Goal: Information Seeking & Learning: Learn about a topic

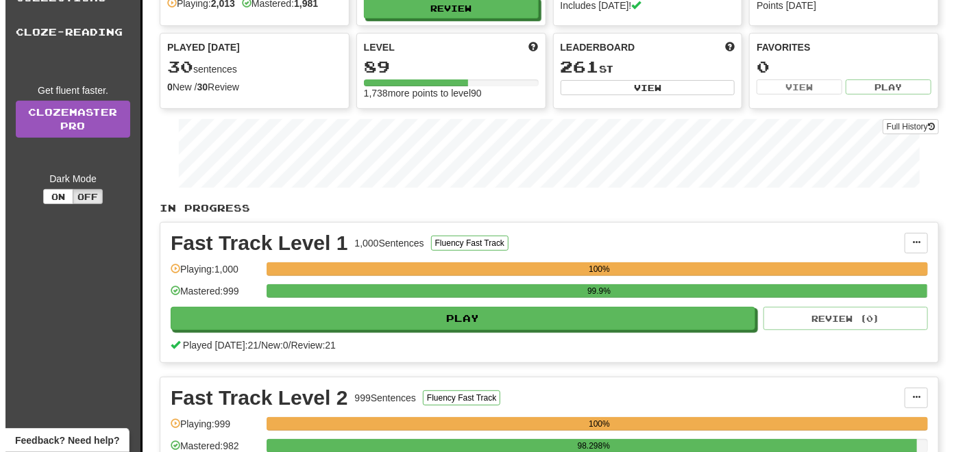
scroll to position [137, 0]
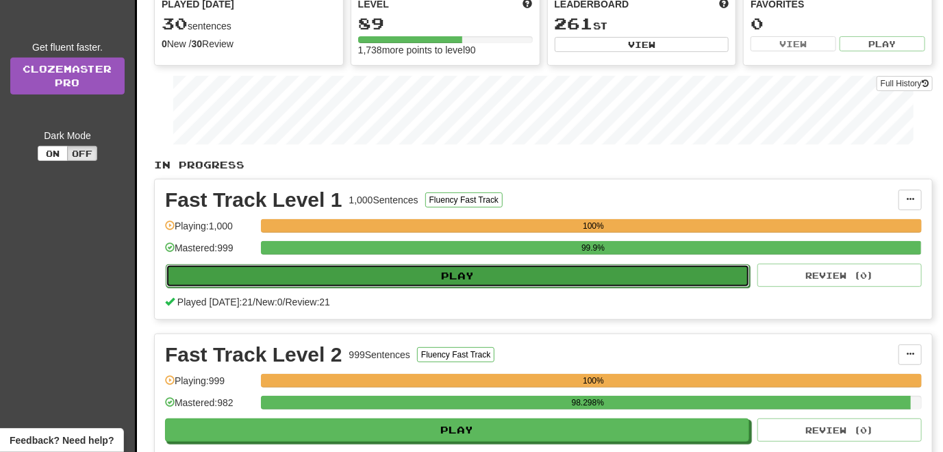
click at [365, 268] on button "Play" at bounding box center [458, 275] width 584 height 23
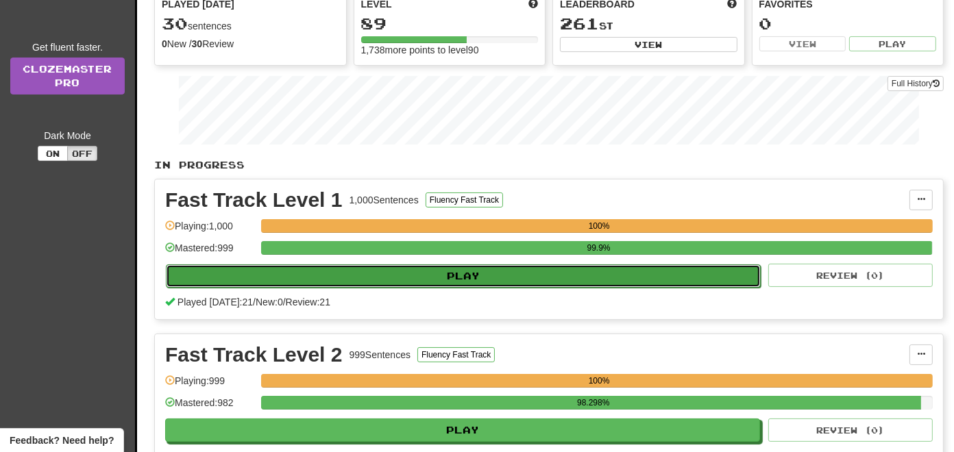
select select "**"
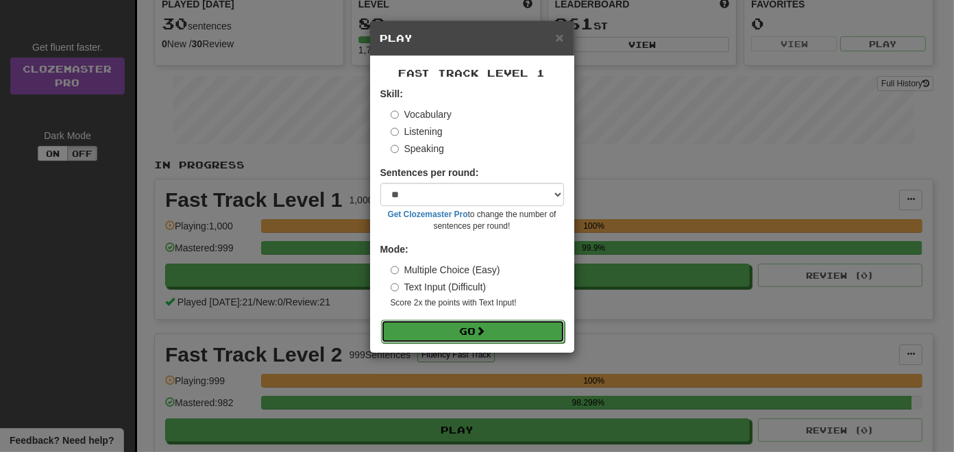
click at [438, 334] on button "Go" at bounding box center [473, 331] width 184 height 23
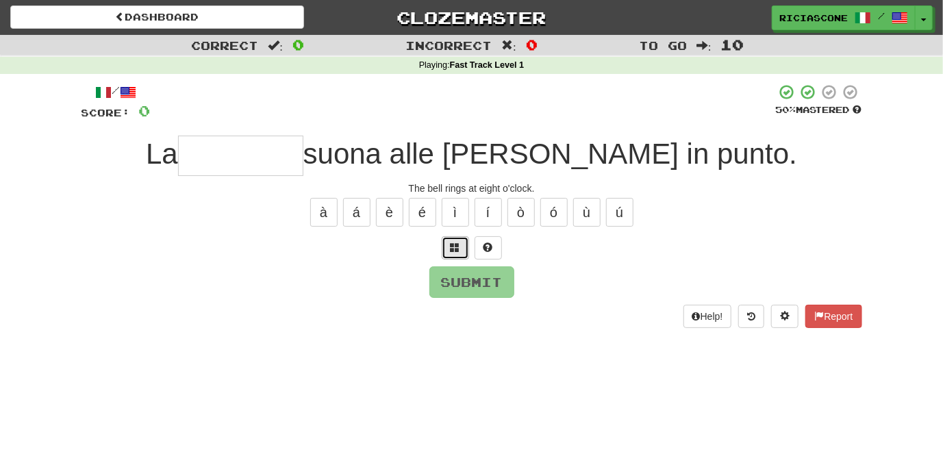
click at [450, 251] on button at bounding box center [455, 247] width 27 height 23
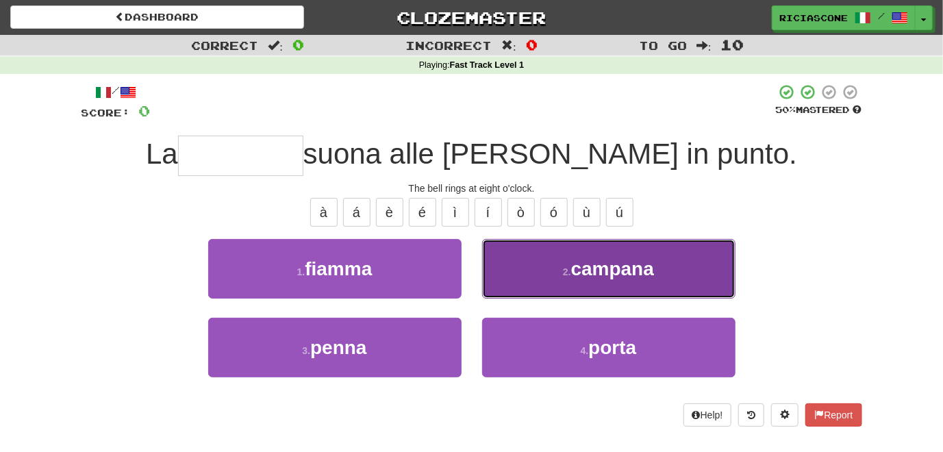
click at [512, 255] on button "2 . campana" at bounding box center [608, 269] width 253 height 60
type input "*******"
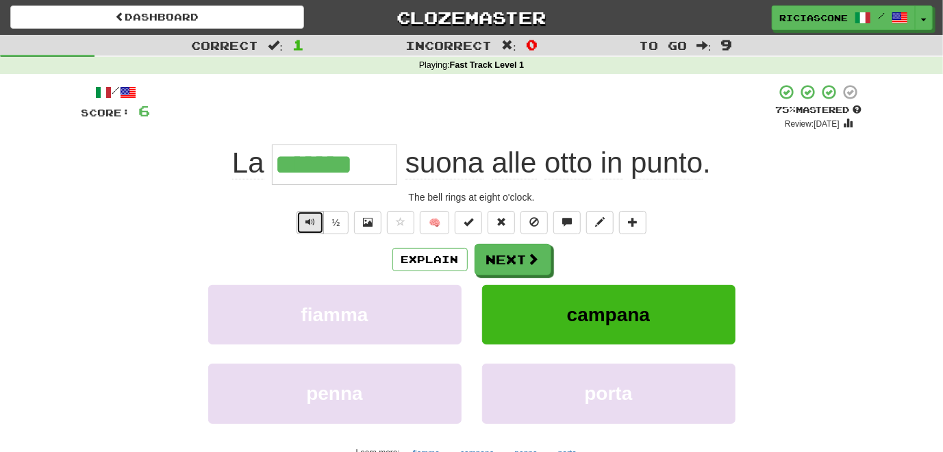
click at [314, 225] on span "Text-to-speech controls" at bounding box center [311, 222] width 10 height 10
click at [510, 271] on button "Next" at bounding box center [513, 261] width 77 height 32
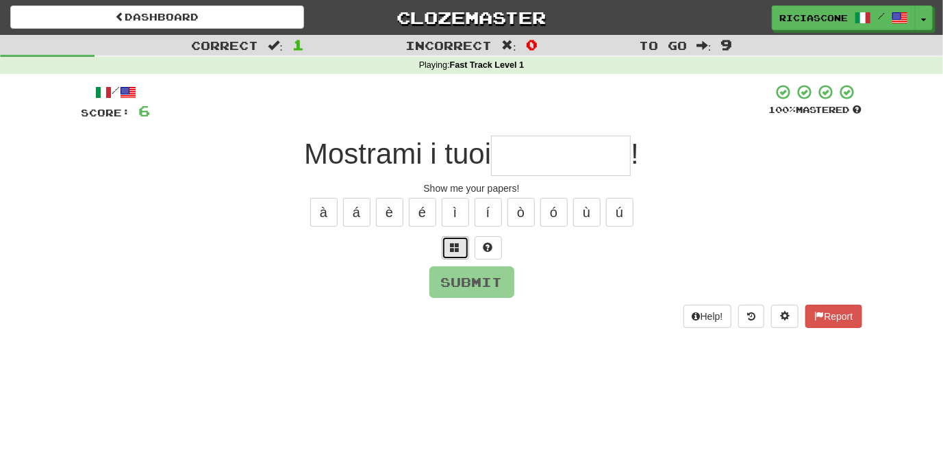
click at [455, 248] on span at bounding box center [456, 247] width 10 height 10
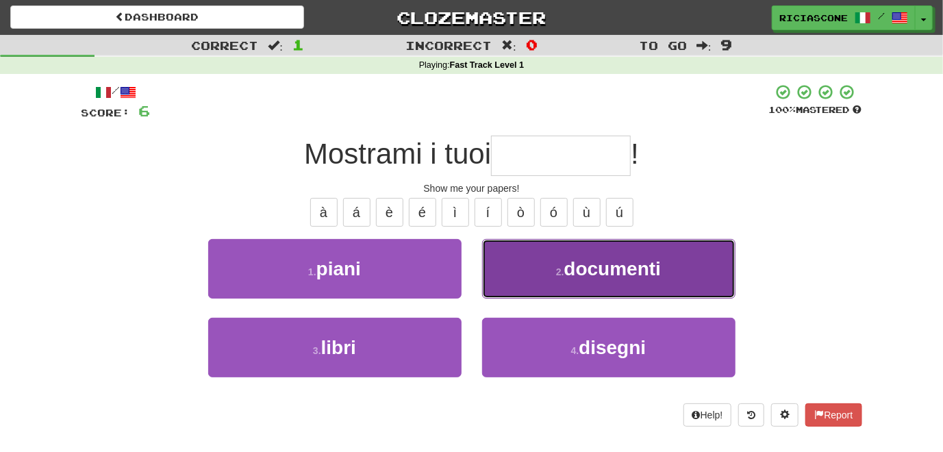
click at [503, 274] on button "2 . documenti" at bounding box center [608, 269] width 253 height 60
type input "*********"
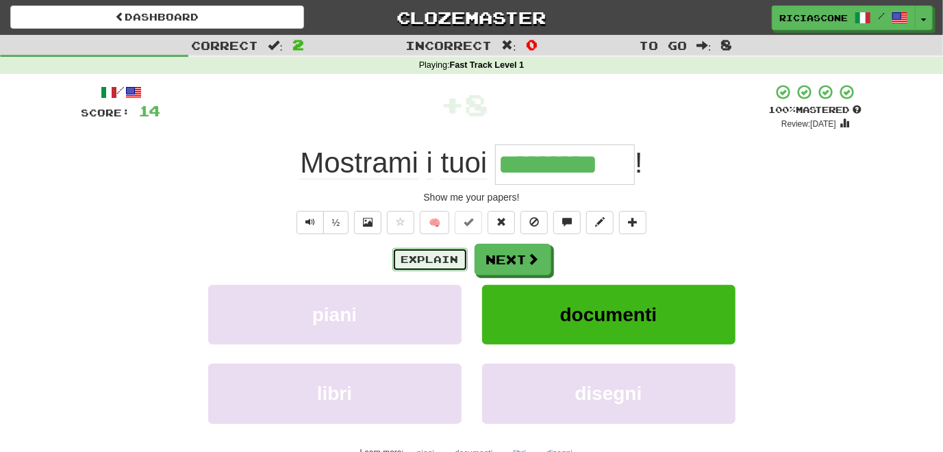
click at [432, 260] on button "Explain" at bounding box center [430, 259] width 75 height 23
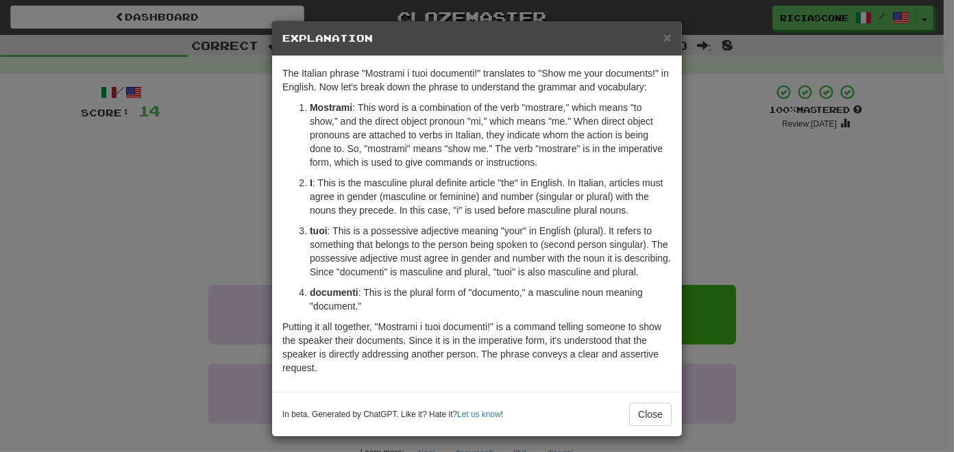
click at [184, 225] on div "× Explanation The Italian phrase "Mostrami i tuoi documenti!" translates to "Sh…" at bounding box center [477, 226] width 954 height 452
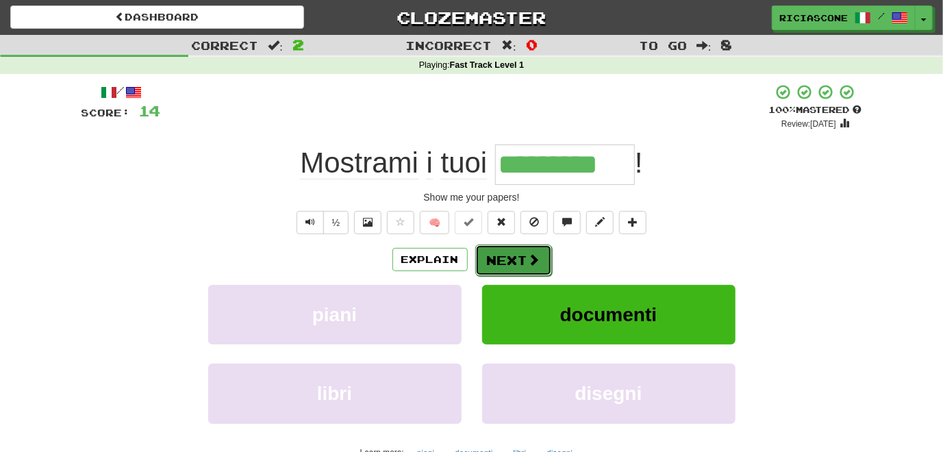
click at [497, 260] on button "Next" at bounding box center [513, 261] width 77 height 32
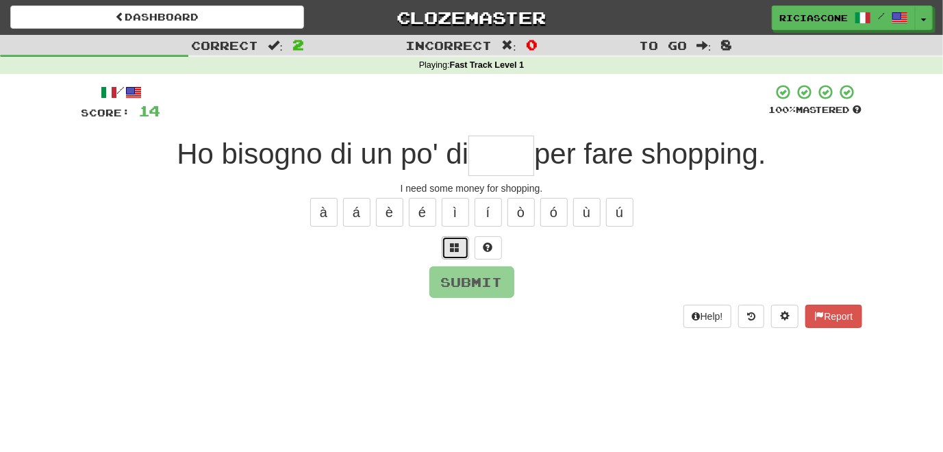
click at [462, 253] on button at bounding box center [455, 247] width 27 height 23
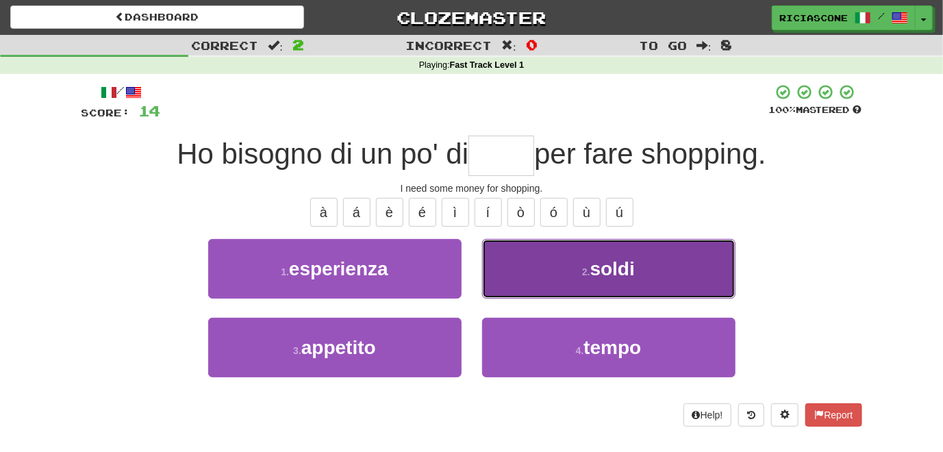
click at [508, 264] on button "2 . soldi" at bounding box center [608, 269] width 253 height 60
type input "*****"
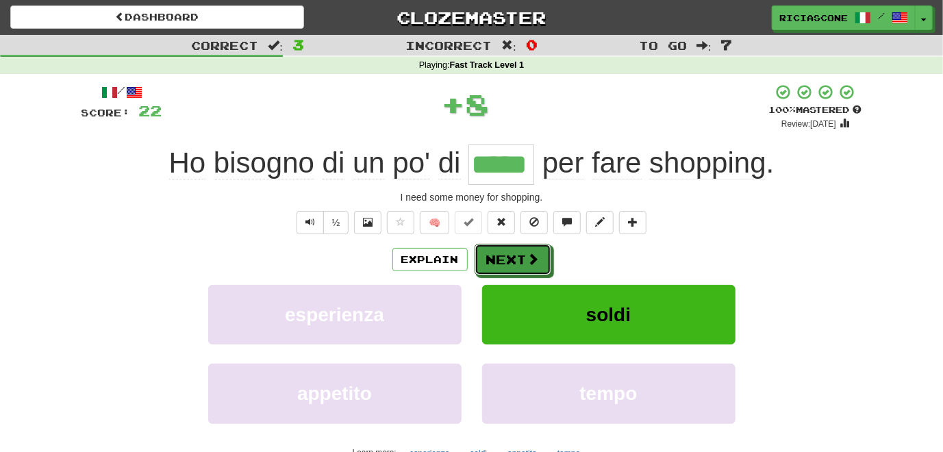
click at [508, 264] on button "Next" at bounding box center [513, 260] width 77 height 32
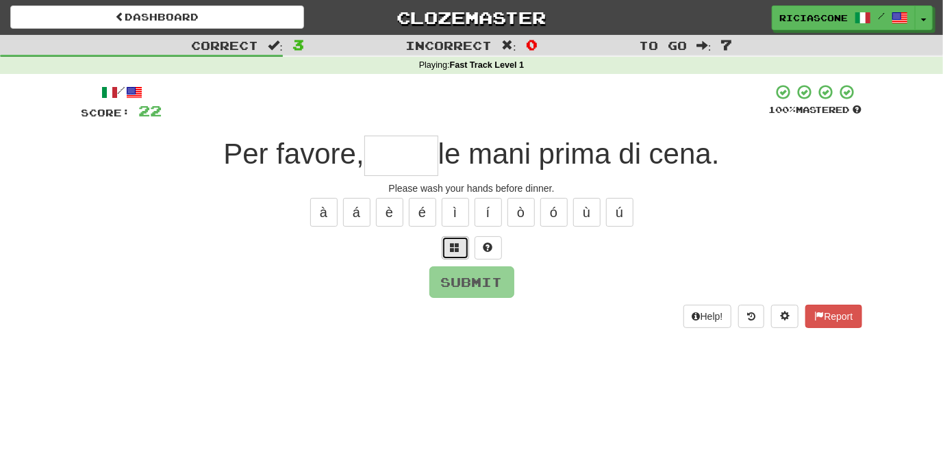
click at [460, 253] on button at bounding box center [455, 247] width 27 height 23
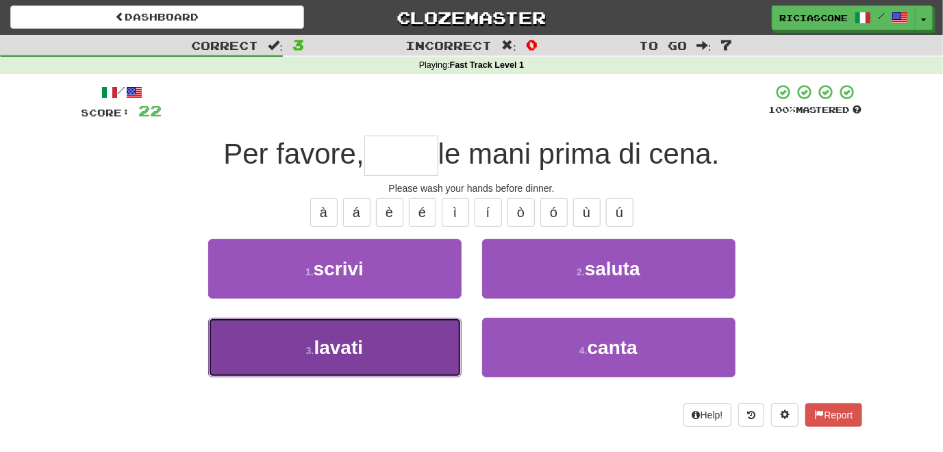
click at [269, 358] on button "3 . lavati" at bounding box center [334, 348] width 253 height 60
type input "******"
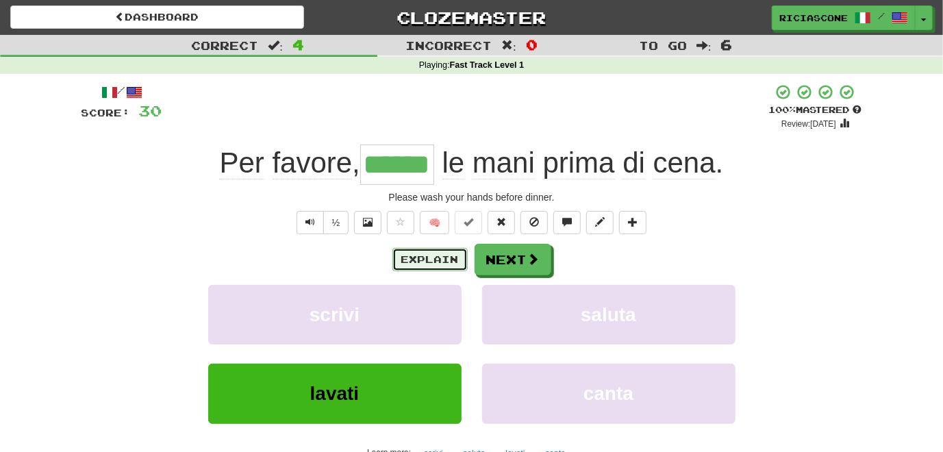
click at [430, 266] on button "Explain" at bounding box center [430, 259] width 75 height 23
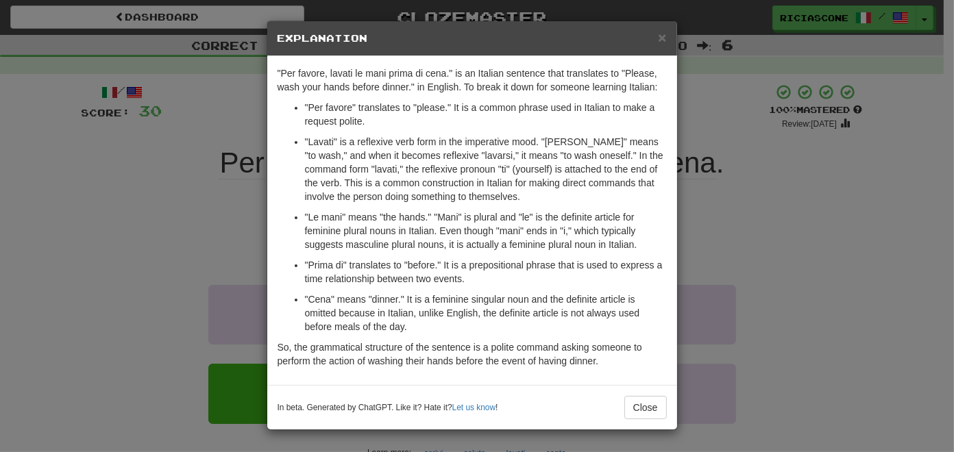
click at [153, 259] on div "× Explanation "Per favore, lavati le mani prima di cena." is an Italian sentenc…" at bounding box center [477, 226] width 954 height 452
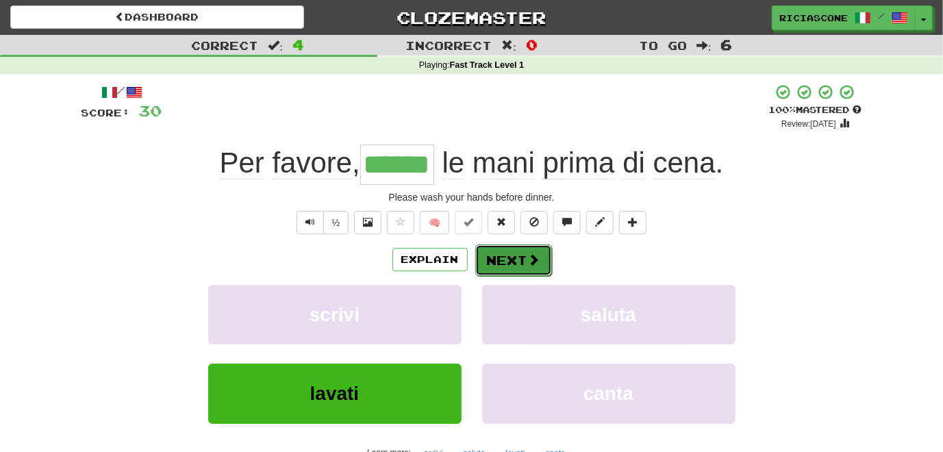
click at [507, 260] on button "Next" at bounding box center [513, 261] width 77 height 32
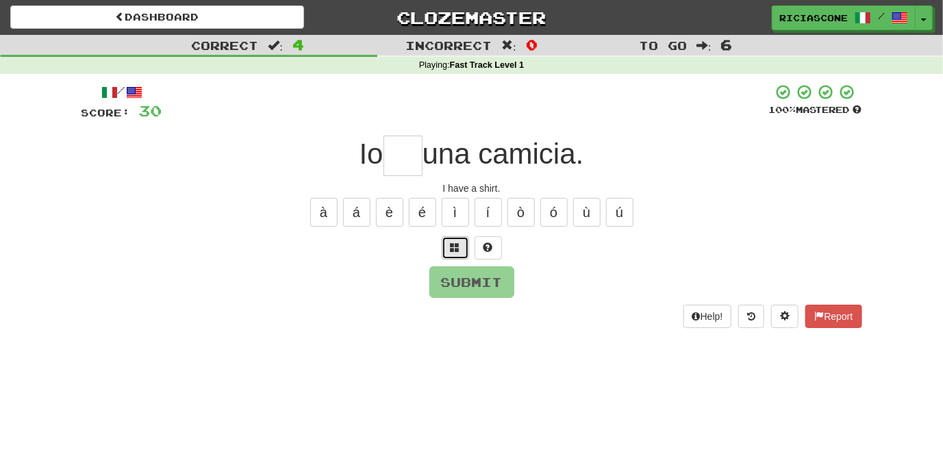
click at [449, 241] on button at bounding box center [455, 247] width 27 height 23
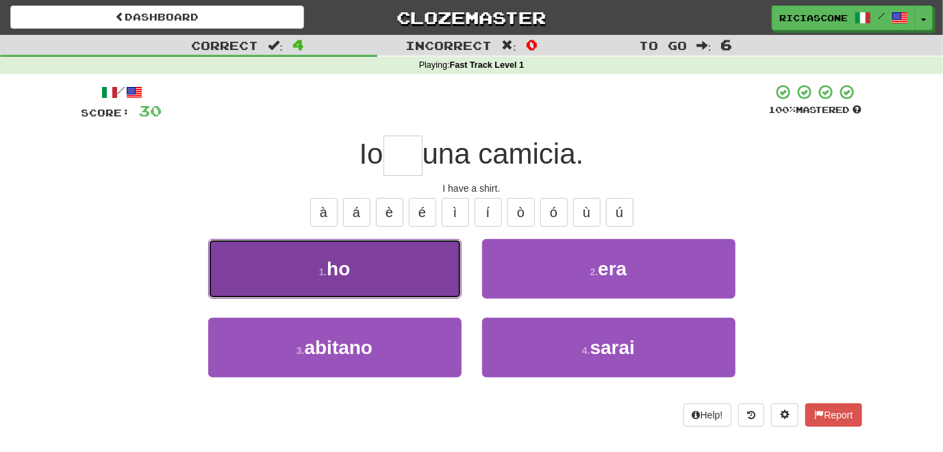
click at [376, 275] on button "1 . ho" at bounding box center [334, 269] width 253 height 60
type input "**"
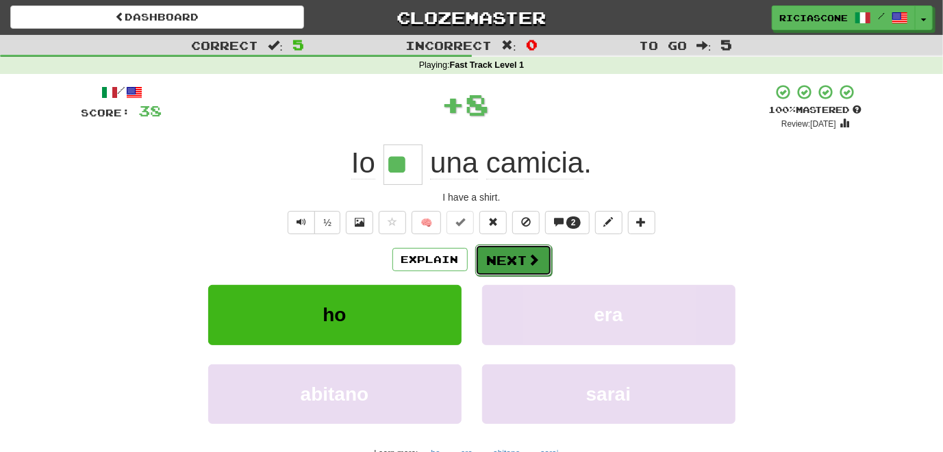
click at [508, 258] on button "Next" at bounding box center [513, 261] width 77 height 32
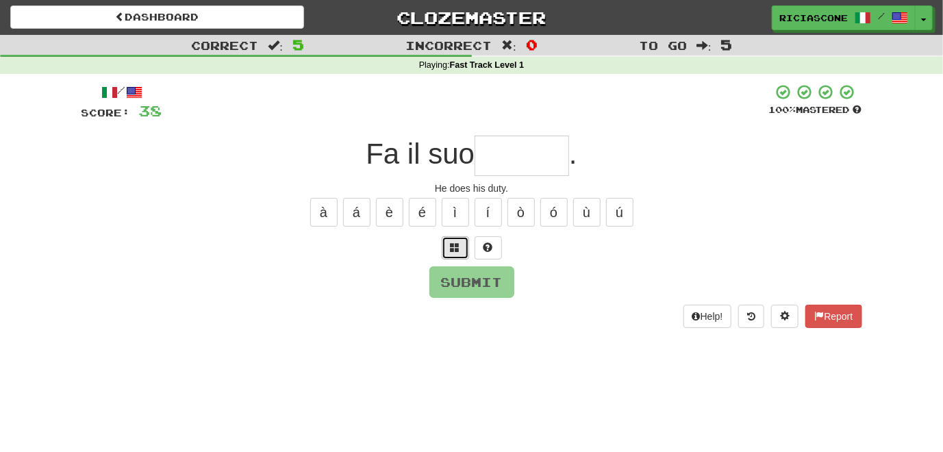
click at [462, 250] on button at bounding box center [455, 247] width 27 height 23
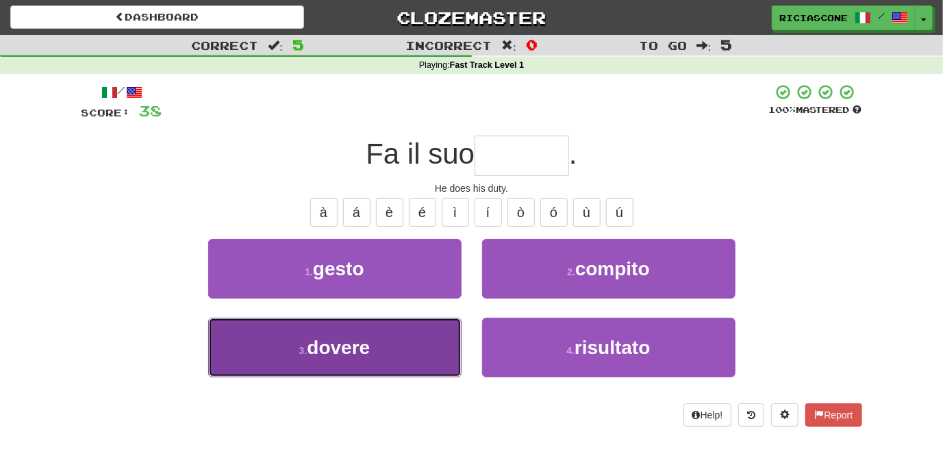
click at [276, 357] on button "3 . dovere" at bounding box center [334, 348] width 253 height 60
type input "******"
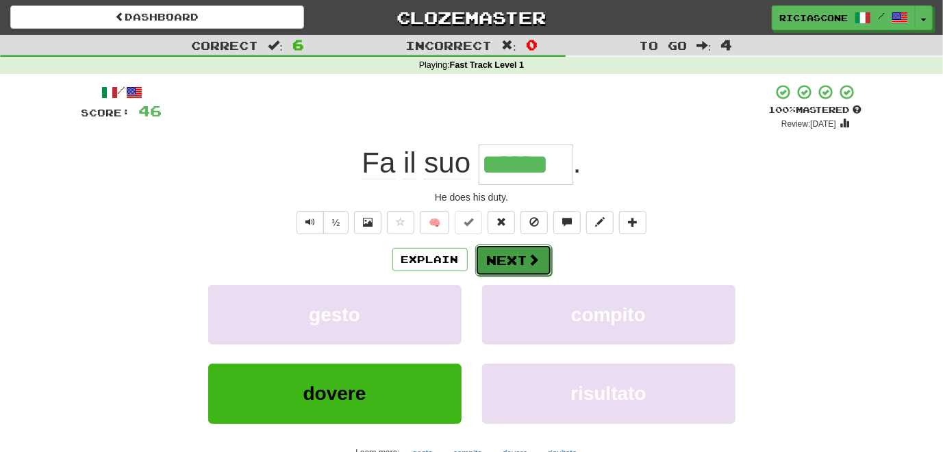
click at [509, 260] on button "Next" at bounding box center [513, 261] width 77 height 32
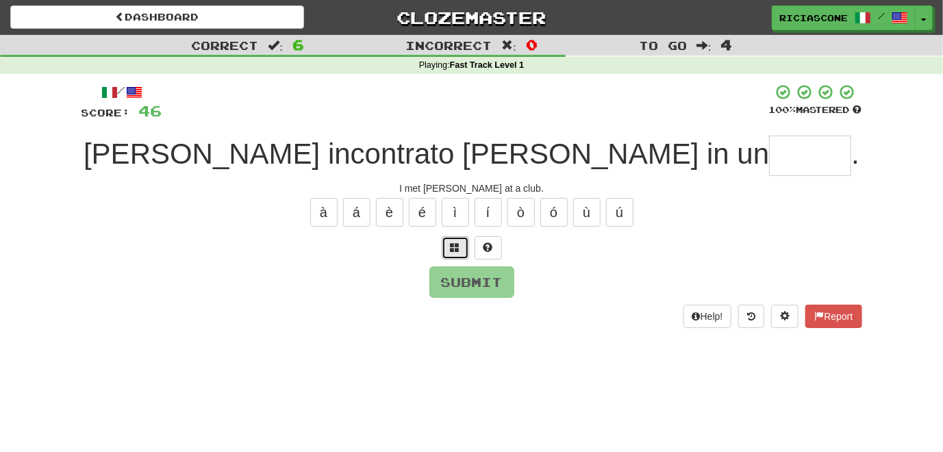
click at [461, 247] on button at bounding box center [455, 247] width 27 height 23
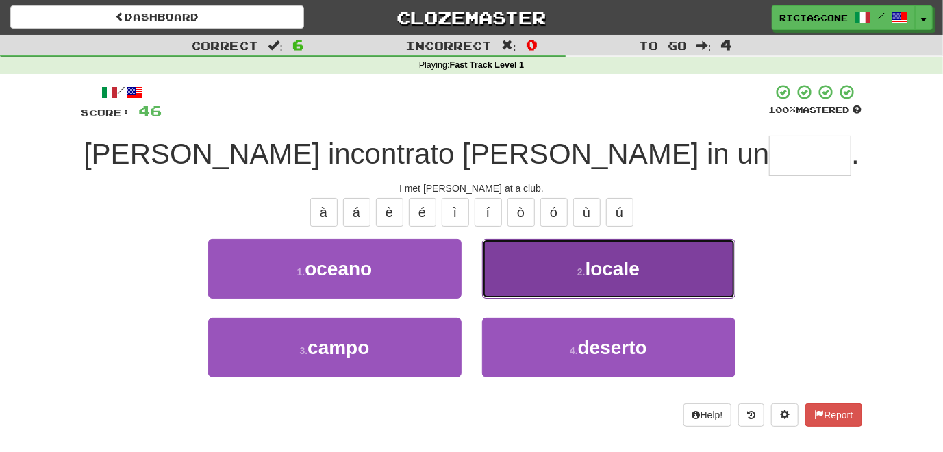
click at [512, 282] on button "2 . locale" at bounding box center [608, 269] width 253 height 60
type input "******"
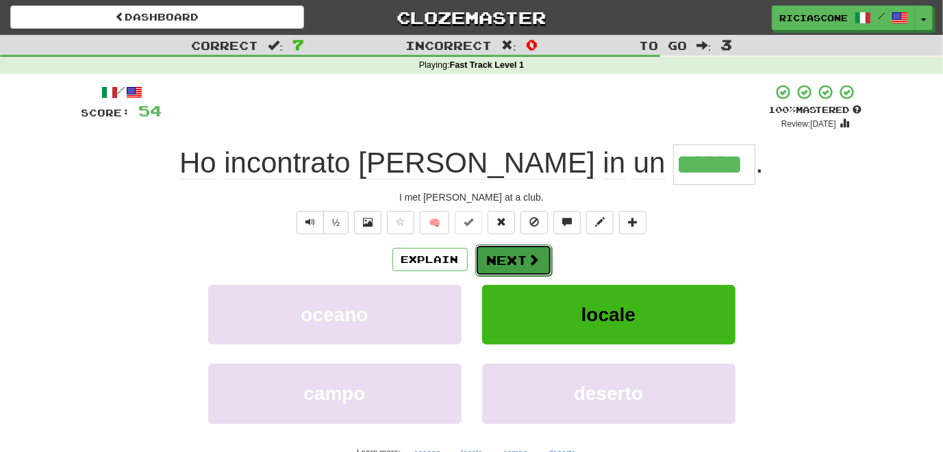
click at [505, 263] on button "Next" at bounding box center [513, 261] width 77 height 32
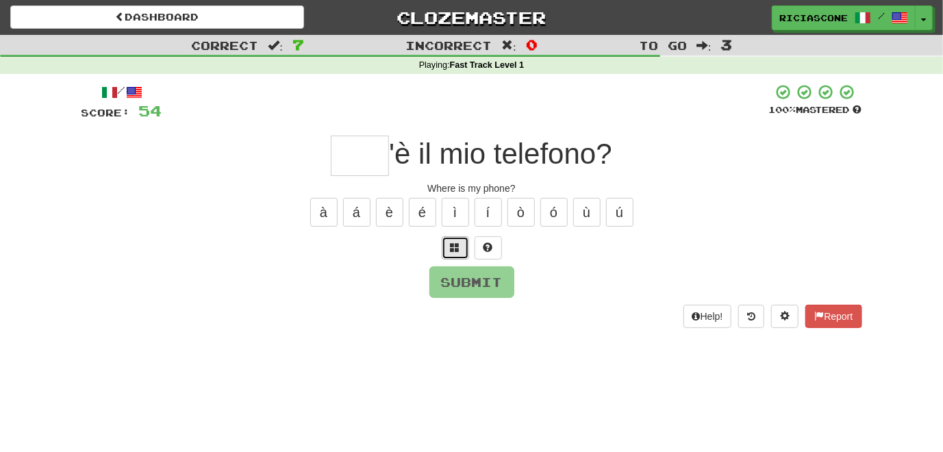
click at [455, 245] on span at bounding box center [456, 247] width 10 height 10
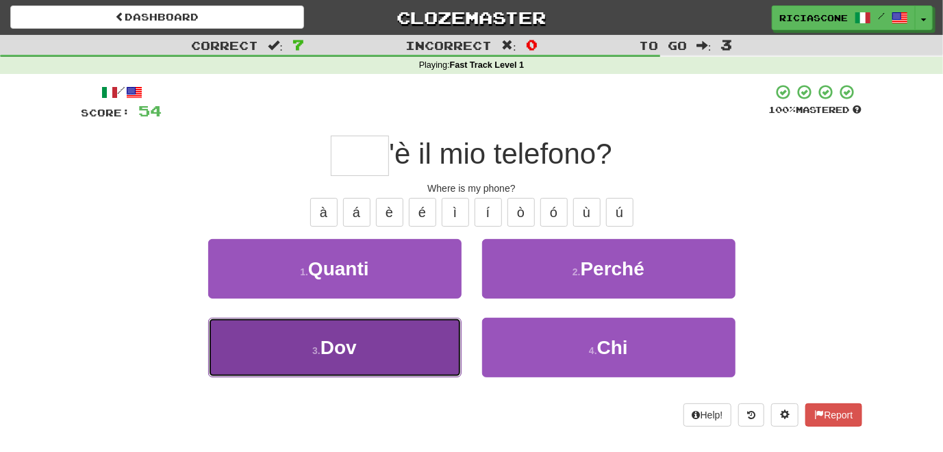
click at [439, 323] on button "3 . Dov" at bounding box center [334, 348] width 253 height 60
type input "***"
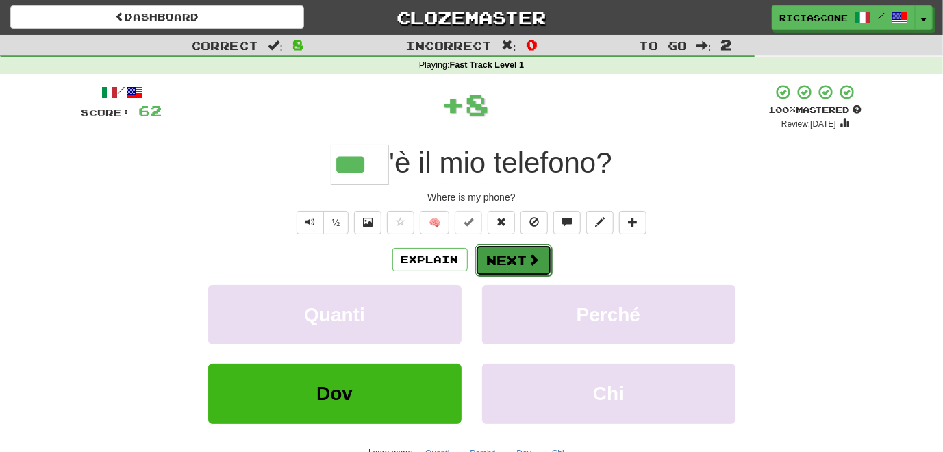
click at [508, 261] on button "Next" at bounding box center [513, 261] width 77 height 32
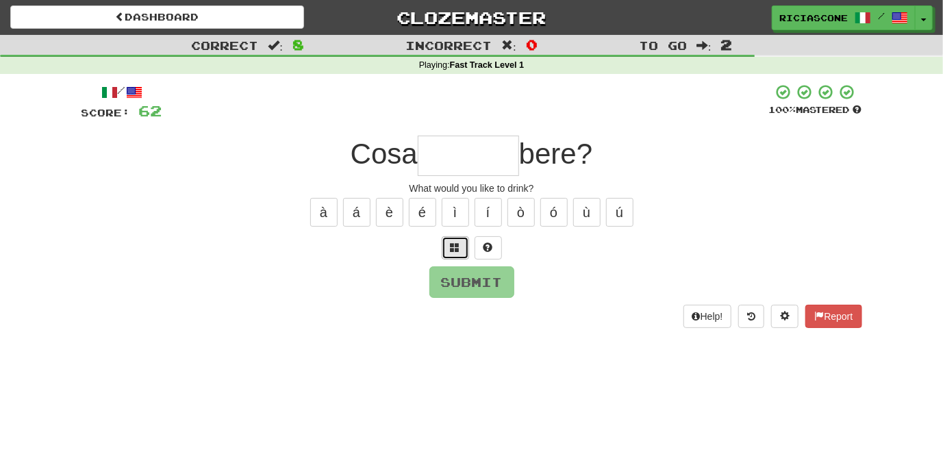
click at [456, 245] on span at bounding box center [456, 247] width 10 height 10
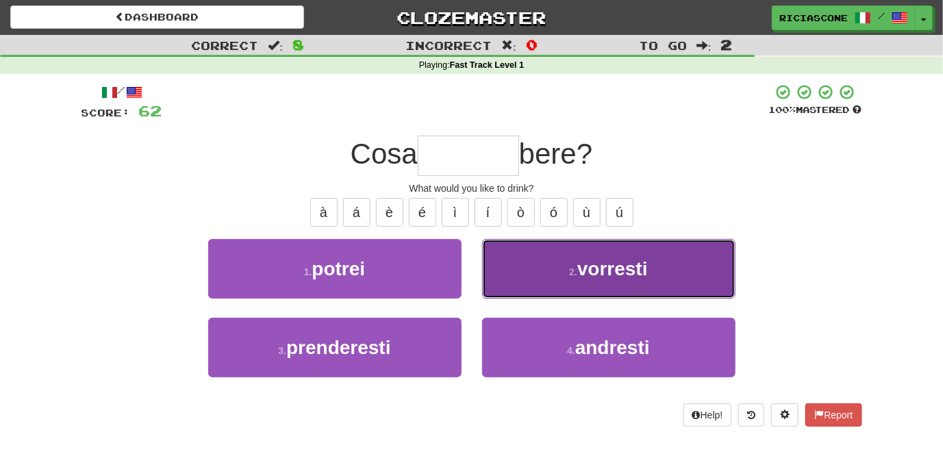
click at [518, 286] on button "2 . vorresti" at bounding box center [608, 269] width 253 height 60
type input "********"
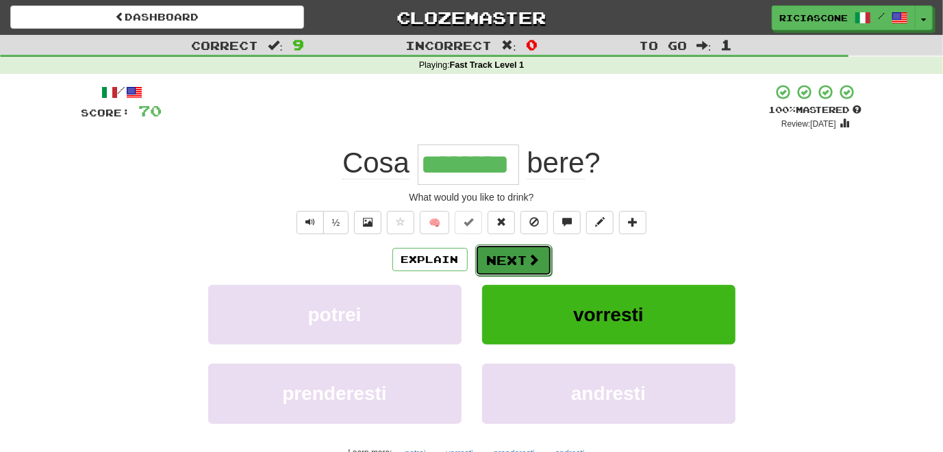
click at [528, 265] on span at bounding box center [534, 259] width 12 height 12
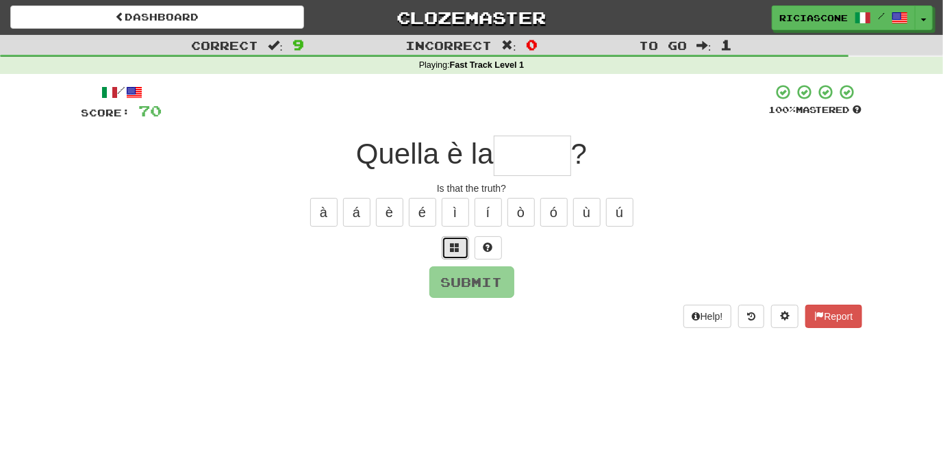
click at [451, 246] on span at bounding box center [456, 247] width 10 height 10
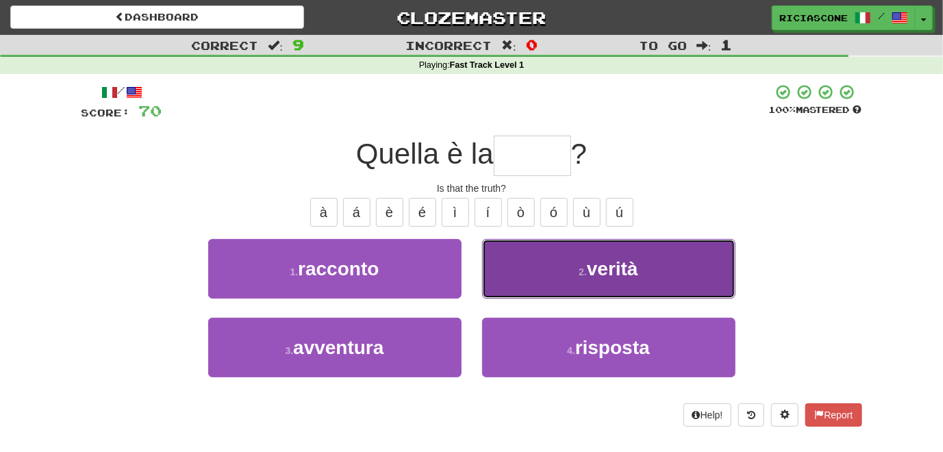
click at [532, 280] on button "2 . verità" at bounding box center [608, 269] width 253 height 60
type input "******"
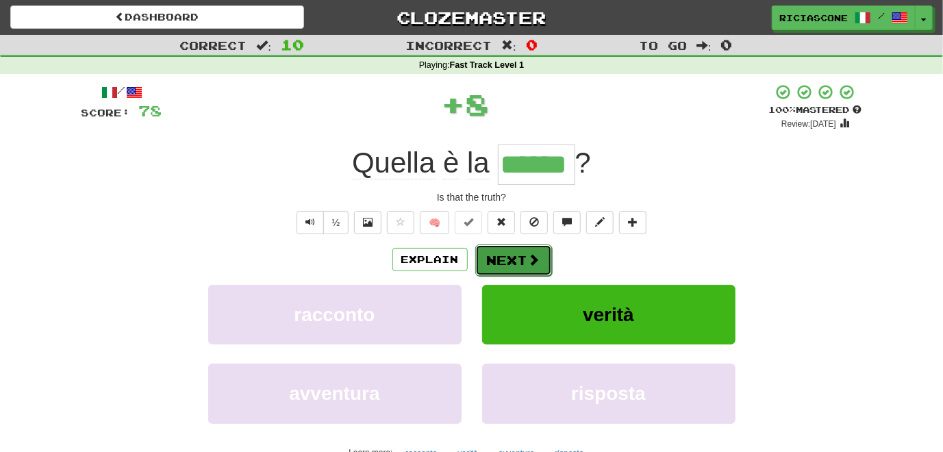
click at [522, 260] on button "Next" at bounding box center [513, 261] width 77 height 32
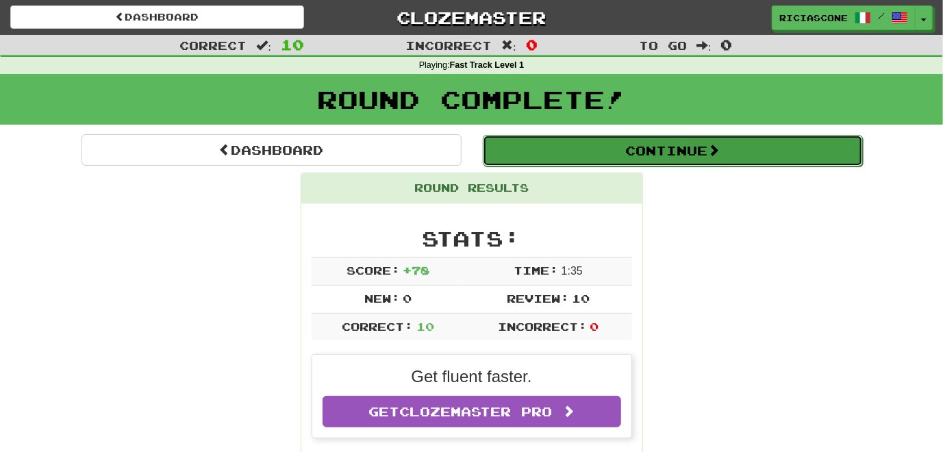
click at [523, 158] on button "Continue" at bounding box center [673, 151] width 380 height 32
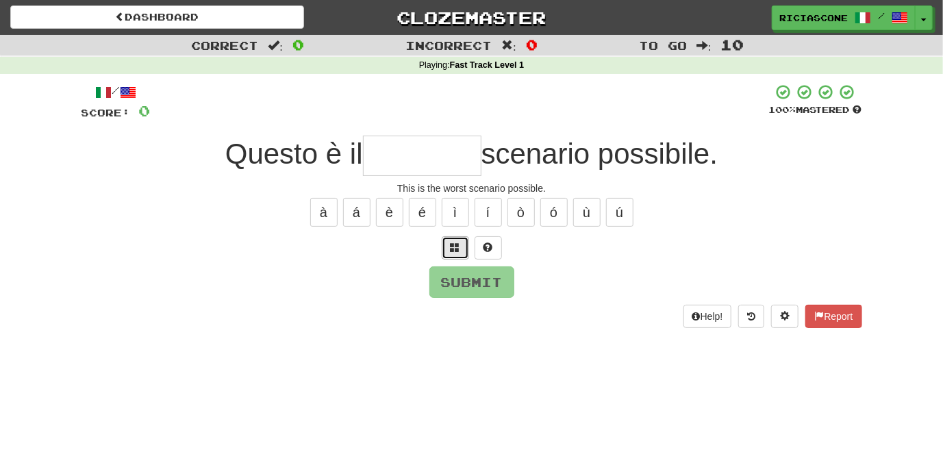
click at [452, 249] on span at bounding box center [456, 247] width 10 height 10
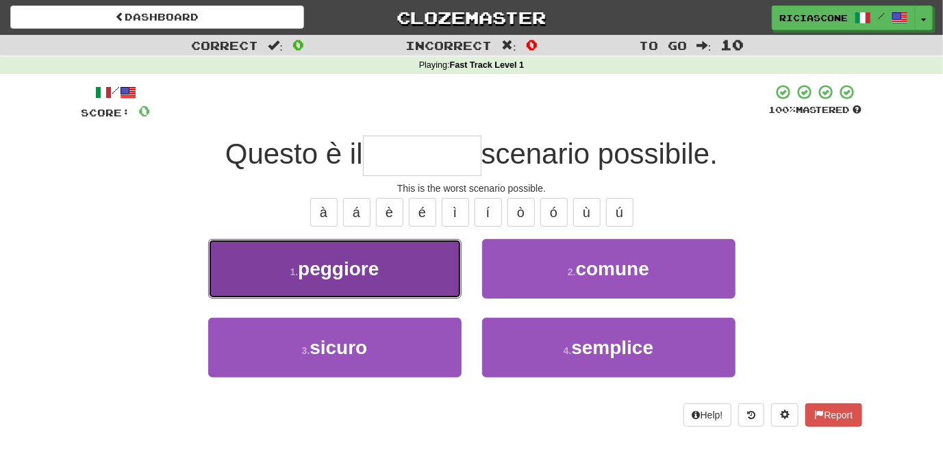
click at [416, 275] on button "1 . peggiore" at bounding box center [334, 269] width 253 height 60
type input "********"
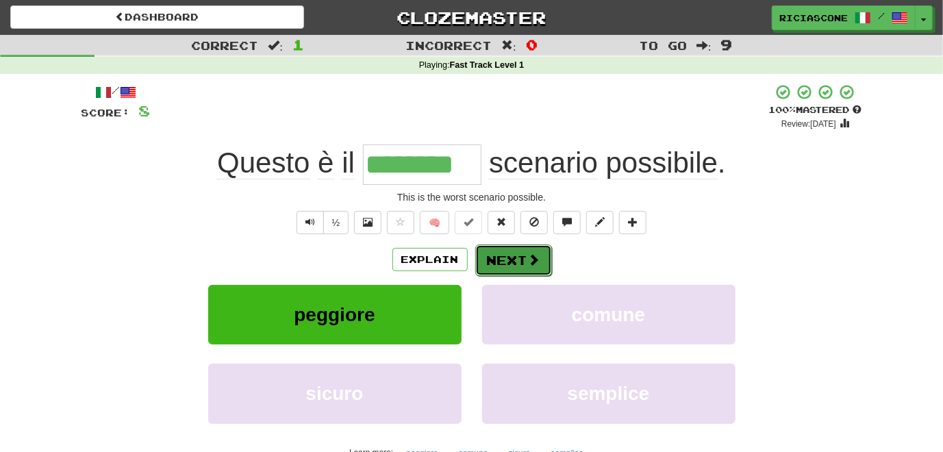
click at [511, 259] on button "Next" at bounding box center [513, 261] width 77 height 32
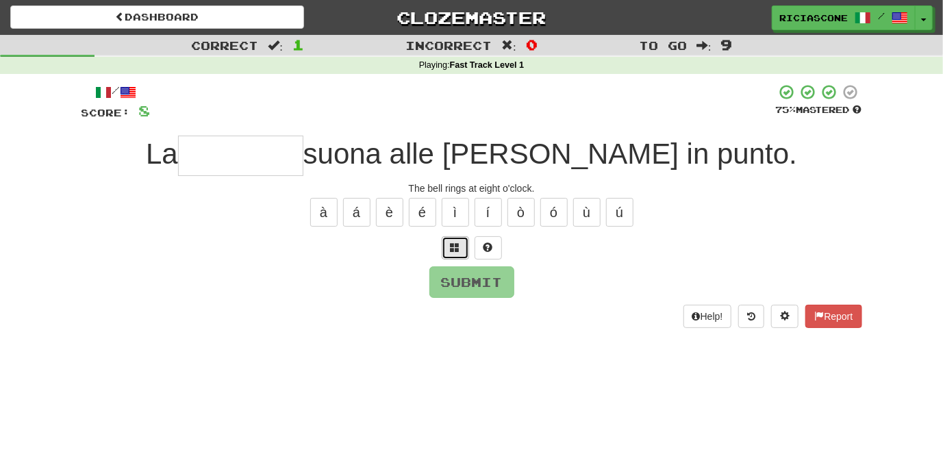
click at [466, 255] on button at bounding box center [455, 247] width 27 height 23
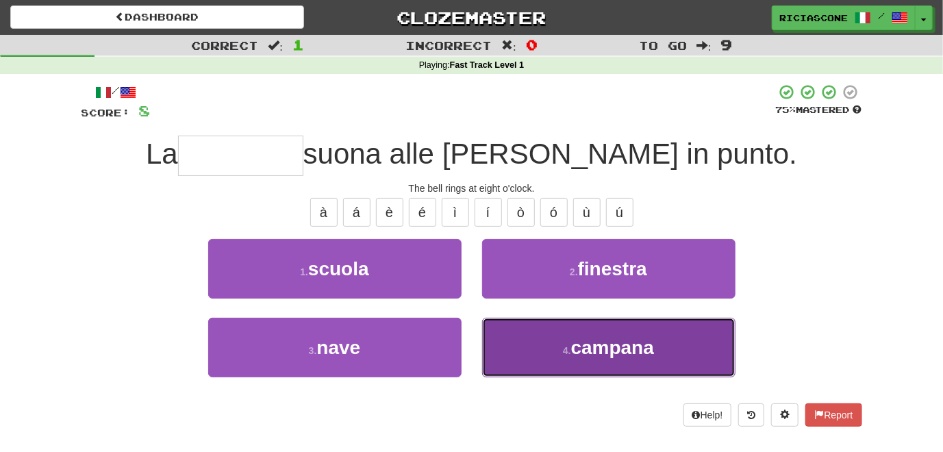
click at [514, 332] on button "4 . campana" at bounding box center [608, 348] width 253 height 60
type input "*******"
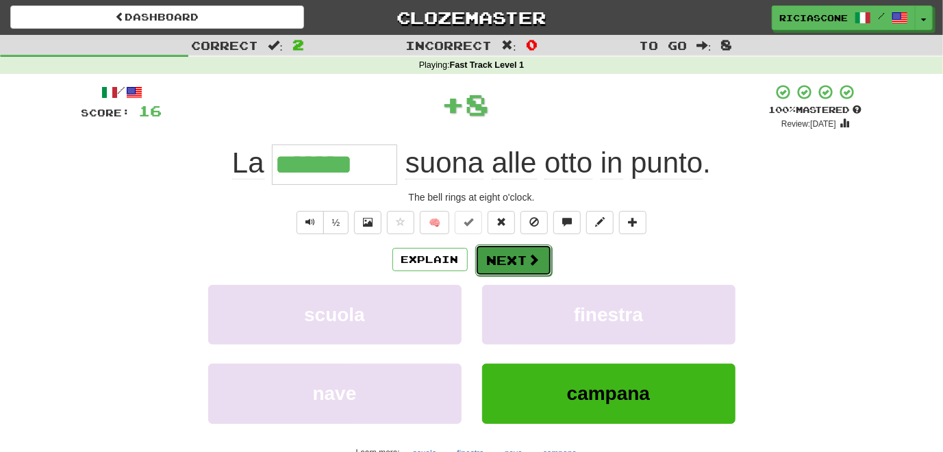
click at [504, 267] on button "Next" at bounding box center [513, 261] width 77 height 32
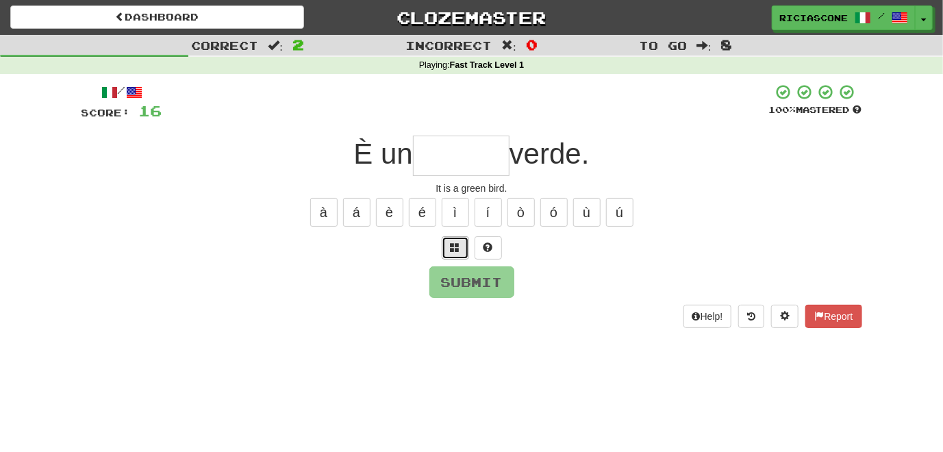
click at [455, 250] on span at bounding box center [456, 247] width 10 height 10
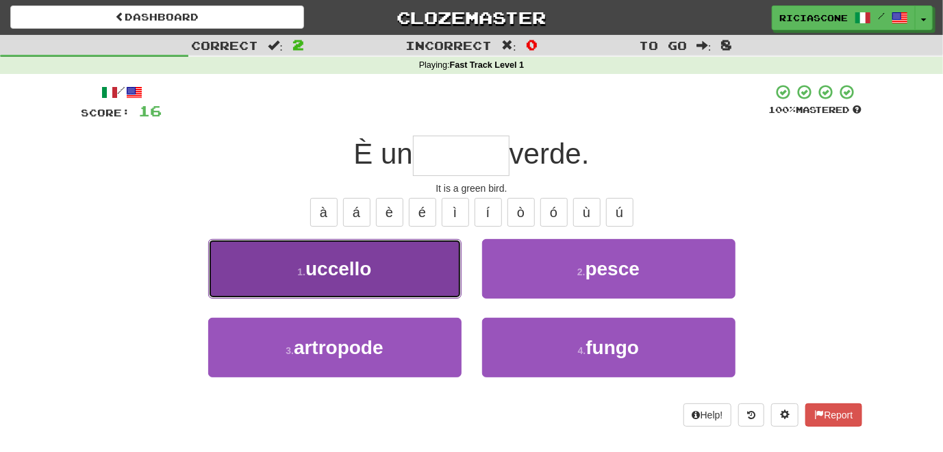
click at [434, 264] on button "1 . uccello" at bounding box center [334, 269] width 253 height 60
type input "*******"
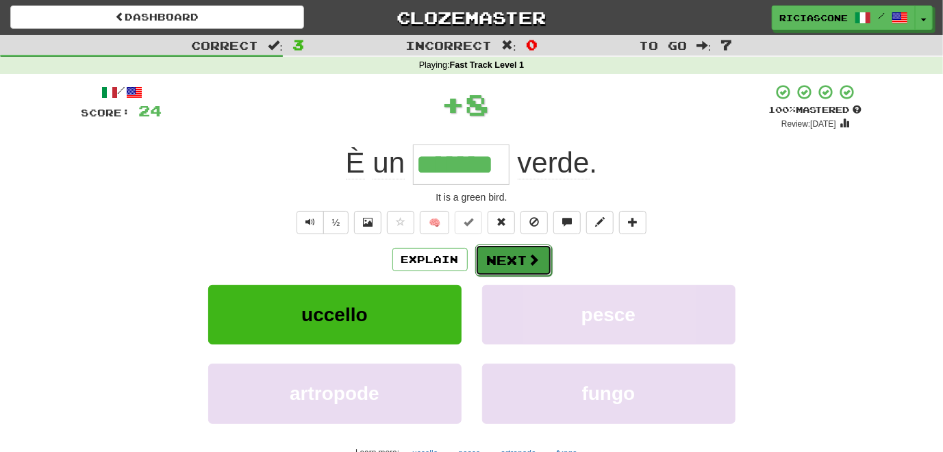
click at [508, 253] on button "Next" at bounding box center [513, 261] width 77 height 32
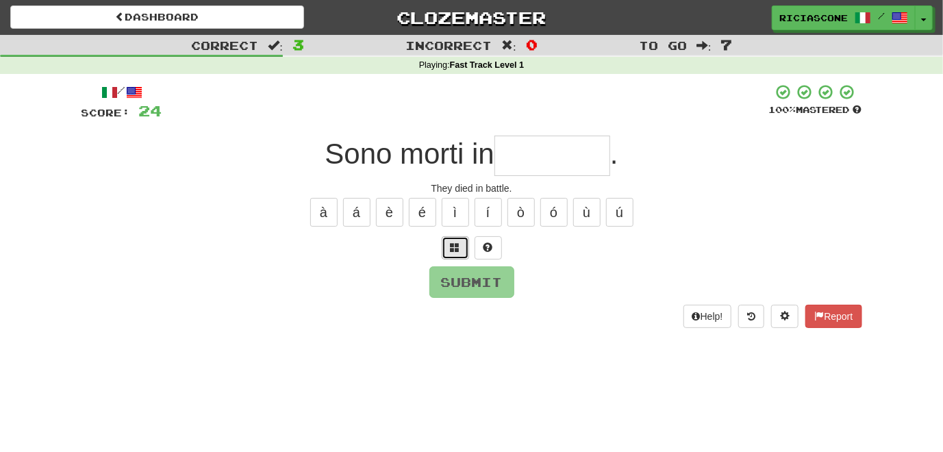
click at [461, 245] on button at bounding box center [455, 247] width 27 height 23
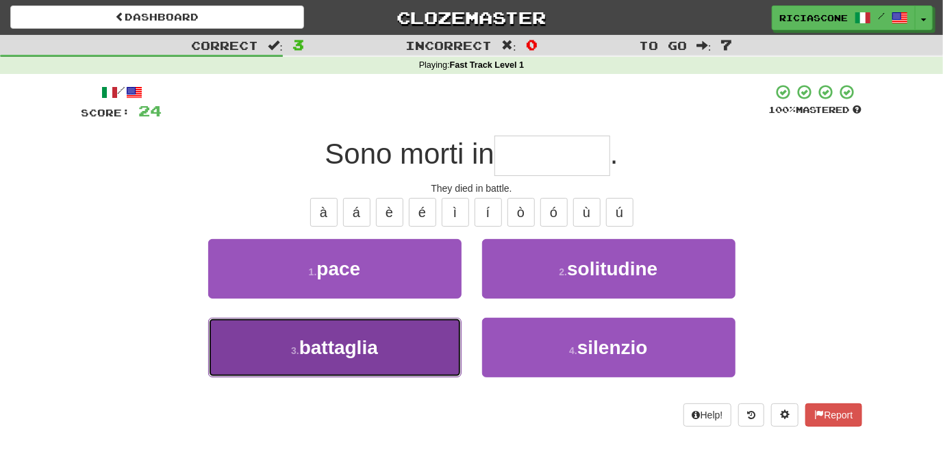
click at [452, 360] on button "3 . battaglia" at bounding box center [334, 348] width 253 height 60
type input "*********"
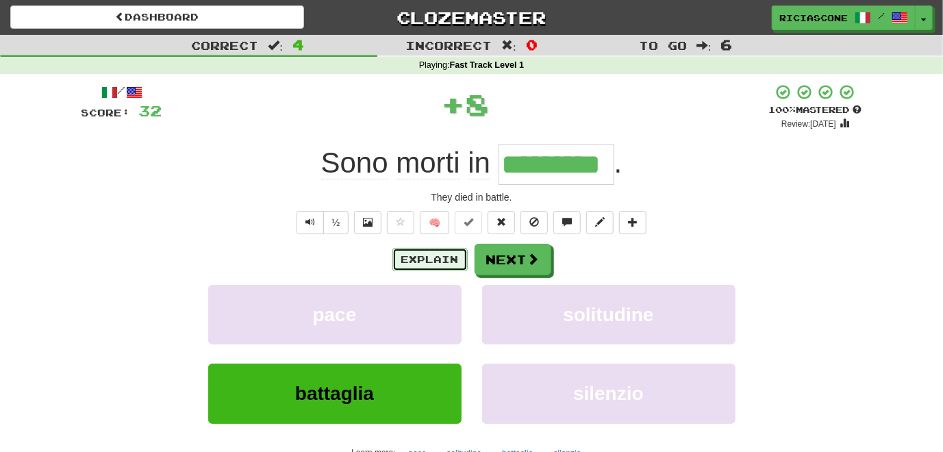
click at [442, 256] on button "Explain" at bounding box center [430, 259] width 75 height 23
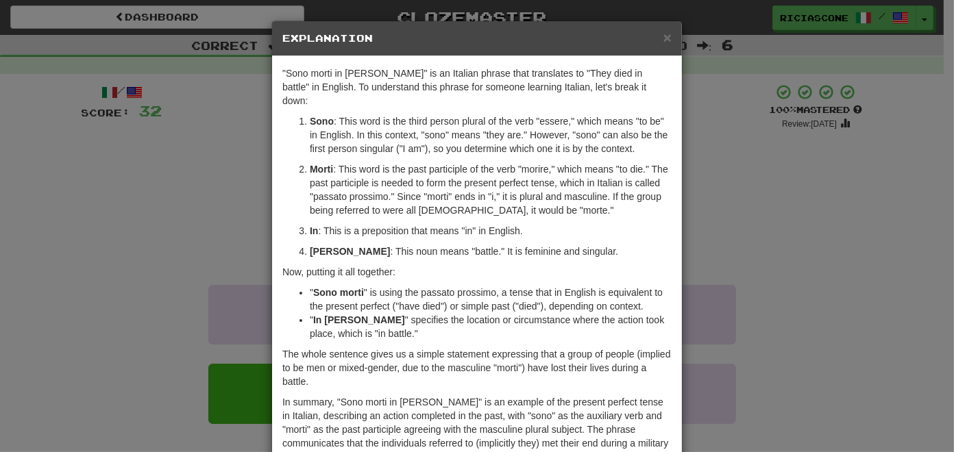
click at [842, 223] on div "× Explanation "Sono morti in battaglia" is an Italian phrase that translates to…" at bounding box center [477, 226] width 954 height 452
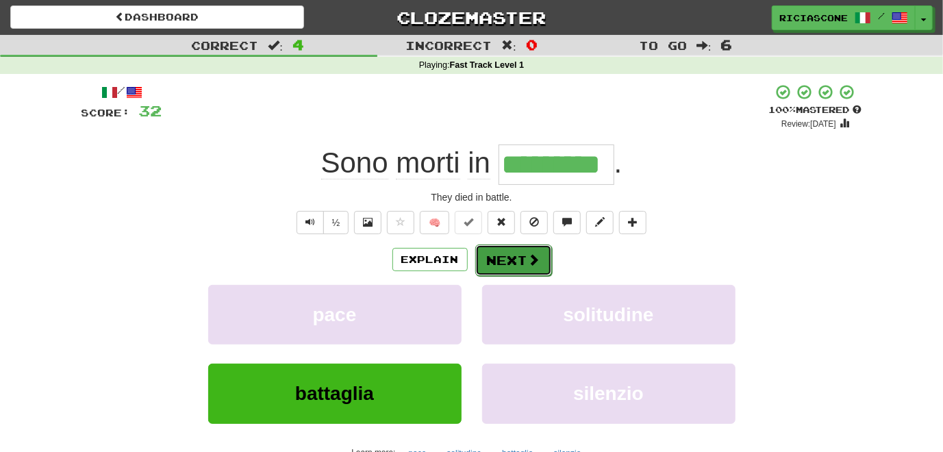
click at [516, 259] on button "Next" at bounding box center [513, 261] width 77 height 32
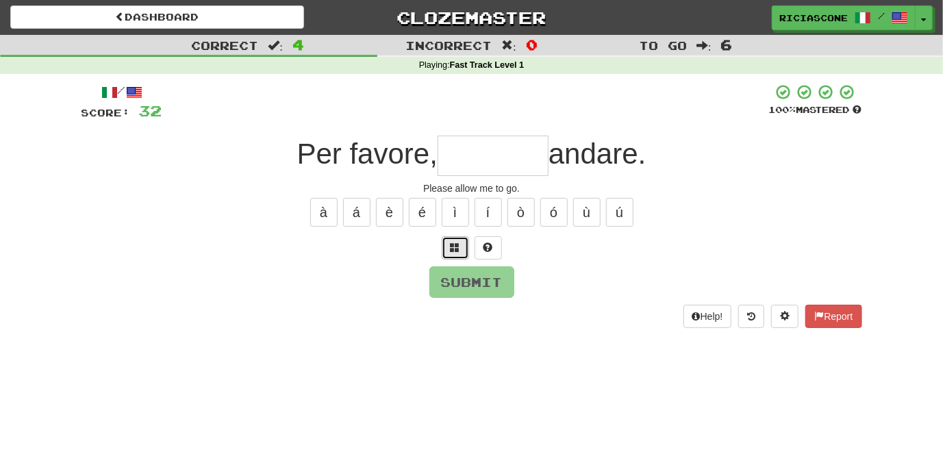
click at [456, 246] on span at bounding box center [456, 247] width 10 height 10
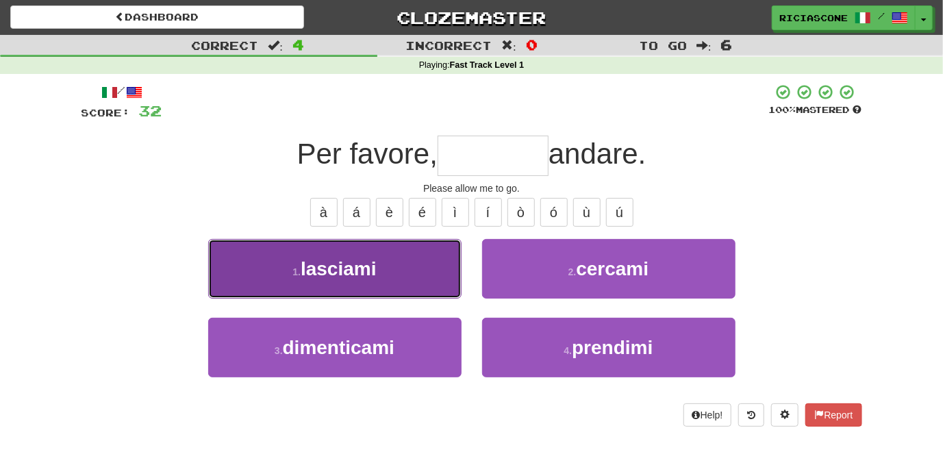
click at [438, 277] on button "1 . lasciami" at bounding box center [334, 269] width 253 height 60
type input "********"
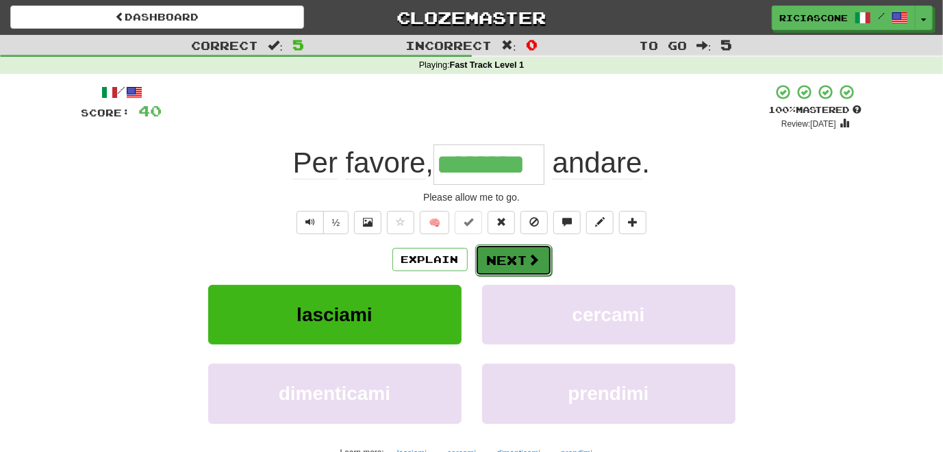
click at [514, 260] on button "Next" at bounding box center [513, 261] width 77 height 32
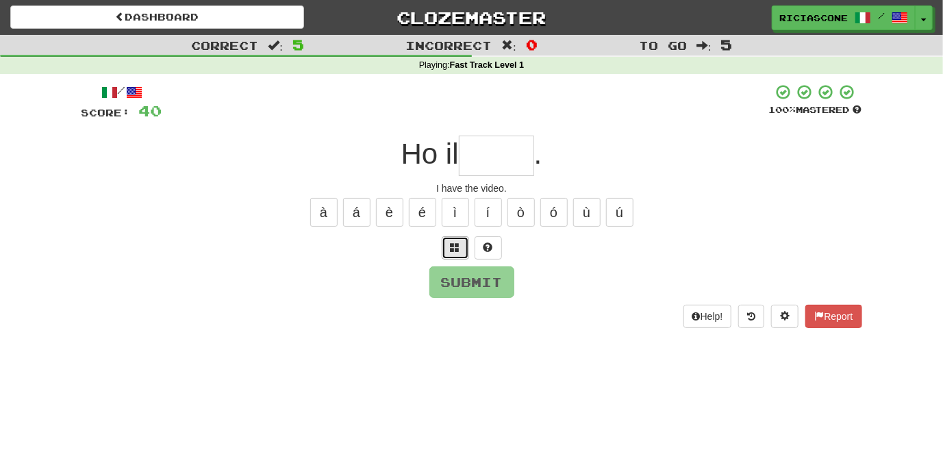
click at [453, 250] on span at bounding box center [456, 247] width 10 height 10
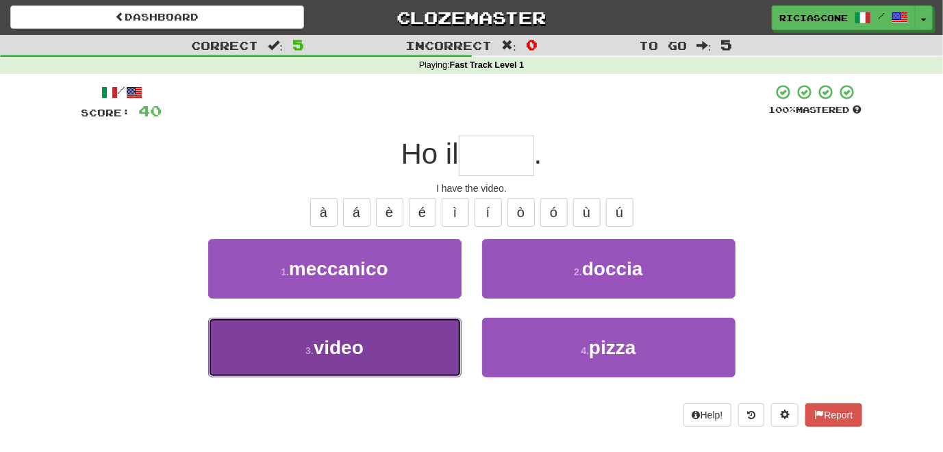
click at [444, 369] on button "3 . video" at bounding box center [334, 348] width 253 height 60
type input "*****"
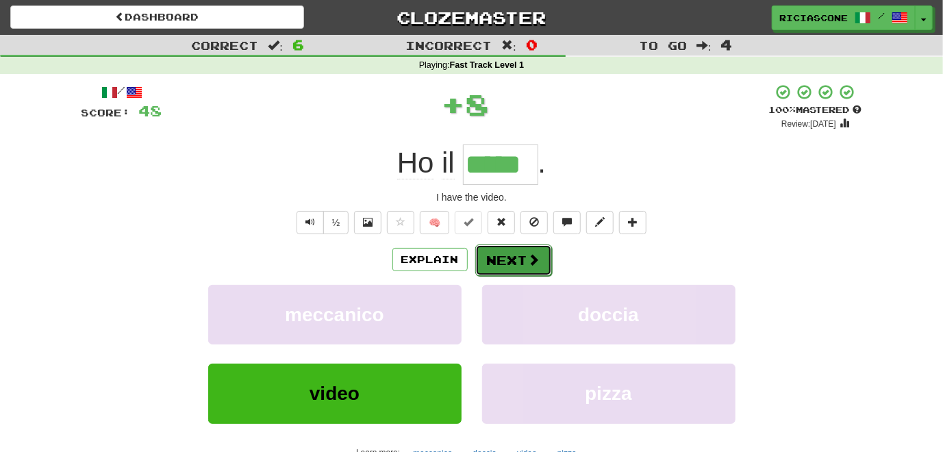
click at [515, 259] on button "Next" at bounding box center [513, 261] width 77 height 32
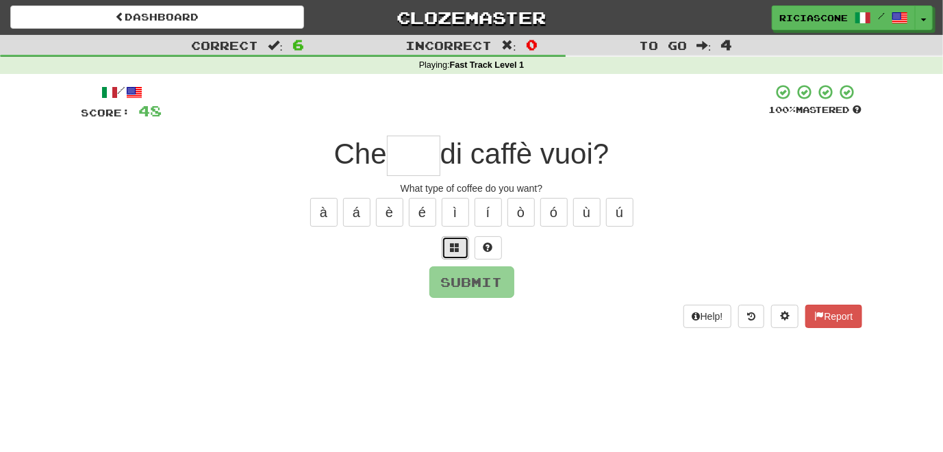
click at [460, 255] on button at bounding box center [455, 247] width 27 height 23
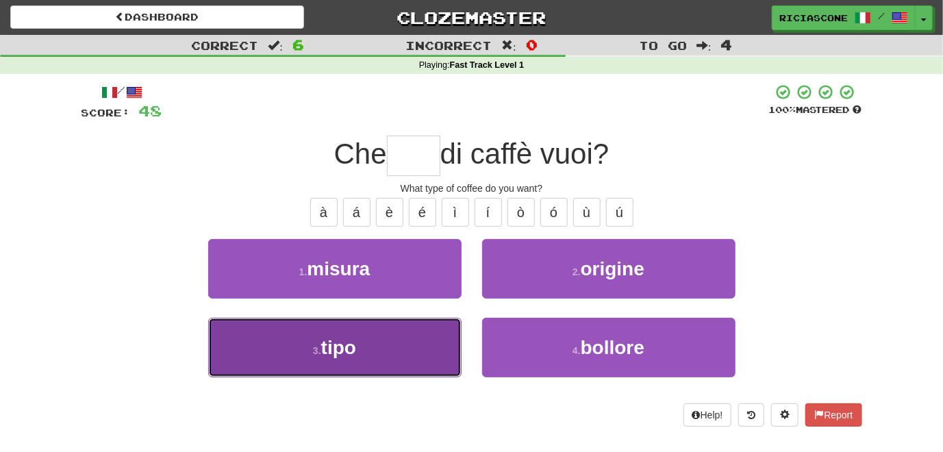
click at [441, 352] on button "3 . tipo" at bounding box center [334, 348] width 253 height 60
type input "****"
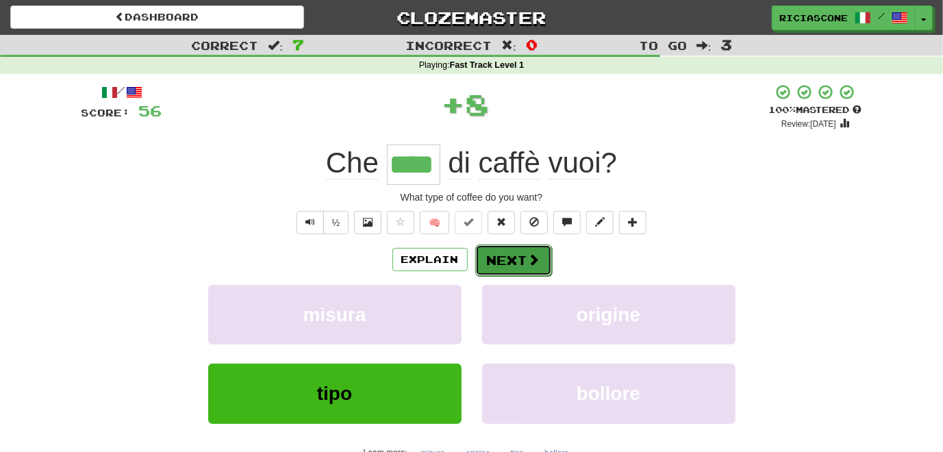
click at [513, 261] on button "Next" at bounding box center [513, 261] width 77 height 32
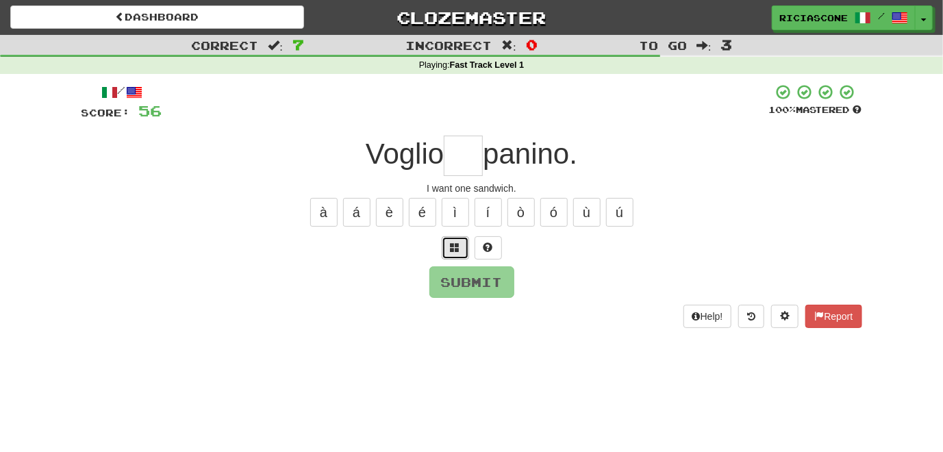
click at [451, 249] on span at bounding box center [456, 247] width 10 height 10
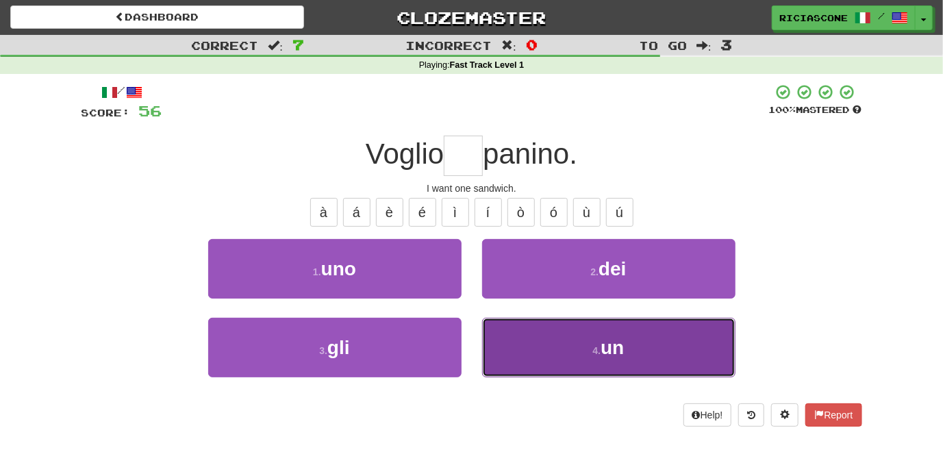
click at [532, 356] on button "4 . un" at bounding box center [608, 348] width 253 height 60
type input "**"
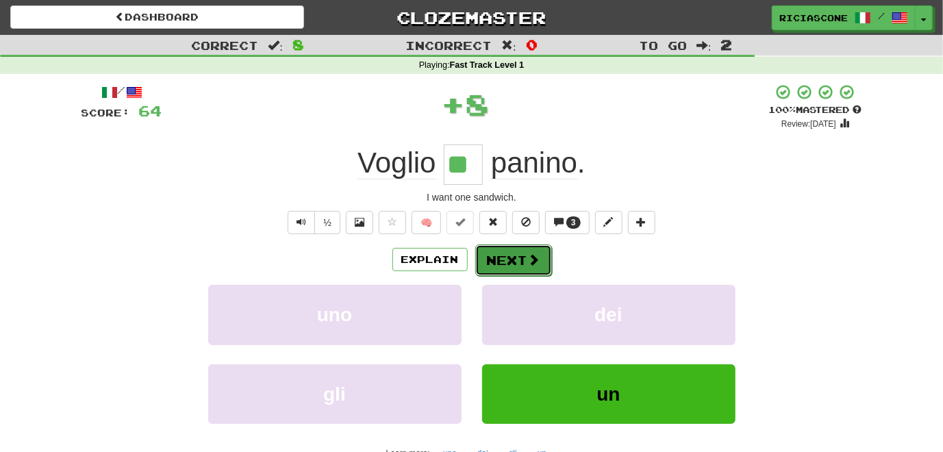
click at [503, 269] on button "Next" at bounding box center [513, 261] width 77 height 32
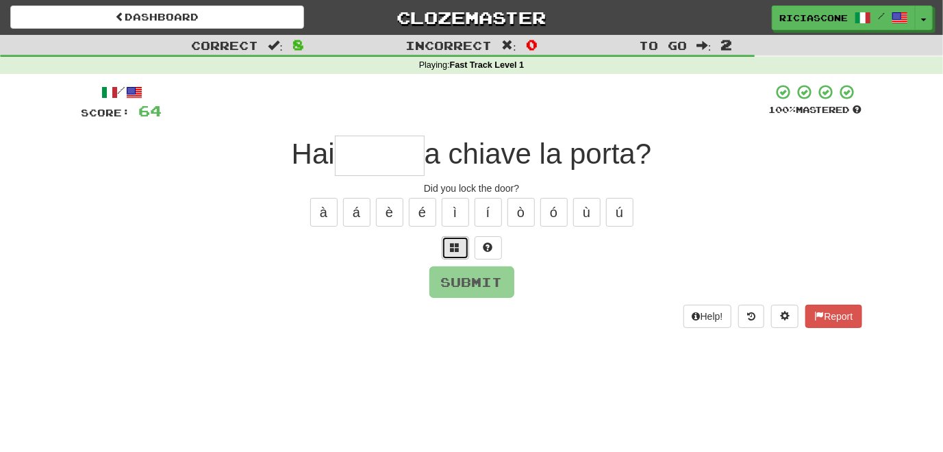
click at [454, 246] on span at bounding box center [456, 247] width 10 height 10
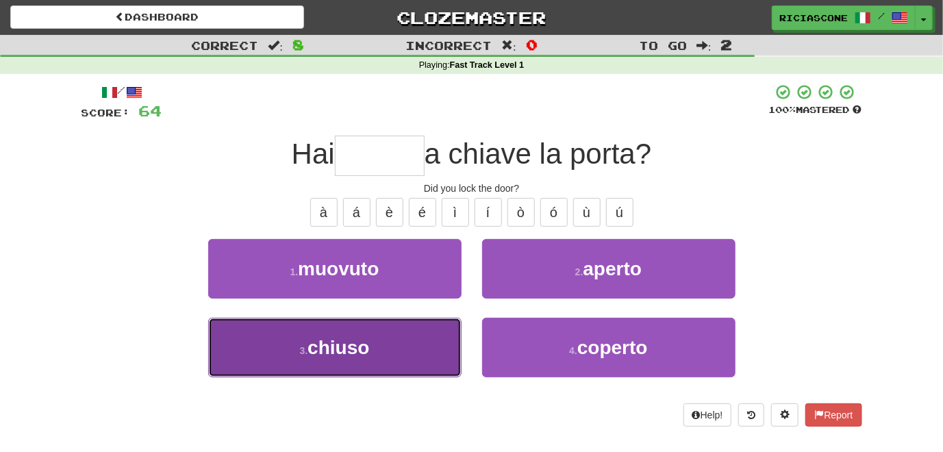
click at [425, 336] on button "3 . chiuso" at bounding box center [334, 348] width 253 height 60
type input "******"
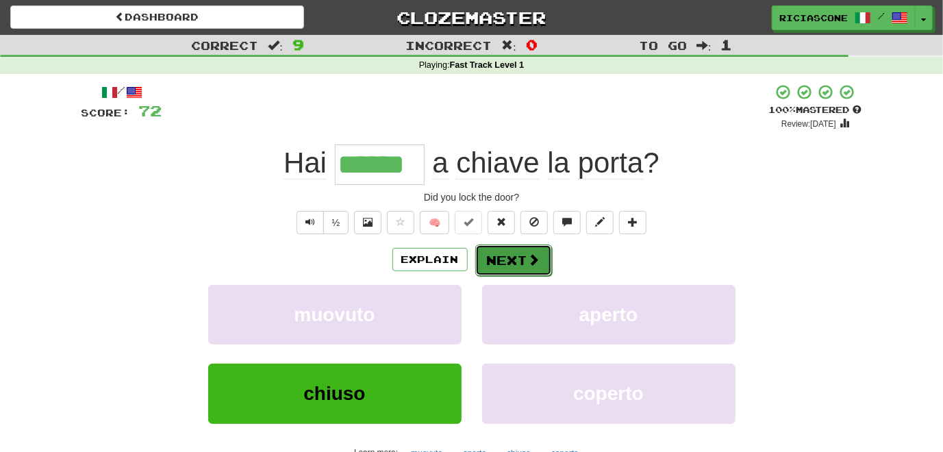
click at [507, 262] on button "Next" at bounding box center [513, 261] width 77 height 32
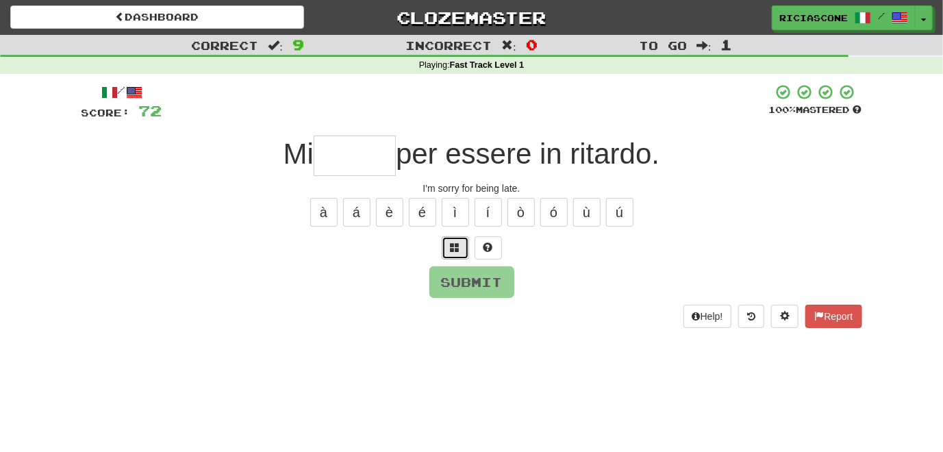
click at [460, 246] on span at bounding box center [456, 247] width 10 height 10
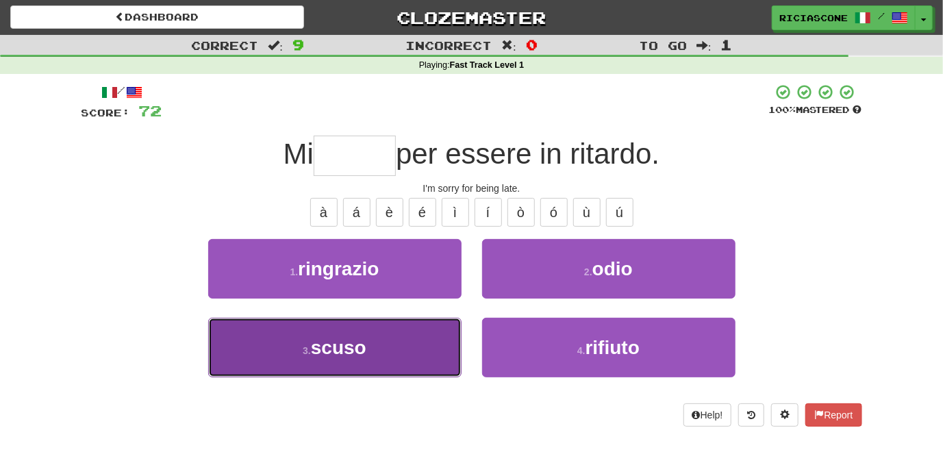
click at [379, 357] on button "3 . scuso" at bounding box center [334, 348] width 253 height 60
type input "*****"
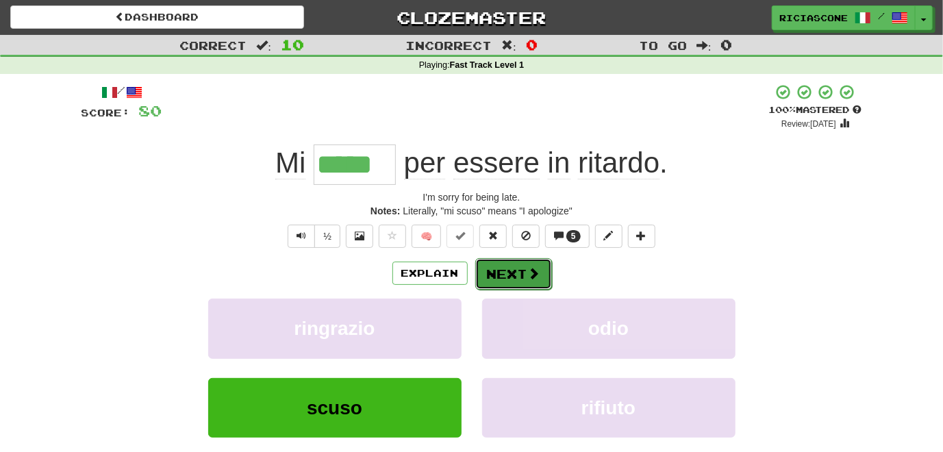
click at [507, 273] on button "Next" at bounding box center [513, 274] width 77 height 32
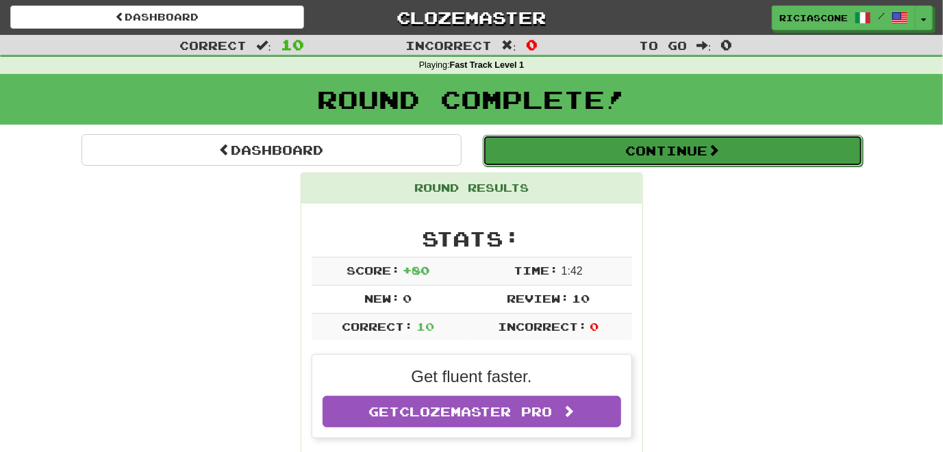
click at [536, 157] on button "Continue" at bounding box center [673, 151] width 380 height 32
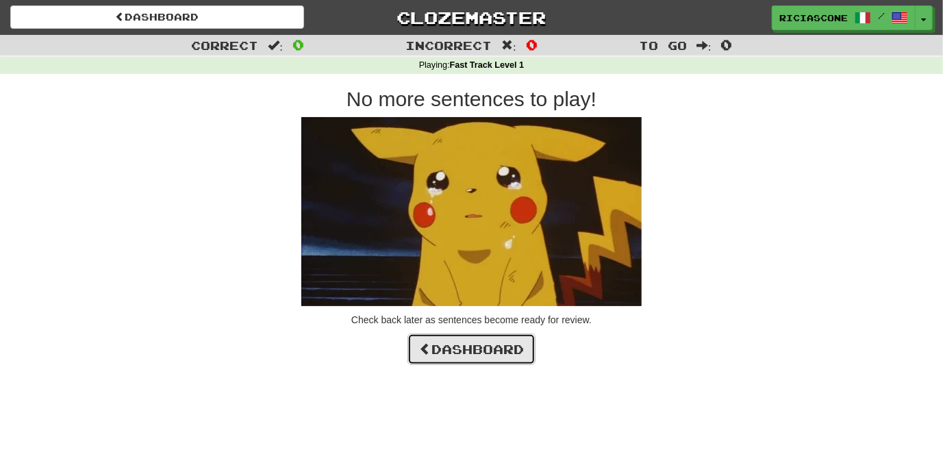
click at [484, 353] on link "Dashboard" at bounding box center [472, 350] width 128 height 32
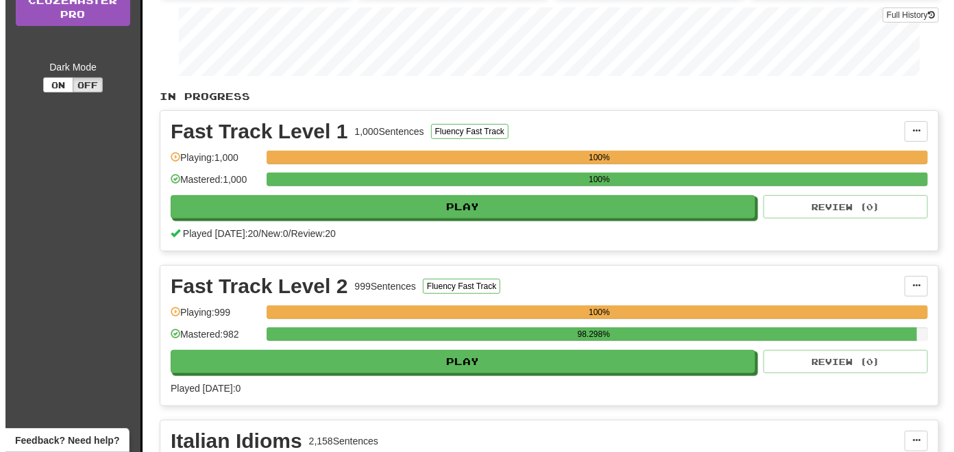
scroll to position [343, 0]
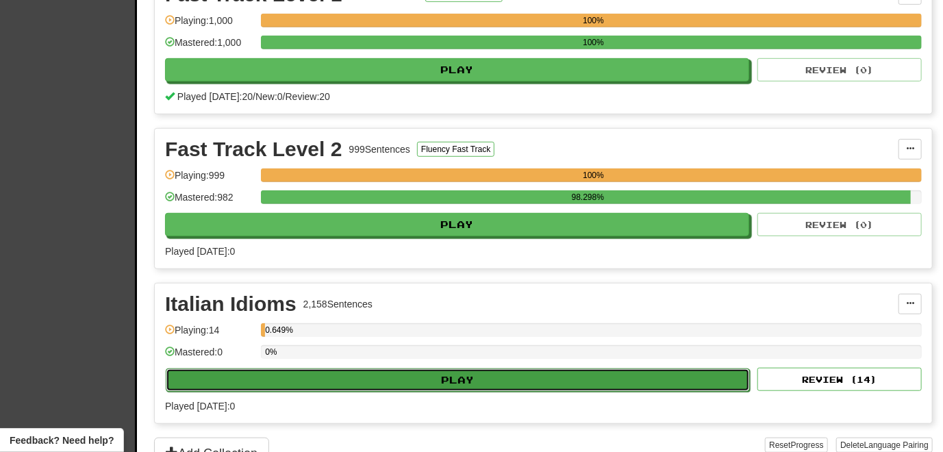
click at [419, 381] on button "Play" at bounding box center [458, 380] width 584 height 23
select select "**"
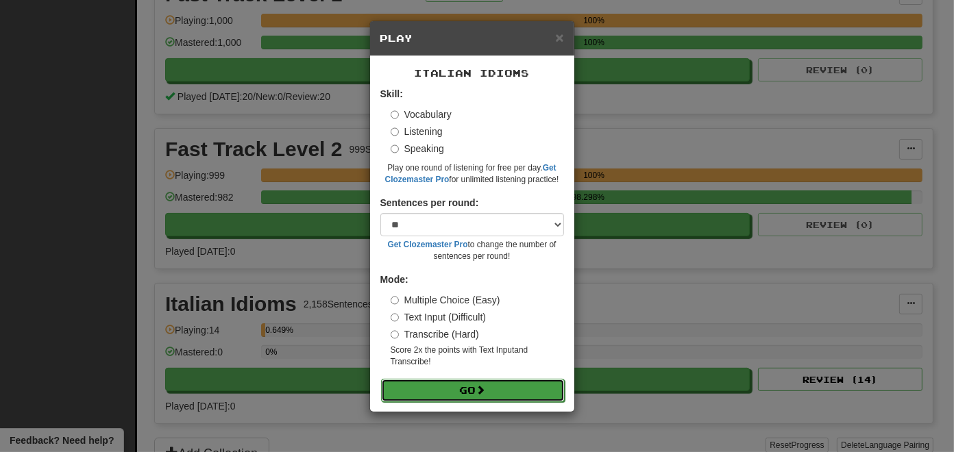
click at [414, 389] on button "Go" at bounding box center [473, 390] width 184 height 23
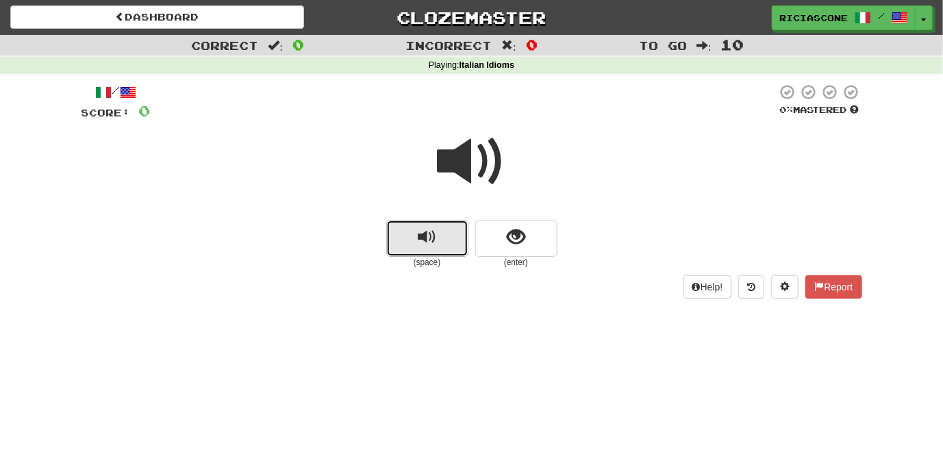
click at [419, 242] on span "replay audio" at bounding box center [427, 237] width 18 height 18
click at [427, 237] on span "replay audio" at bounding box center [427, 237] width 18 height 18
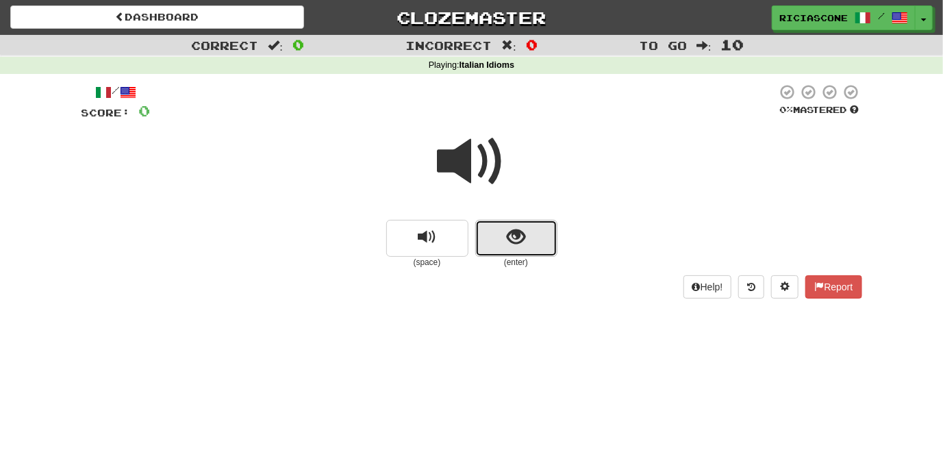
click at [514, 241] on span "show sentence" at bounding box center [516, 237] width 18 height 18
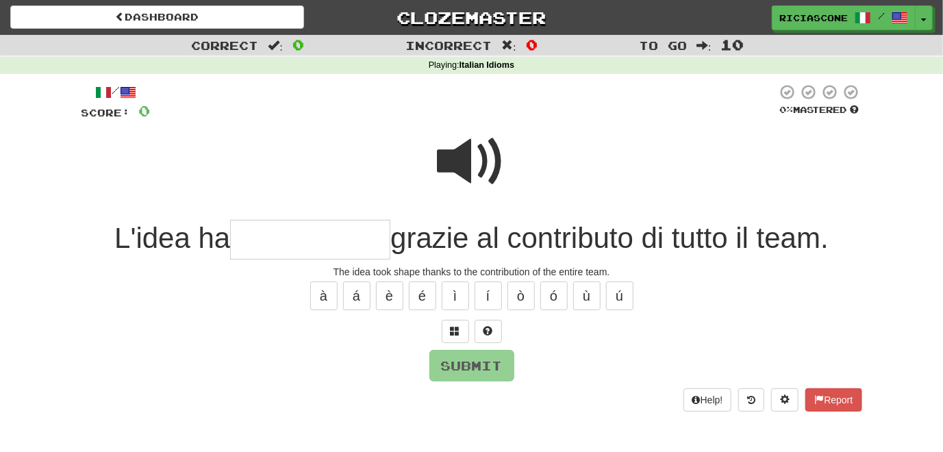
click at [449, 146] on span at bounding box center [472, 161] width 69 height 69
click at [468, 155] on span at bounding box center [472, 161] width 69 height 69
click at [459, 328] on span at bounding box center [456, 331] width 10 height 10
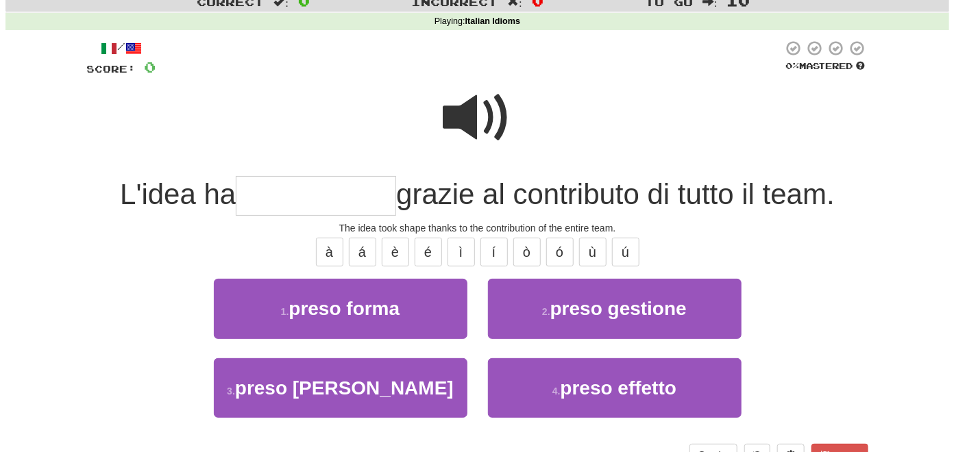
scroll to position [69, 0]
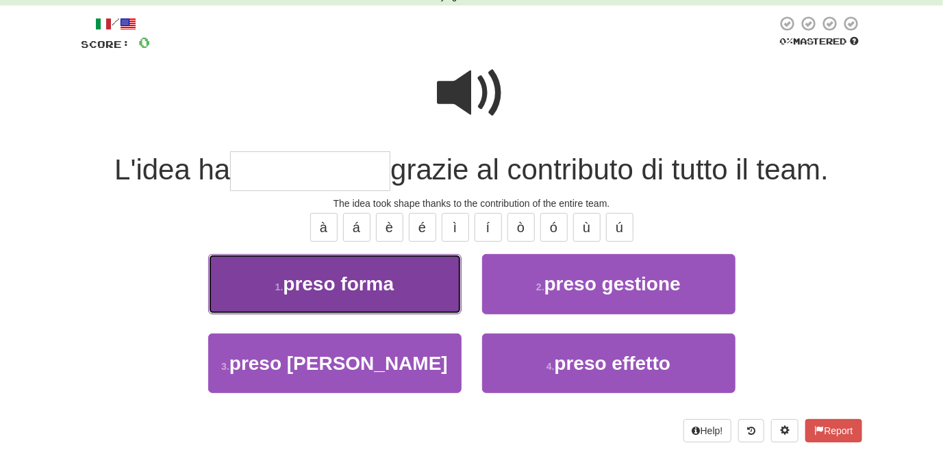
click at [411, 306] on button "1 . preso forma" at bounding box center [334, 284] width 253 height 60
type input "**********"
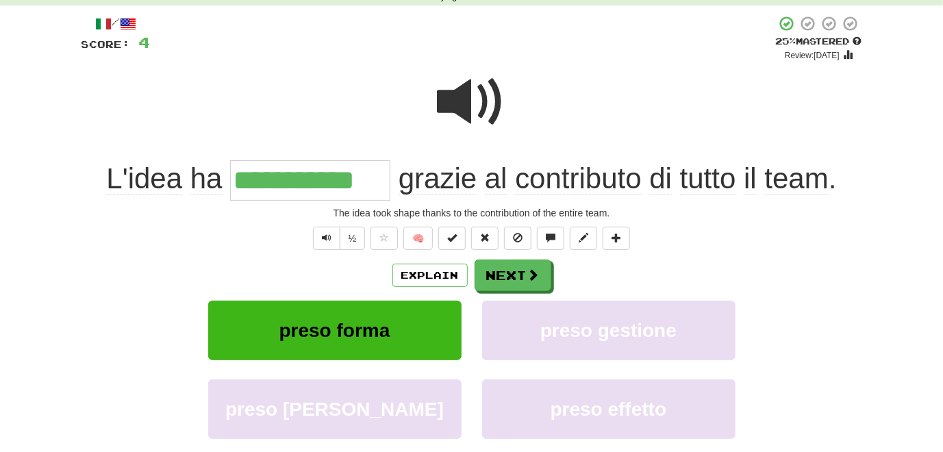
click at [454, 106] on span at bounding box center [472, 102] width 69 height 69
click at [348, 240] on button "½" at bounding box center [353, 238] width 26 height 23
click at [521, 277] on button "Next" at bounding box center [513, 276] width 77 height 32
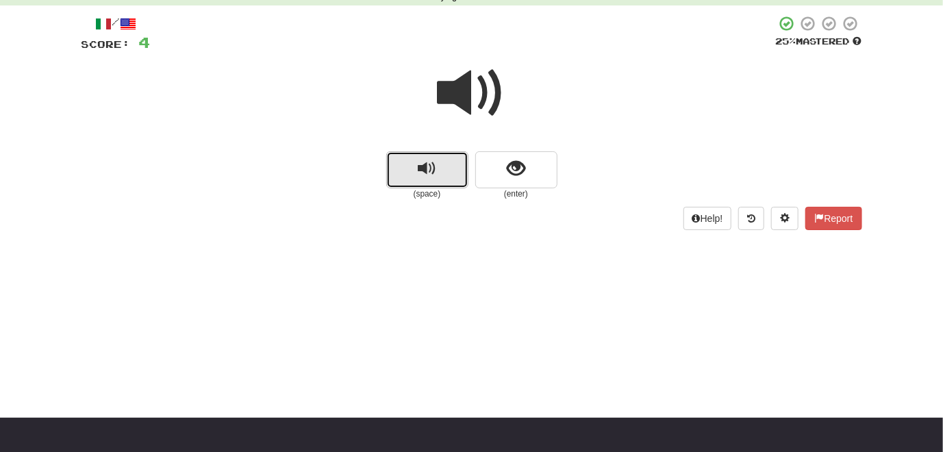
click at [438, 164] on button "replay audio" at bounding box center [427, 169] width 82 height 37
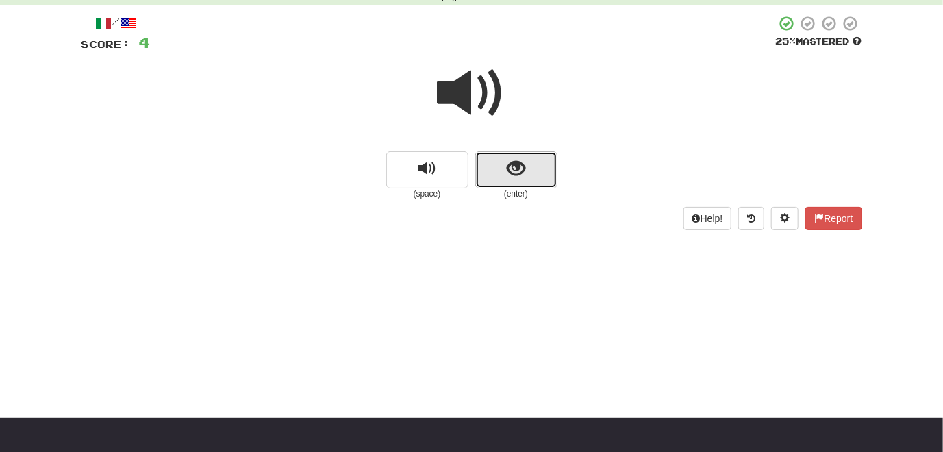
click at [512, 175] on span "show sentence" at bounding box center [516, 169] width 18 height 18
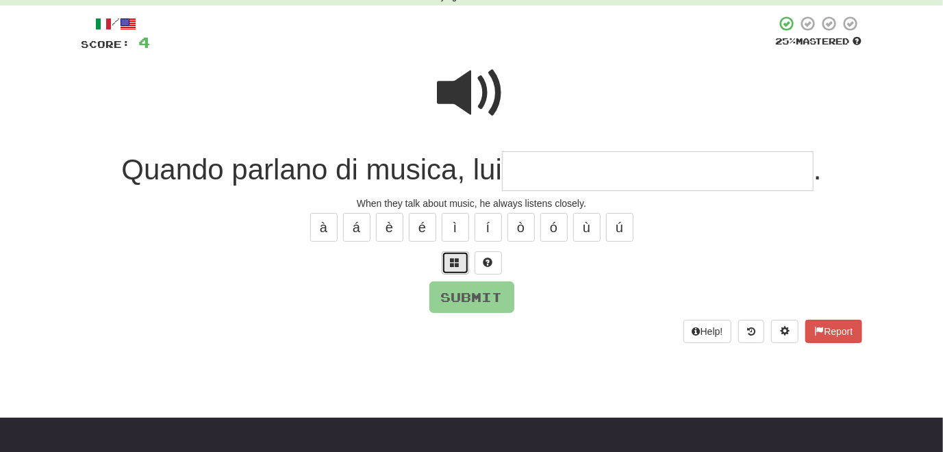
click at [451, 264] on span at bounding box center [456, 263] width 10 height 10
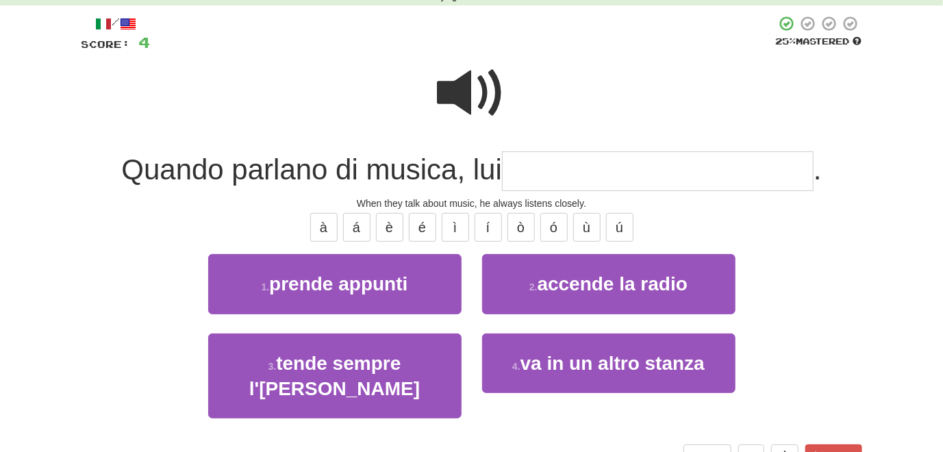
click at [455, 104] on span at bounding box center [472, 93] width 69 height 69
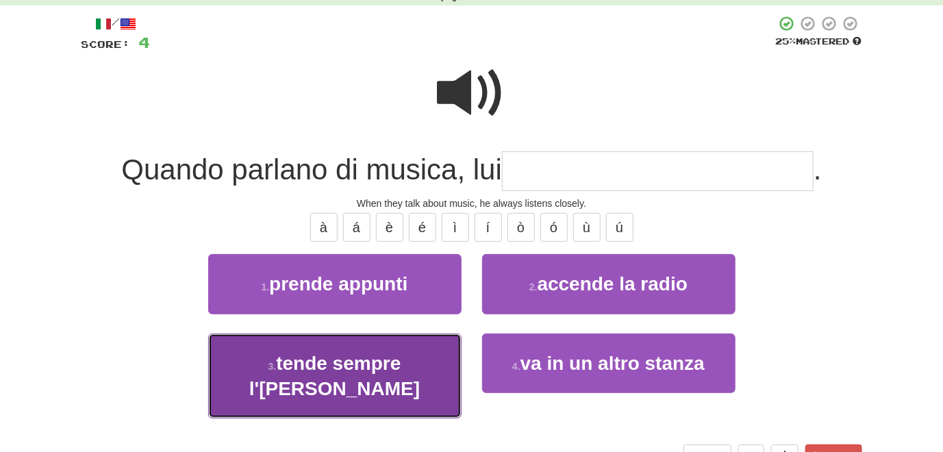
click at [423, 383] on button "3 . tende sempre l'orecchio" at bounding box center [334, 377] width 253 height 86
type input "**********"
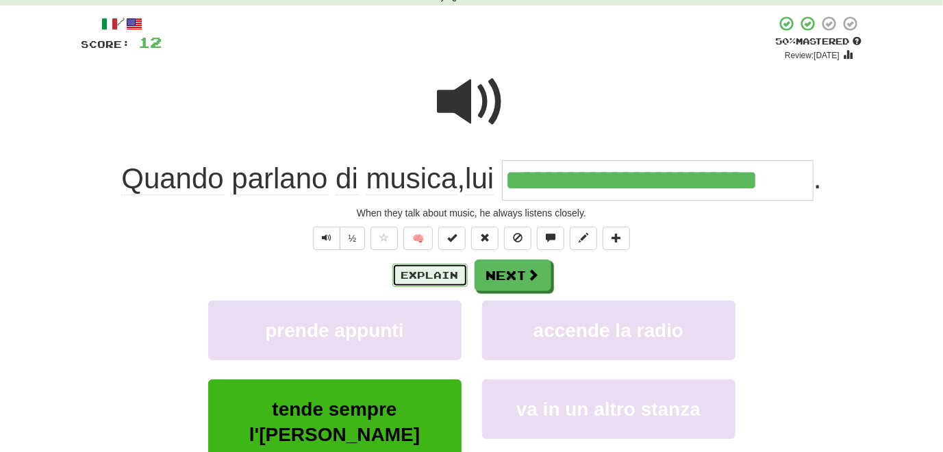
click at [427, 280] on button "Explain" at bounding box center [430, 275] width 75 height 23
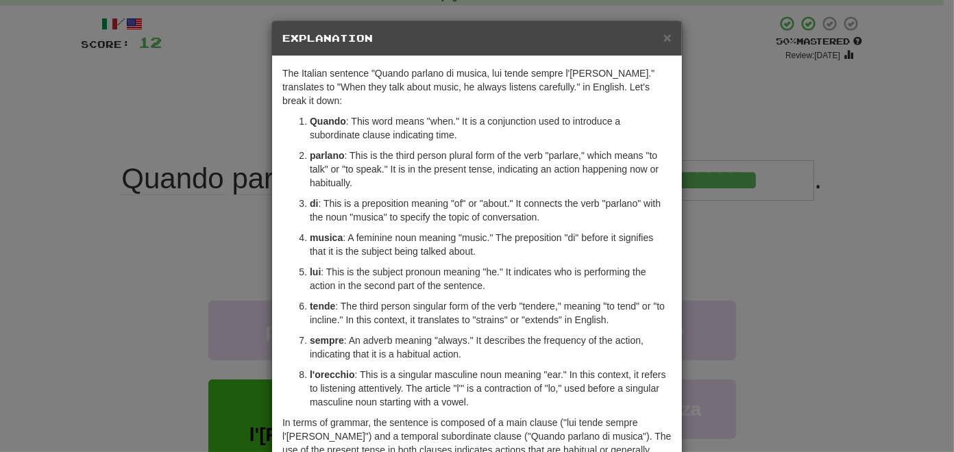
click at [149, 374] on div "× Explanation The Italian sentence "Quando parlano di musica, lui tende sempre …" at bounding box center [477, 226] width 954 height 452
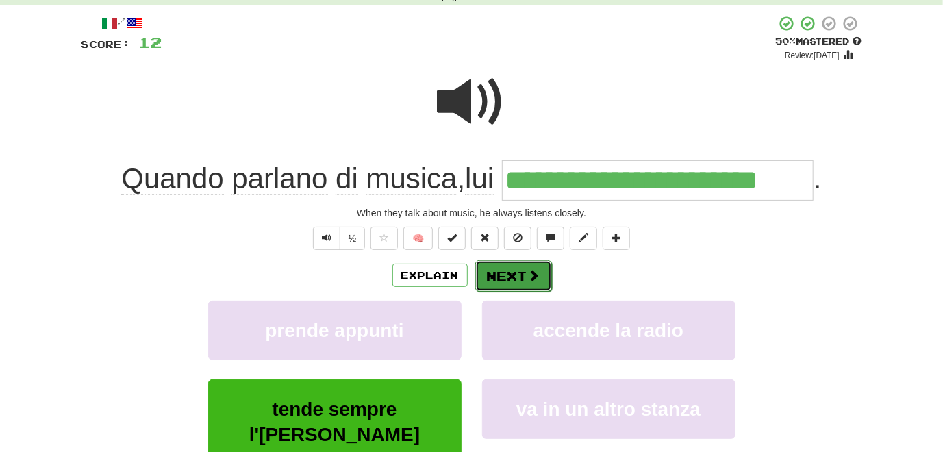
click at [509, 282] on button "Next" at bounding box center [513, 276] width 77 height 32
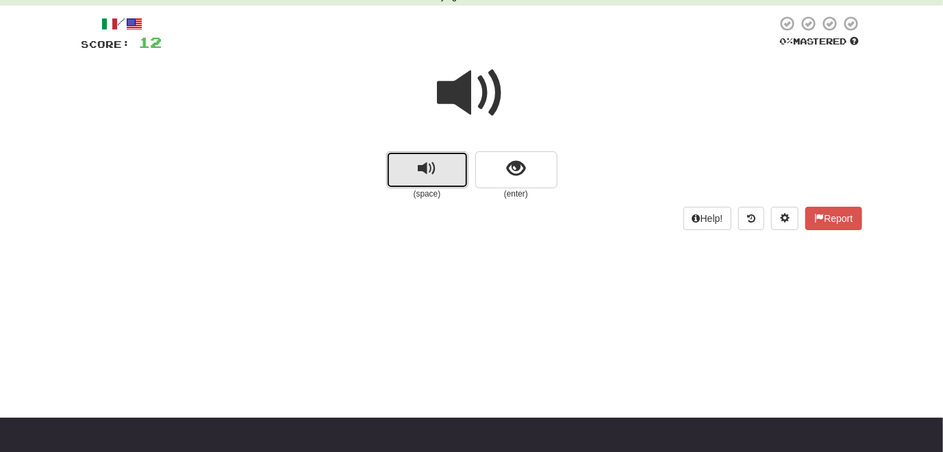
click at [437, 169] on button "replay audio" at bounding box center [427, 169] width 82 height 37
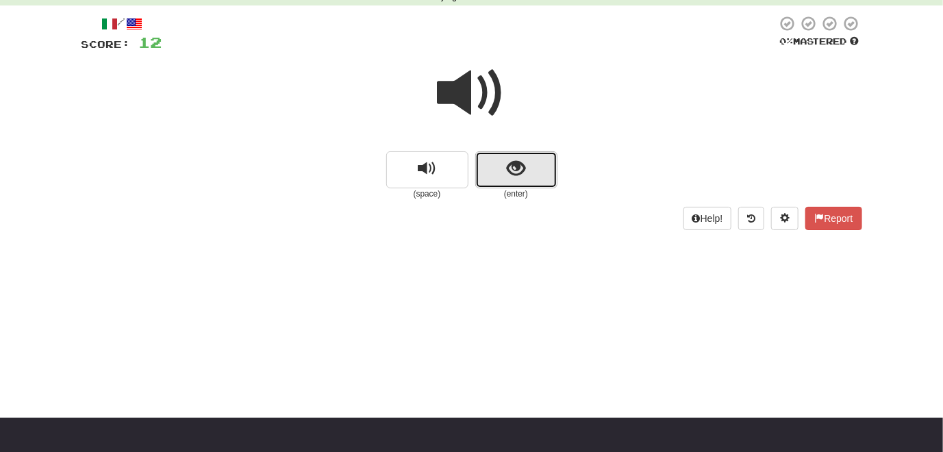
click at [510, 177] on span "show sentence" at bounding box center [516, 169] width 18 height 18
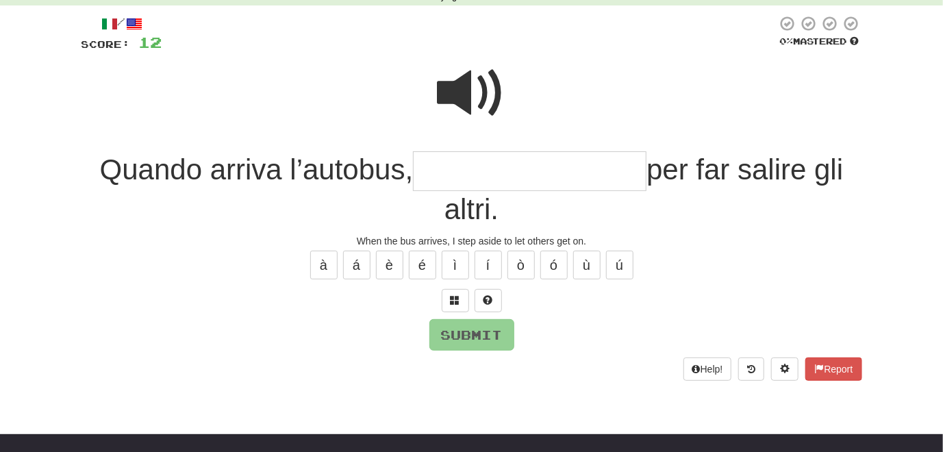
click at [469, 97] on span at bounding box center [472, 93] width 69 height 69
click at [447, 105] on span at bounding box center [472, 93] width 69 height 69
click at [460, 305] on button at bounding box center [455, 300] width 27 height 23
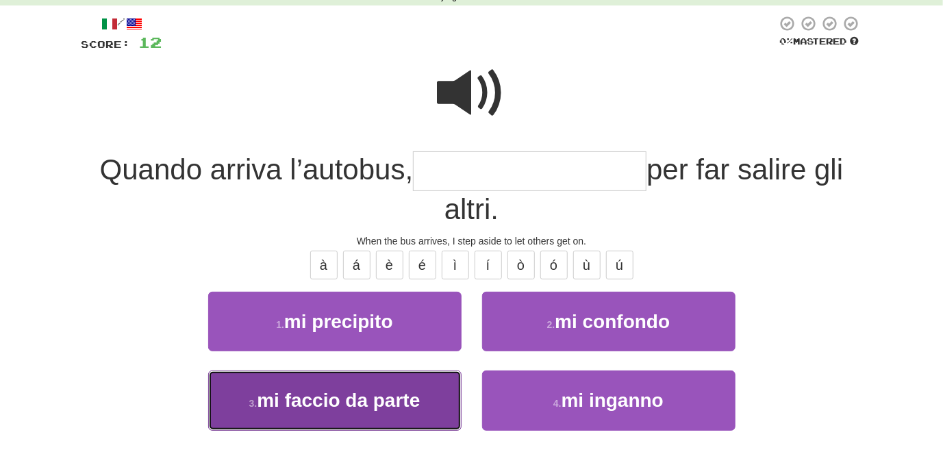
click at [423, 405] on button "3 . mi faccio da parte" at bounding box center [334, 401] width 253 height 60
type input "**********"
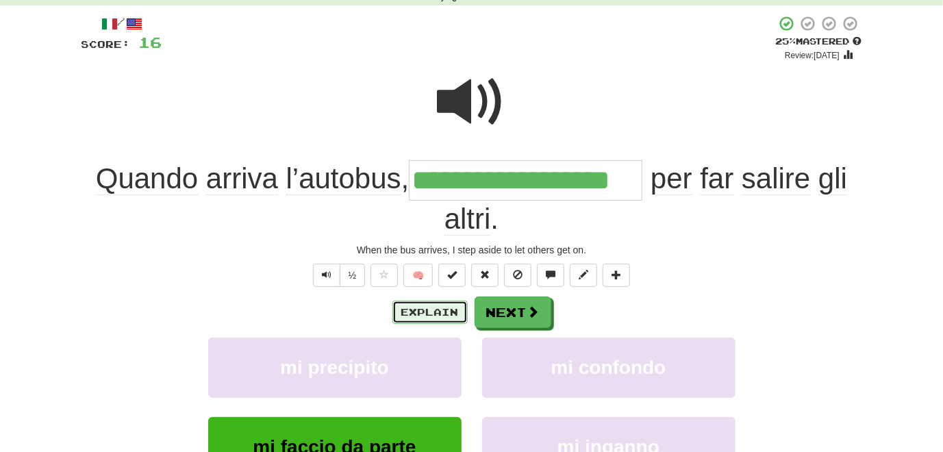
click at [411, 310] on button "Explain" at bounding box center [430, 312] width 75 height 23
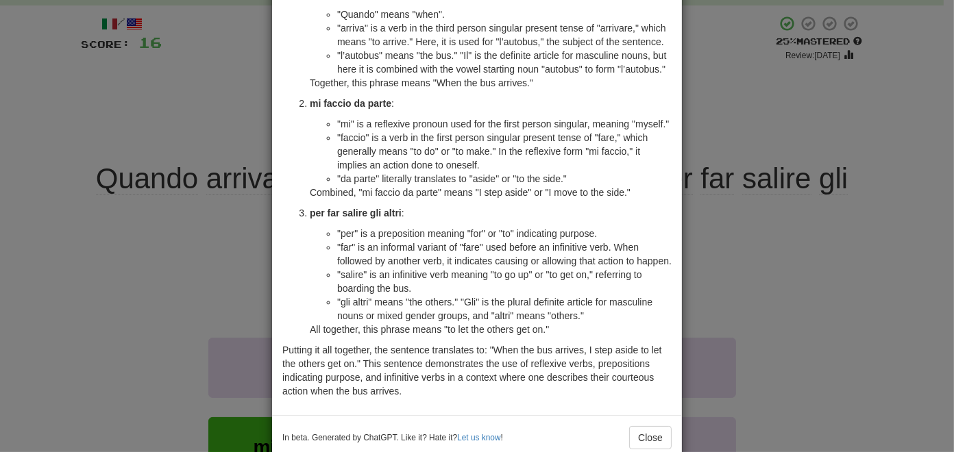
scroll to position [137, 0]
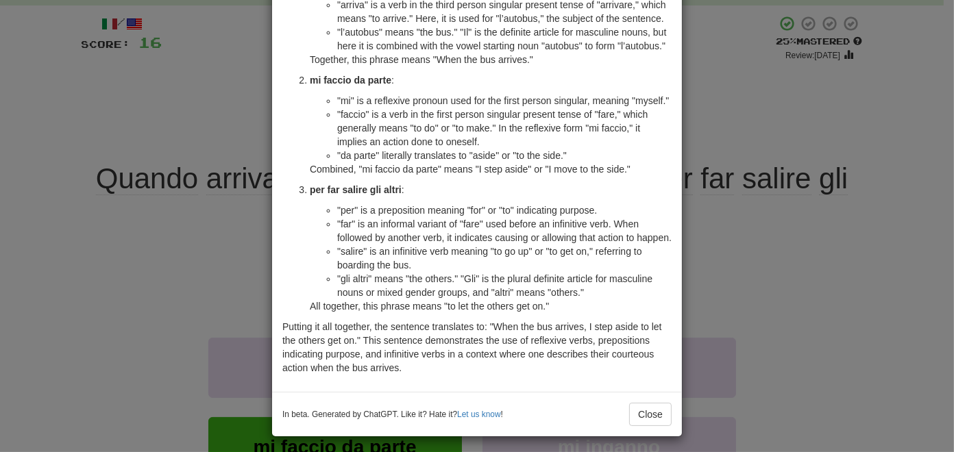
click at [123, 322] on div "× Explanation Certainly! The Italian sentence "Quando arriva l’autobus, mi facc…" at bounding box center [477, 226] width 954 height 452
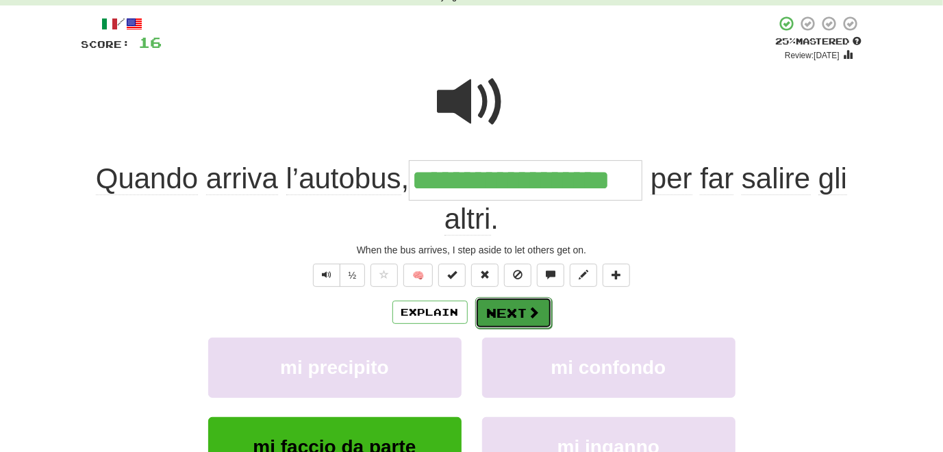
click at [533, 319] on span at bounding box center [534, 312] width 12 height 12
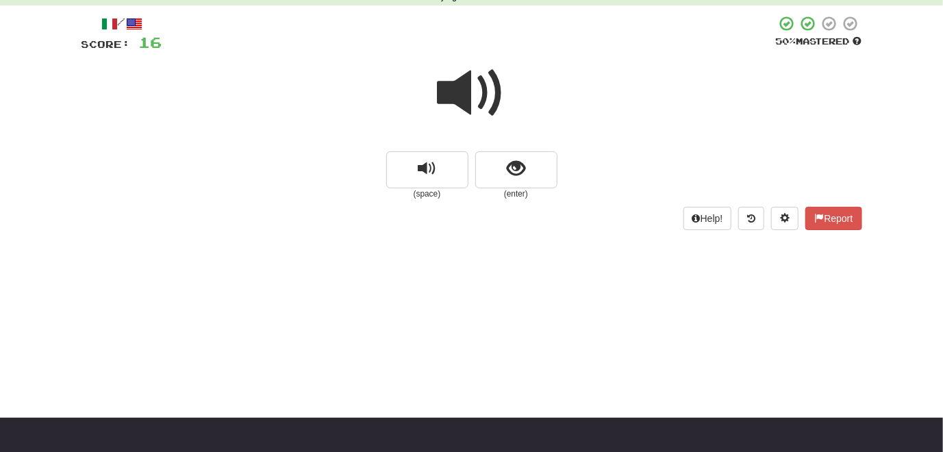
click at [465, 108] on span at bounding box center [472, 93] width 69 height 69
click at [504, 176] on button "show sentence" at bounding box center [516, 169] width 82 height 37
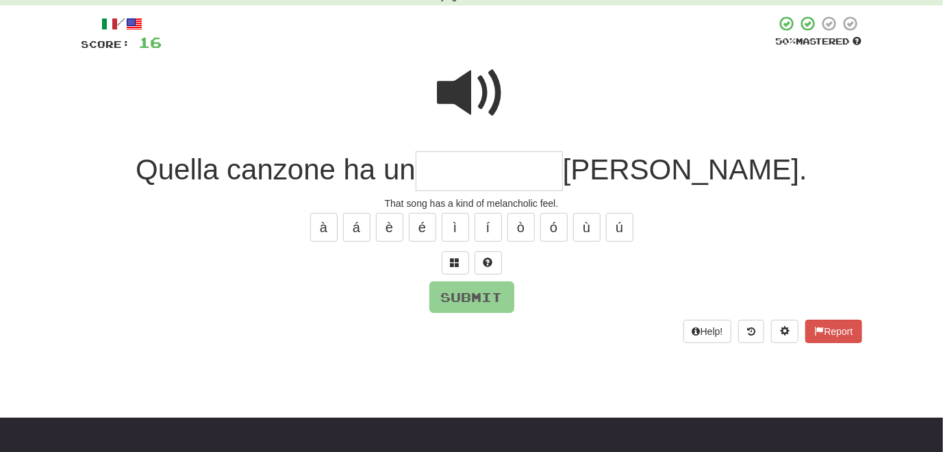
click at [458, 94] on span at bounding box center [472, 93] width 69 height 69
click at [466, 77] on span at bounding box center [472, 93] width 69 height 69
click at [452, 261] on span at bounding box center [456, 263] width 10 height 10
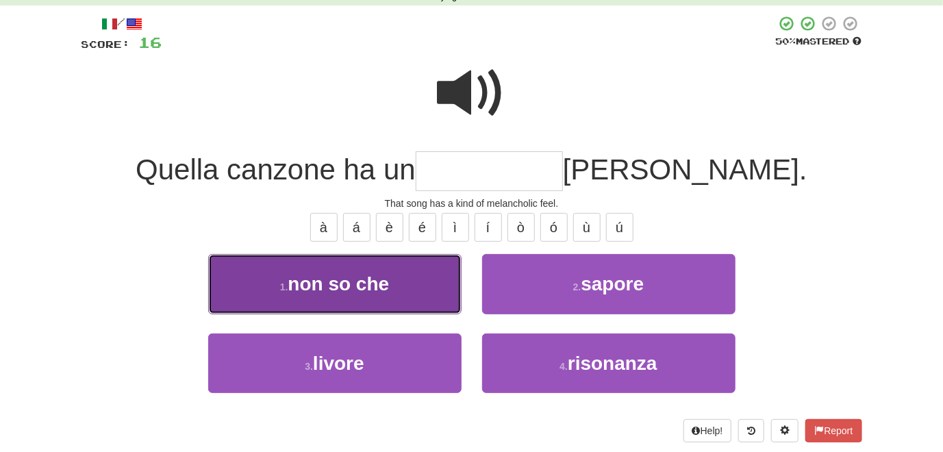
click at [378, 301] on button "1 . non so che" at bounding box center [334, 284] width 253 height 60
type input "**********"
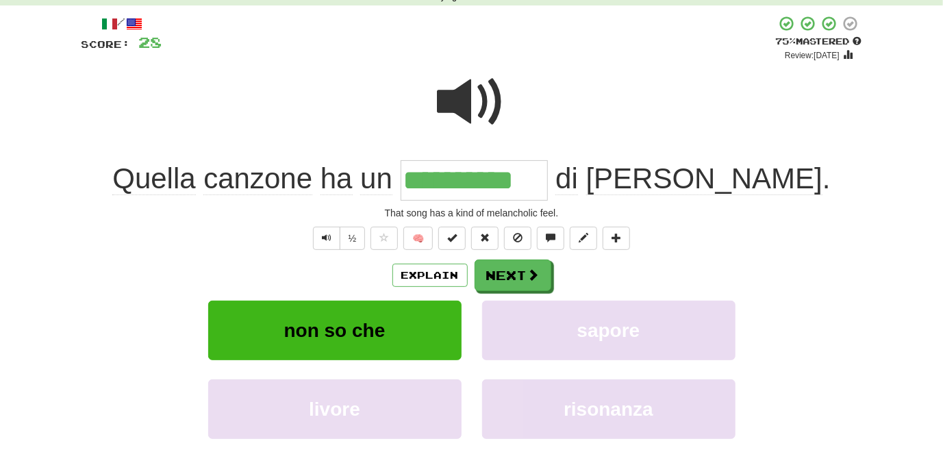
click at [474, 99] on span at bounding box center [472, 102] width 69 height 69
click at [515, 275] on button "Next" at bounding box center [513, 276] width 77 height 32
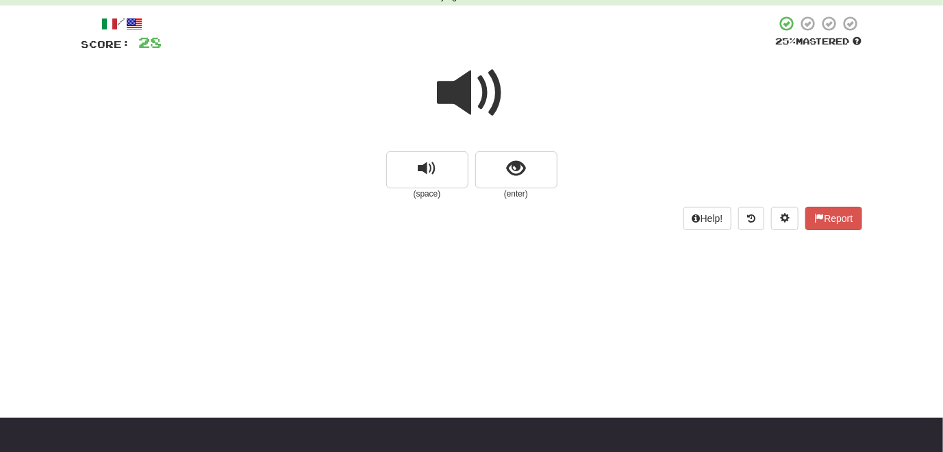
click at [472, 96] on span at bounding box center [472, 93] width 69 height 69
click at [519, 190] on small "(enter)" at bounding box center [516, 194] width 82 height 12
click at [516, 174] on span "show sentence" at bounding box center [516, 169] width 18 height 18
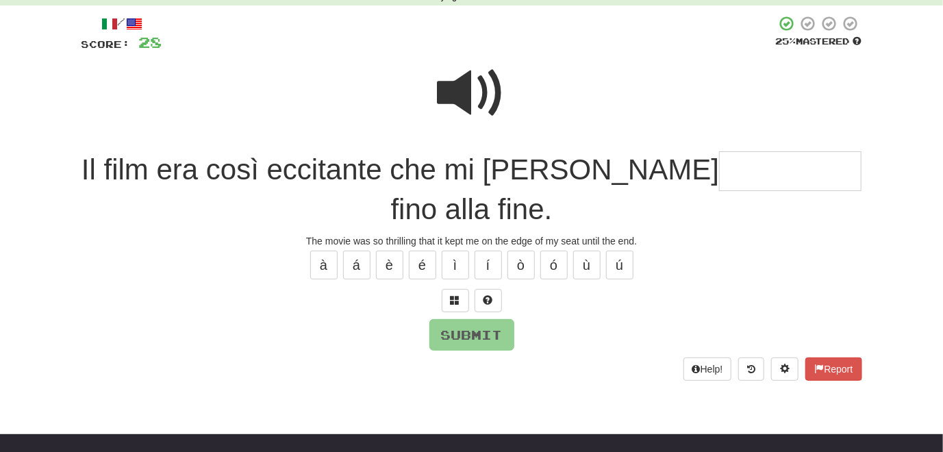
click at [456, 86] on span at bounding box center [472, 93] width 69 height 69
click at [466, 105] on span at bounding box center [472, 93] width 69 height 69
click at [458, 302] on span at bounding box center [456, 300] width 10 height 10
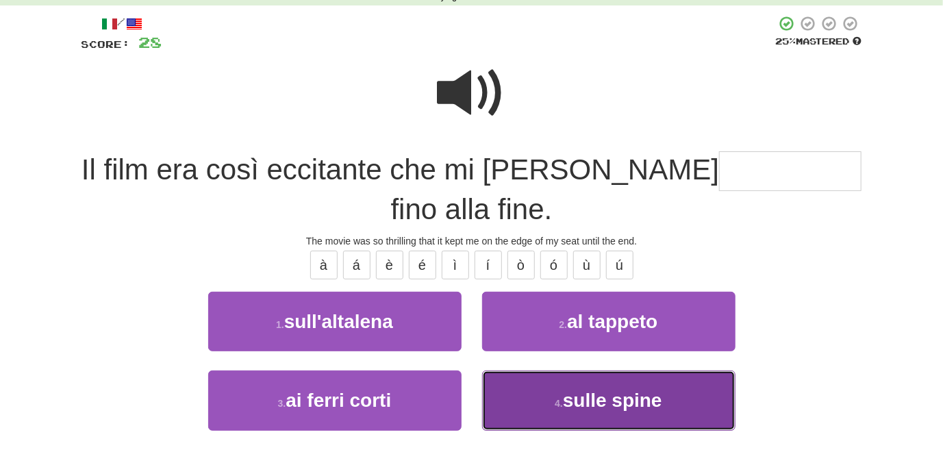
click at [514, 388] on button "4 . sulle spine" at bounding box center [608, 401] width 253 height 60
type input "**********"
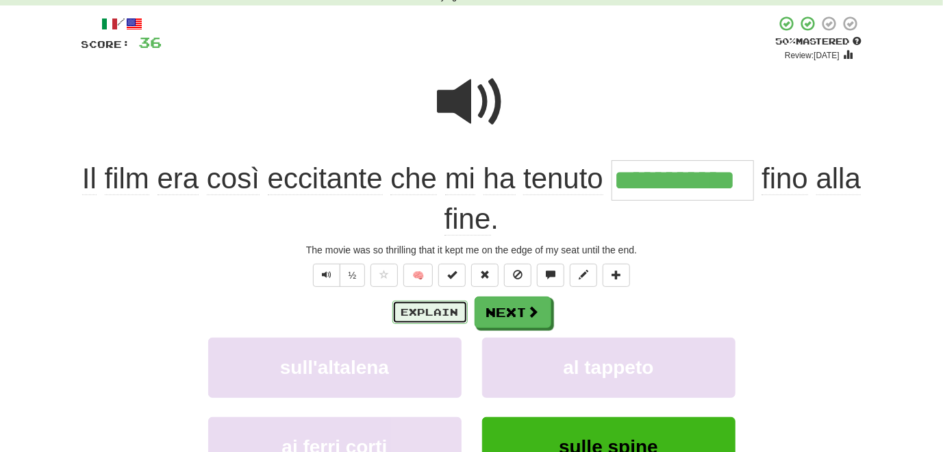
click at [434, 315] on button "Explain" at bounding box center [430, 312] width 75 height 23
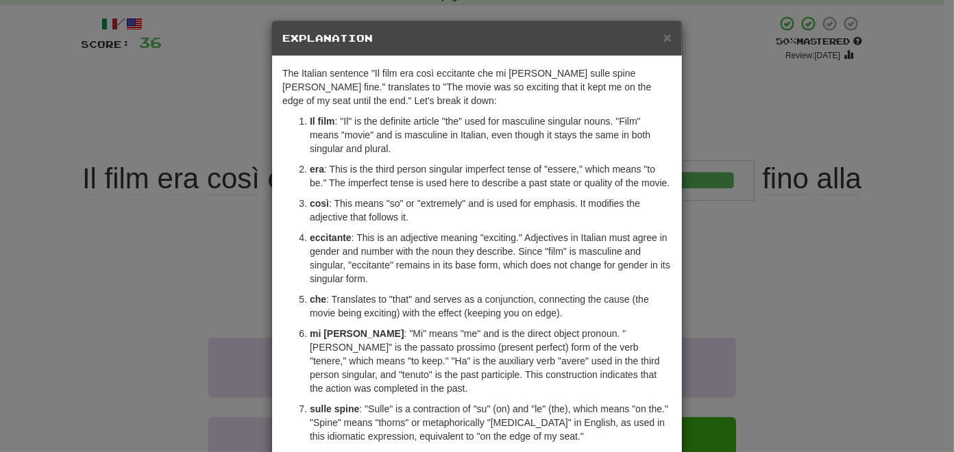
scroll to position [69, 0]
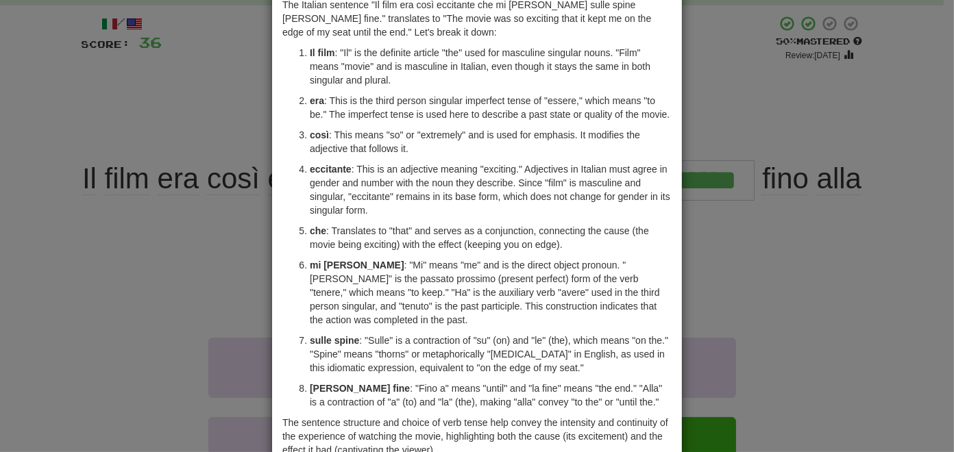
click at [148, 336] on div "× Explanation The Italian sentence "Il film era così eccitante che mi ha tenuto…" at bounding box center [477, 226] width 954 height 452
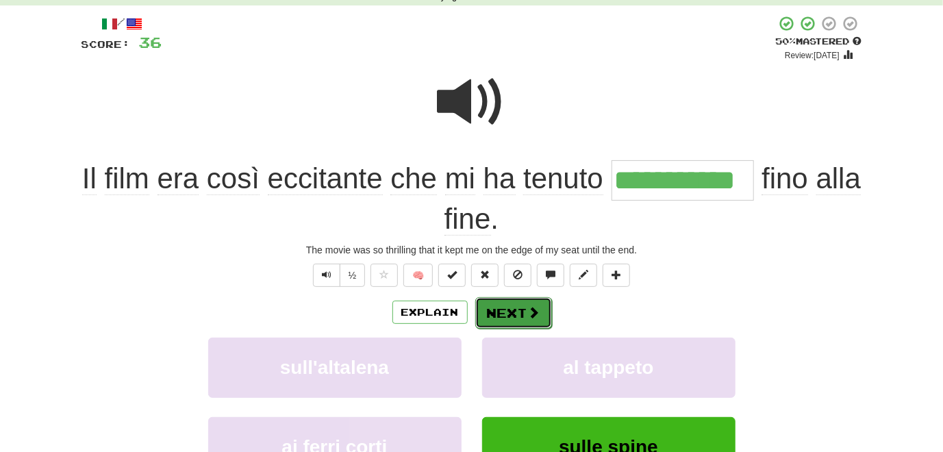
click at [501, 319] on button "Next" at bounding box center [513, 313] width 77 height 32
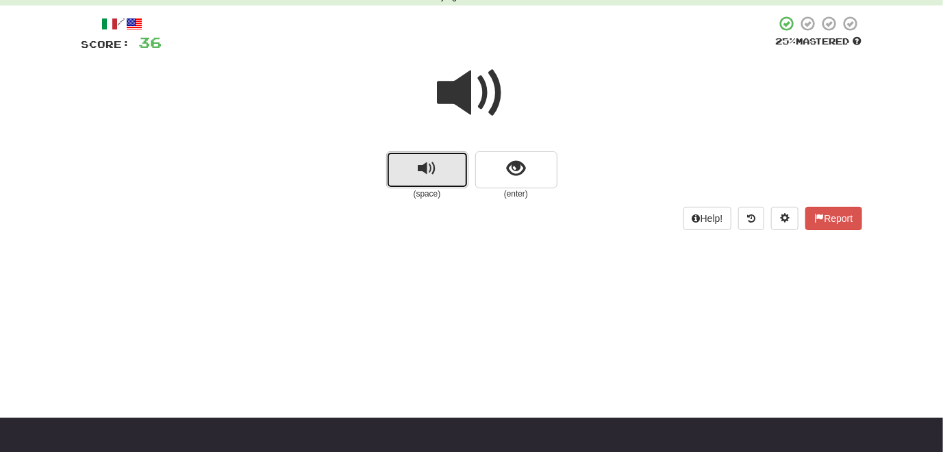
click at [440, 167] on button "replay audio" at bounding box center [427, 169] width 82 height 37
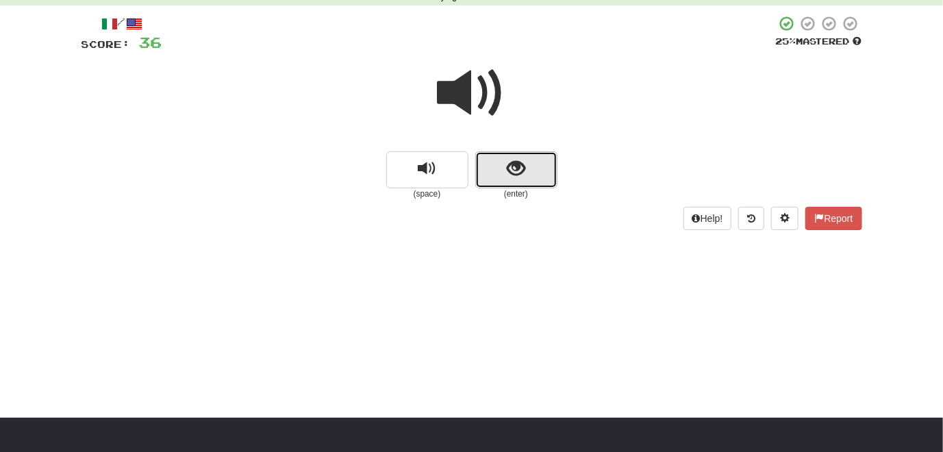
click at [513, 177] on span "show sentence" at bounding box center [516, 169] width 18 height 18
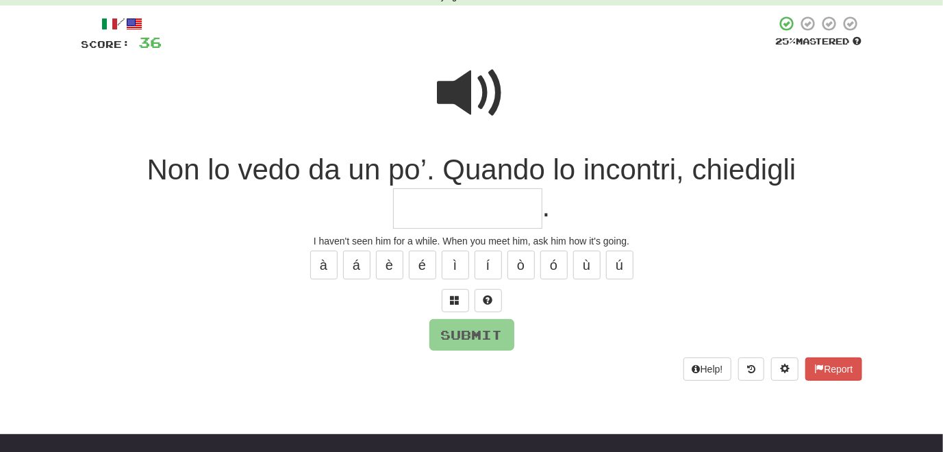
click at [467, 91] on span at bounding box center [472, 93] width 69 height 69
click at [458, 300] on span at bounding box center [456, 300] width 10 height 10
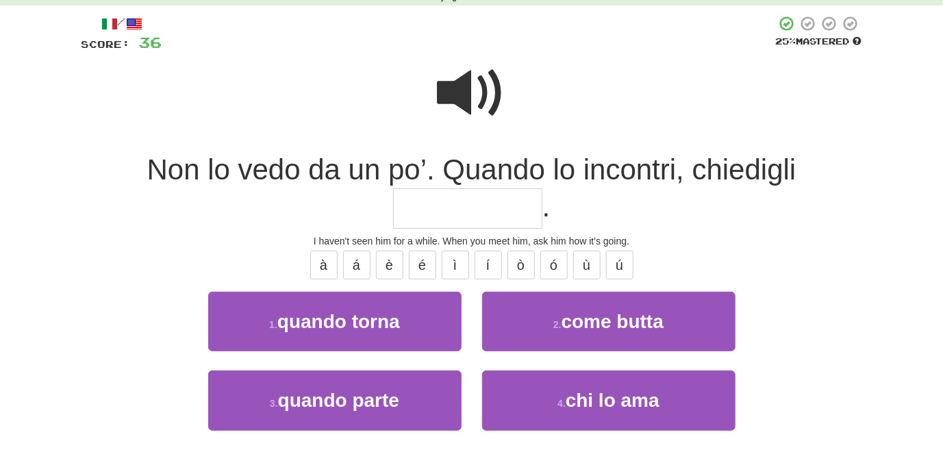
click at [477, 97] on span at bounding box center [472, 93] width 69 height 69
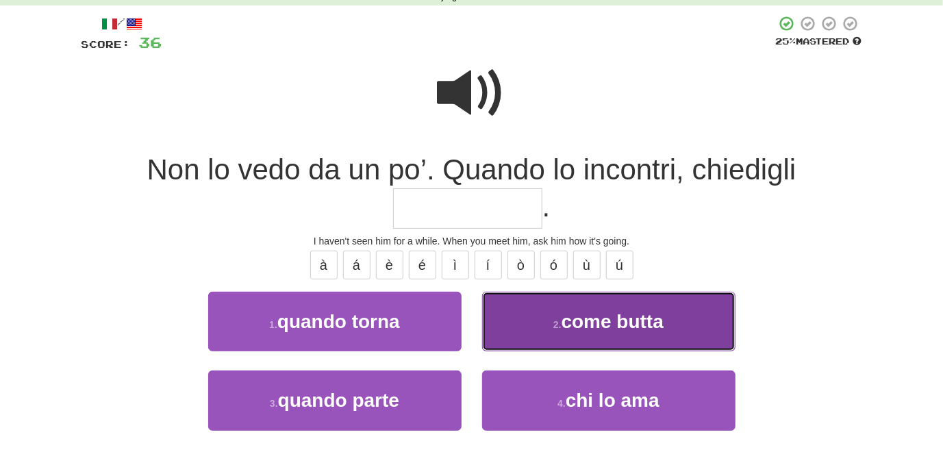
click at [534, 311] on button "2 . come butta" at bounding box center [608, 322] width 253 height 60
type input "**********"
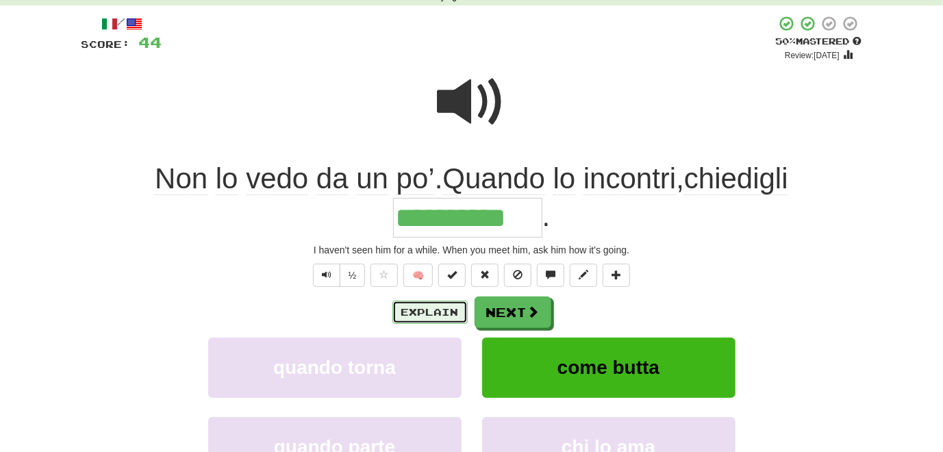
click at [456, 307] on button "Explain" at bounding box center [430, 312] width 75 height 23
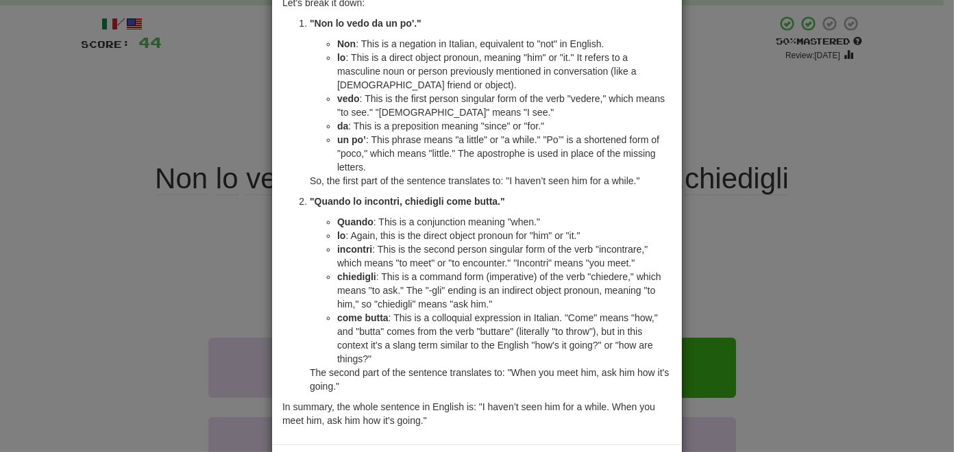
scroll to position [137, 0]
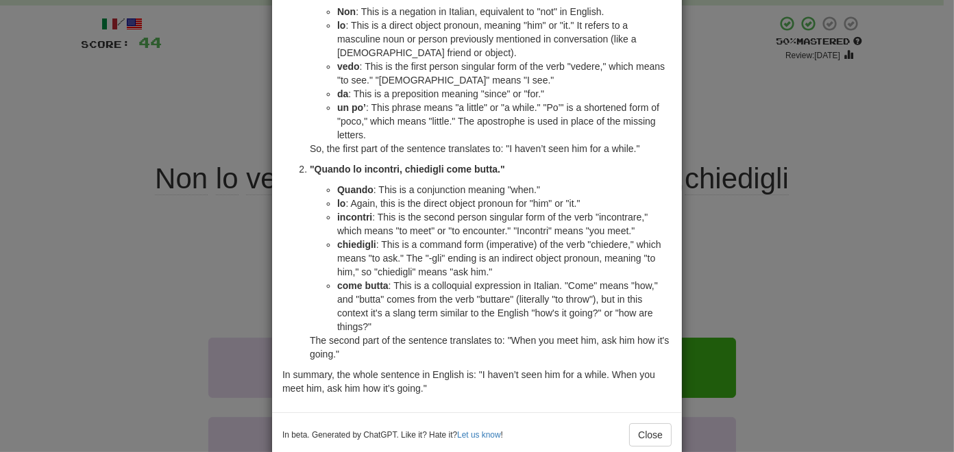
click at [229, 288] on div "× Explanation Sure! This sentence in Italian is: "Non lo vedo da un po’. Quando…" at bounding box center [477, 226] width 954 height 452
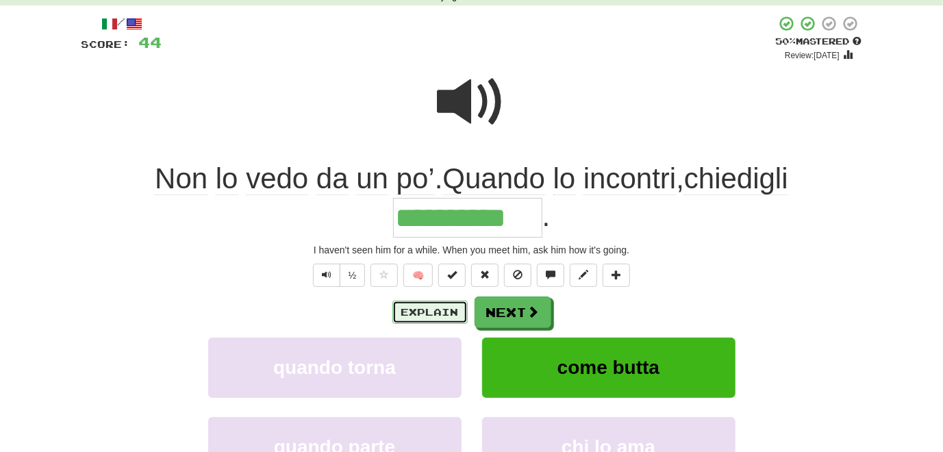
click at [426, 311] on button "Explain" at bounding box center [430, 312] width 75 height 23
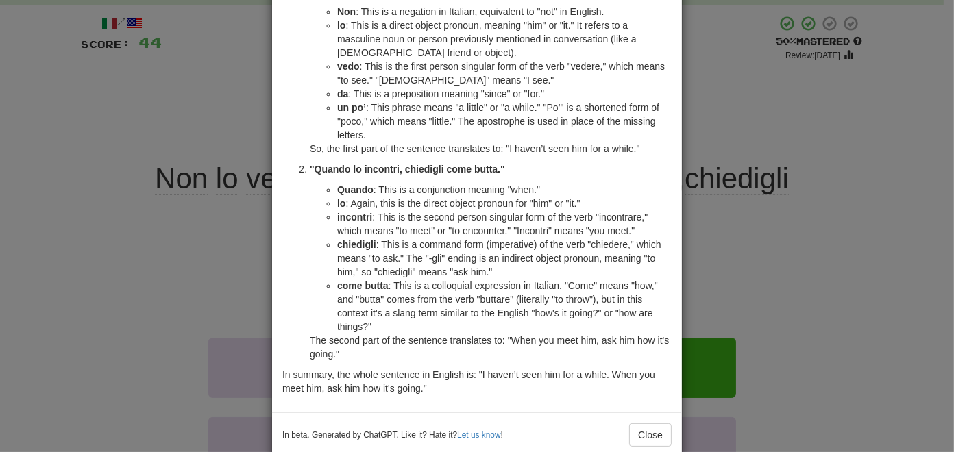
click at [152, 330] on div "× Explanation Sure! This sentence in Italian is: "Non lo vedo da un po’. Quando…" at bounding box center [477, 226] width 954 height 452
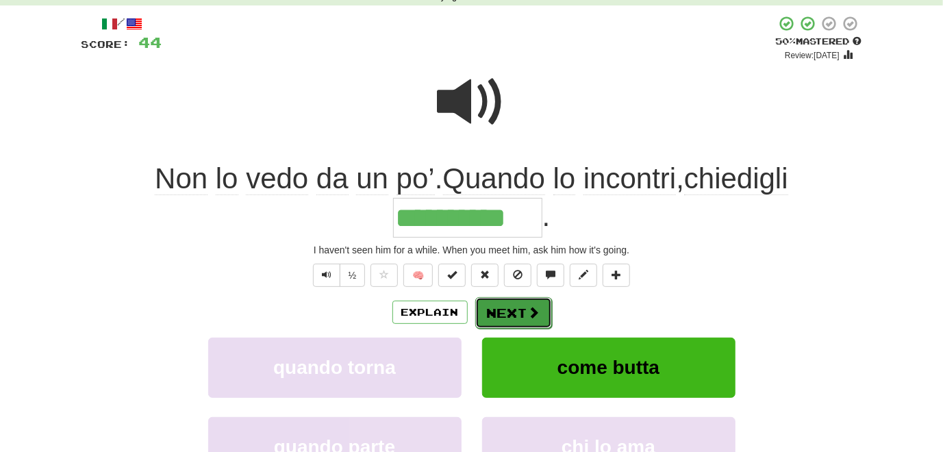
click at [516, 316] on button "Next" at bounding box center [513, 313] width 77 height 32
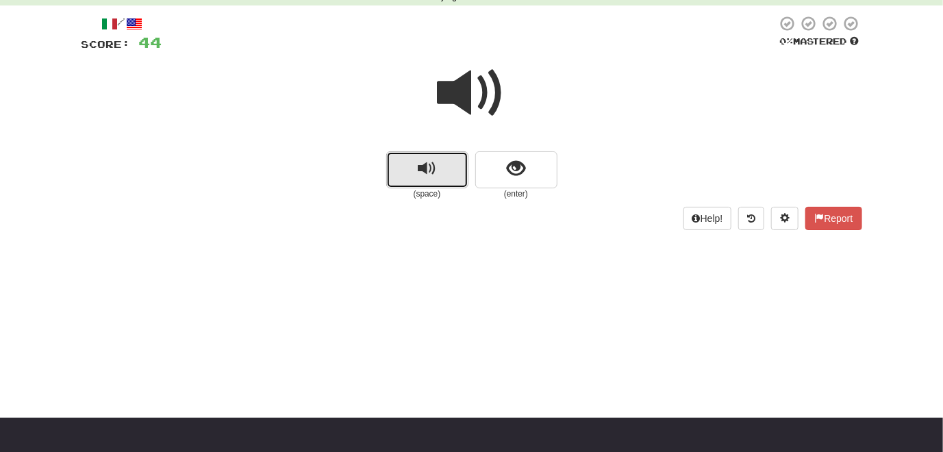
click at [438, 182] on button "replay audio" at bounding box center [427, 169] width 82 height 37
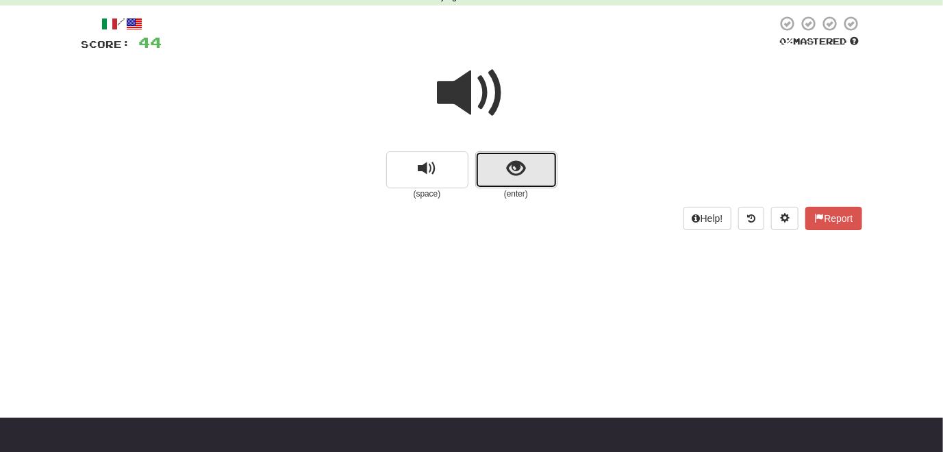
click at [524, 168] on span "show sentence" at bounding box center [516, 169] width 18 height 18
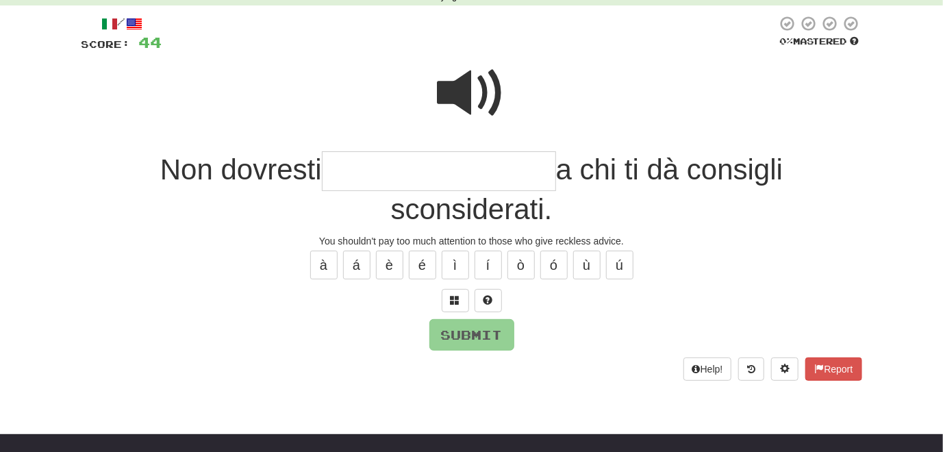
click at [460, 90] on span at bounding box center [472, 93] width 69 height 69
click at [452, 306] on button at bounding box center [455, 300] width 27 height 23
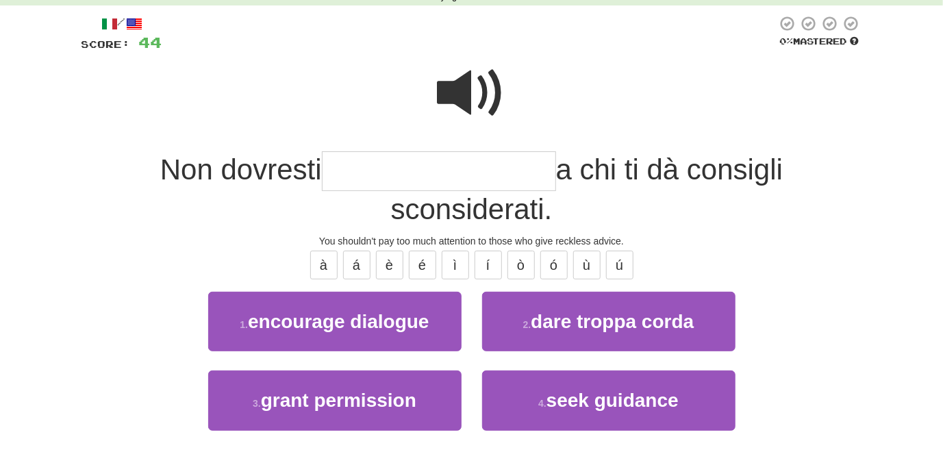
click at [447, 83] on span at bounding box center [472, 93] width 69 height 69
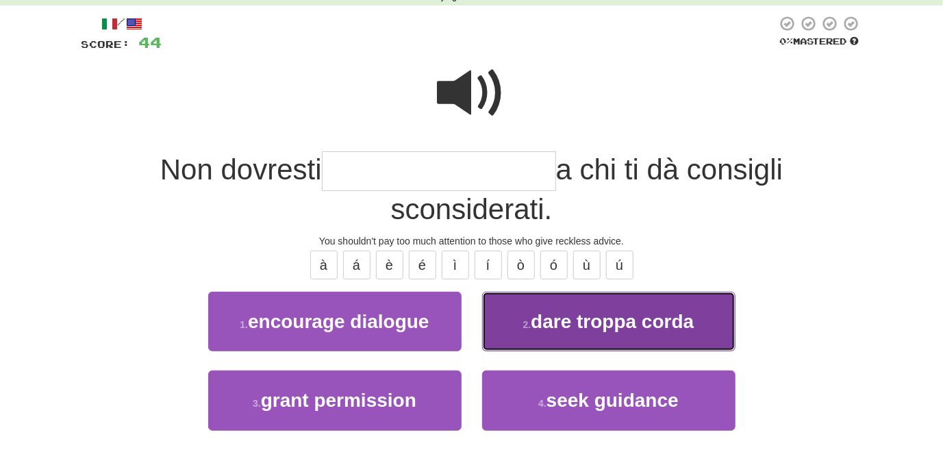
click at [510, 329] on button "2 . dare troppa corda" at bounding box center [608, 322] width 253 height 60
type input "**********"
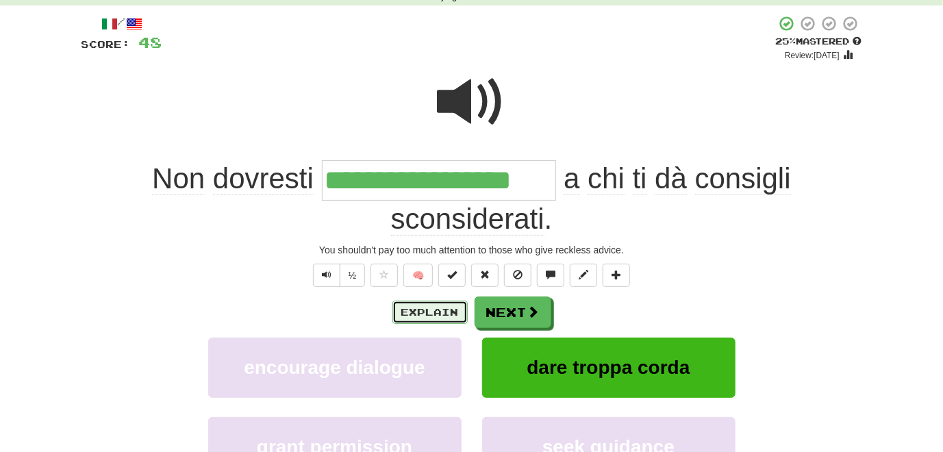
click at [427, 315] on button "Explain" at bounding box center [430, 312] width 75 height 23
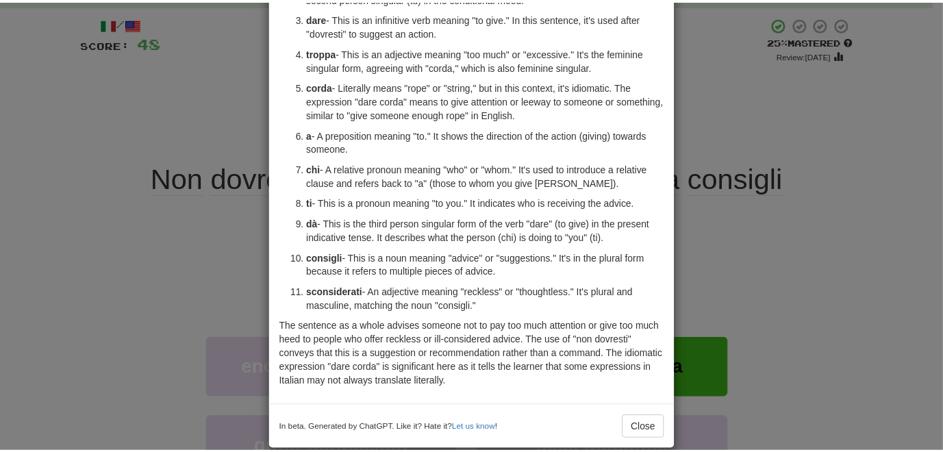
scroll to position [223, 0]
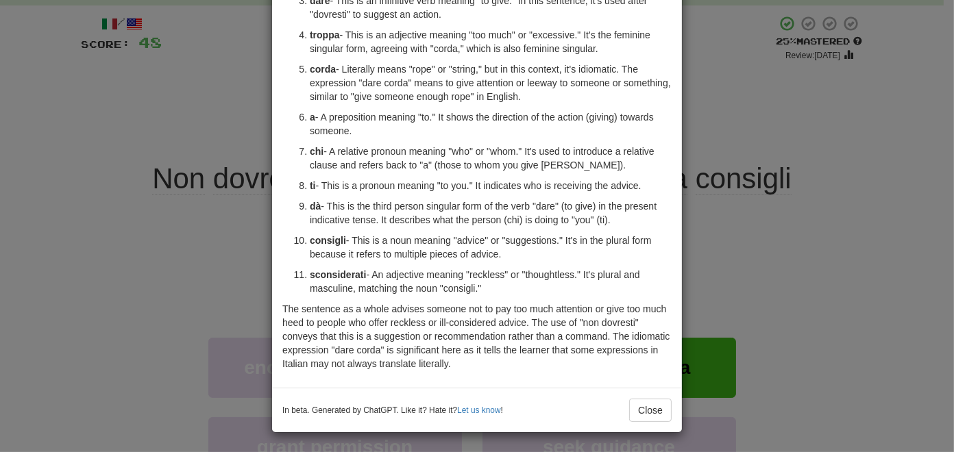
click at [746, 249] on div "× Explanation The Italian sentence "Non dovresti dare troppa corda a chi ti dà …" at bounding box center [477, 226] width 954 height 452
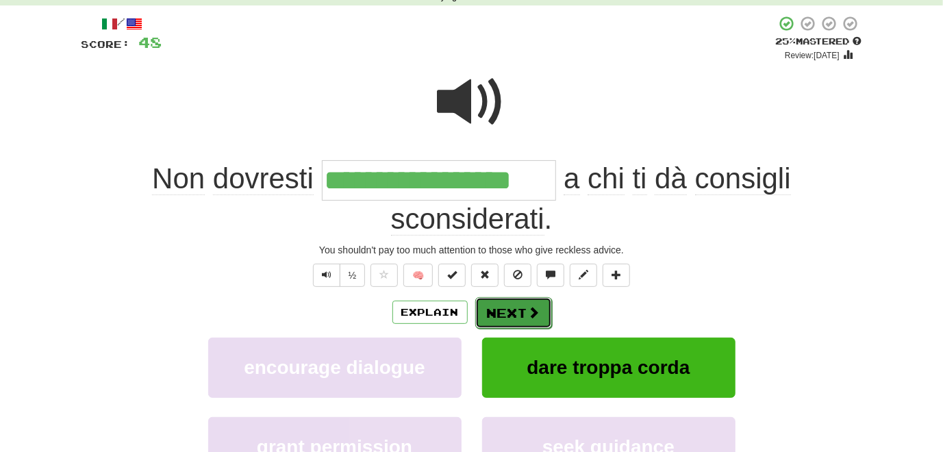
click at [523, 310] on button "Next" at bounding box center [513, 313] width 77 height 32
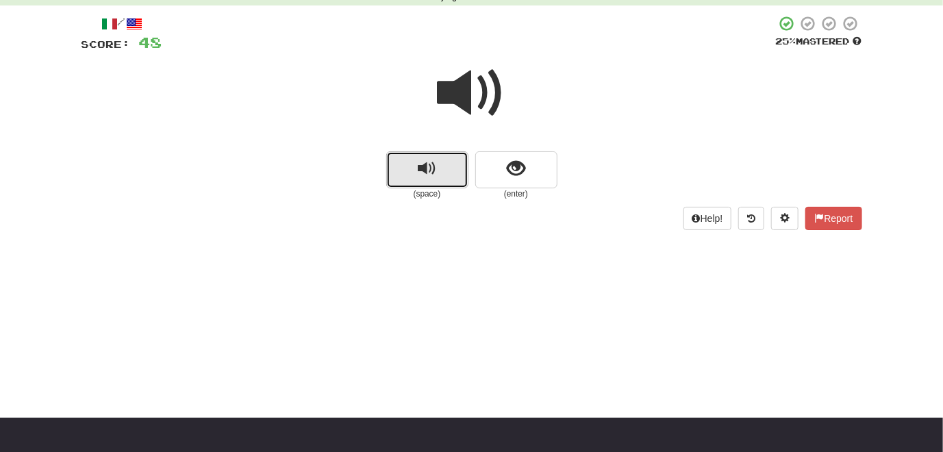
click at [438, 179] on button "replay audio" at bounding box center [427, 169] width 82 height 37
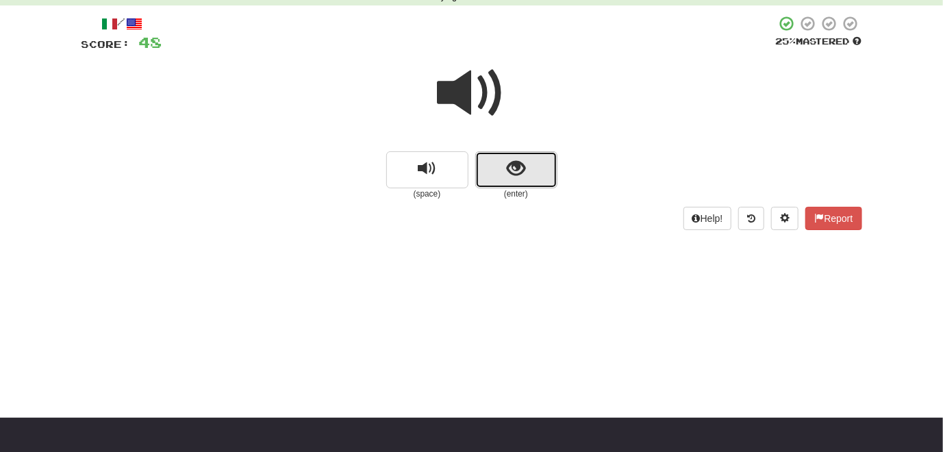
click at [513, 177] on span "show sentence" at bounding box center [516, 169] width 18 height 18
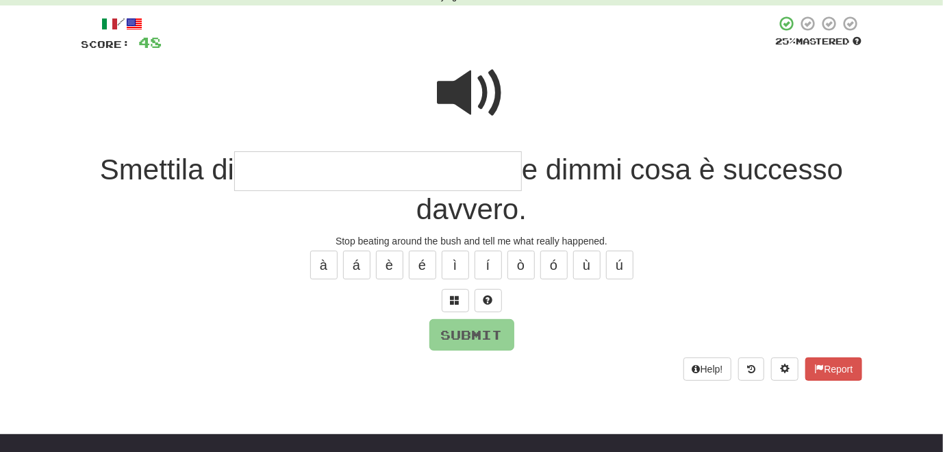
click at [482, 104] on span at bounding box center [472, 93] width 69 height 69
click at [489, 101] on span at bounding box center [472, 93] width 69 height 69
click at [453, 302] on span at bounding box center [456, 300] width 10 height 10
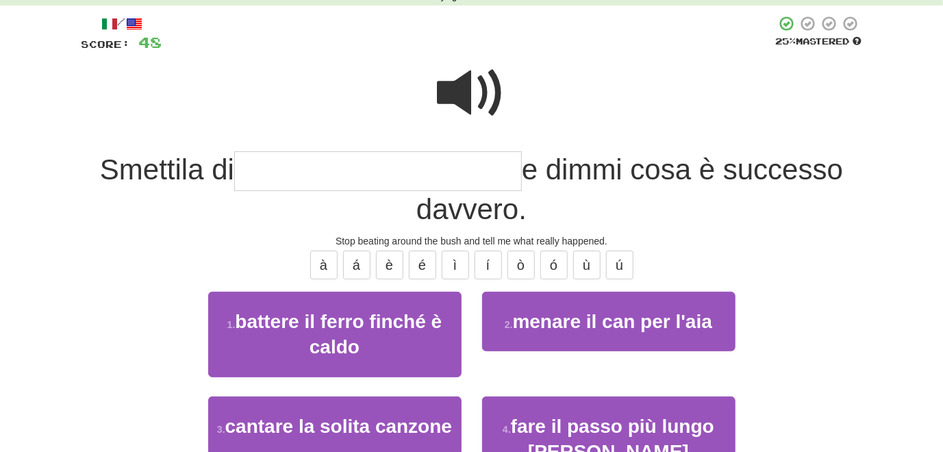
scroll to position [137, 0]
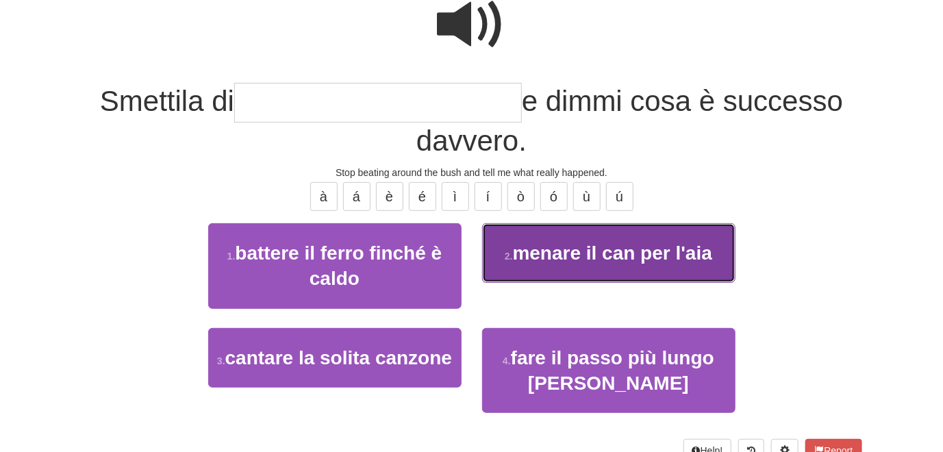
click at [534, 272] on button "2 . menare il can per l'aia" at bounding box center [608, 253] width 253 height 60
type input "**********"
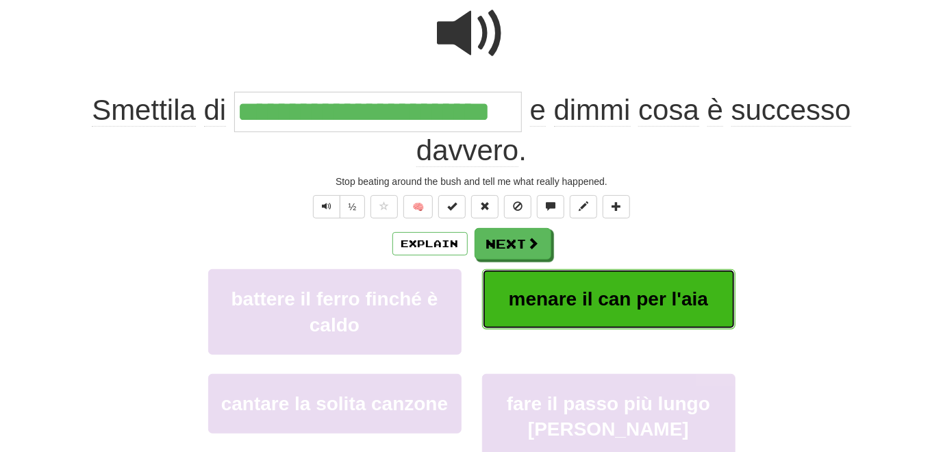
scroll to position [146, 0]
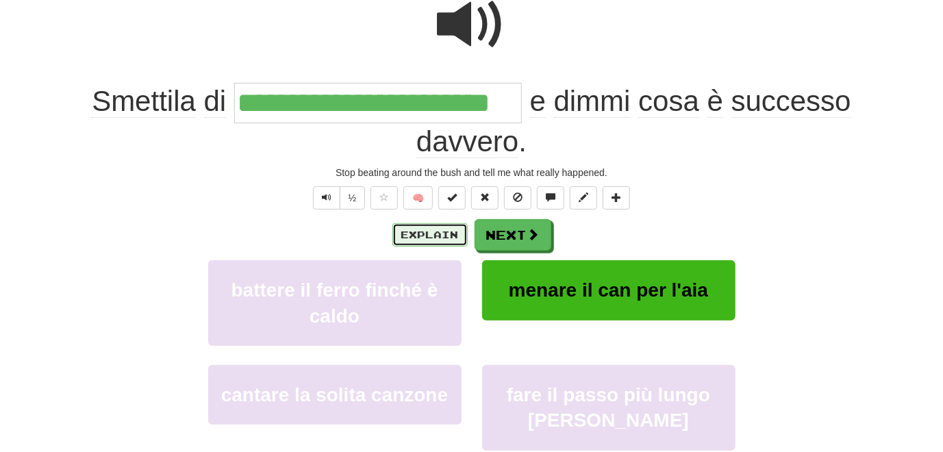
click at [429, 240] on button "Explain" at bounding box center [430, 234] width 75 height 23
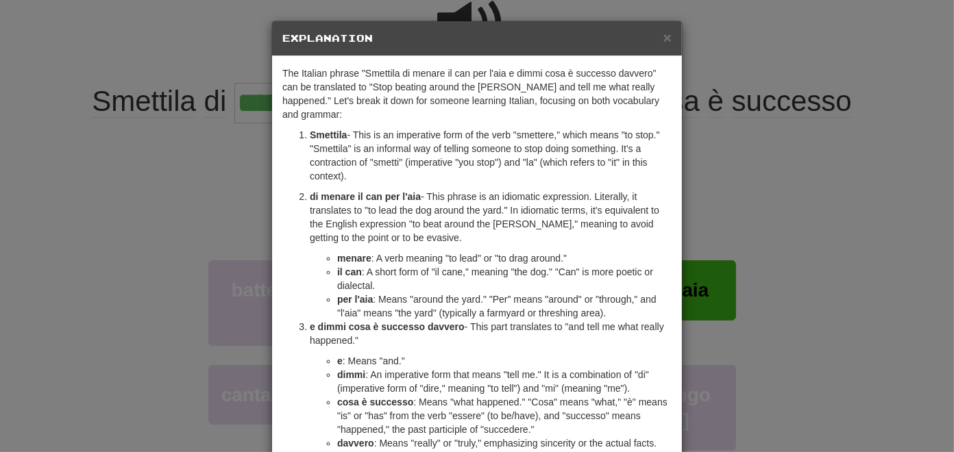
click at [170, 294] on div "× Explanation The Italian phrase "Smettila di menare il can per l'aia e dimmi c…" at bounding box center [477, 226] width 954 height 452
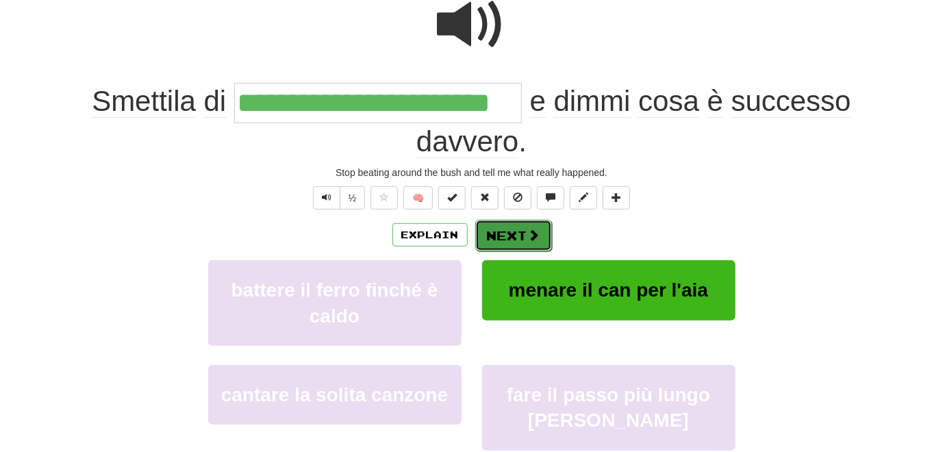
click at [517, 239] on button "Next" at bounding box center [513, 236] width 77 height 32
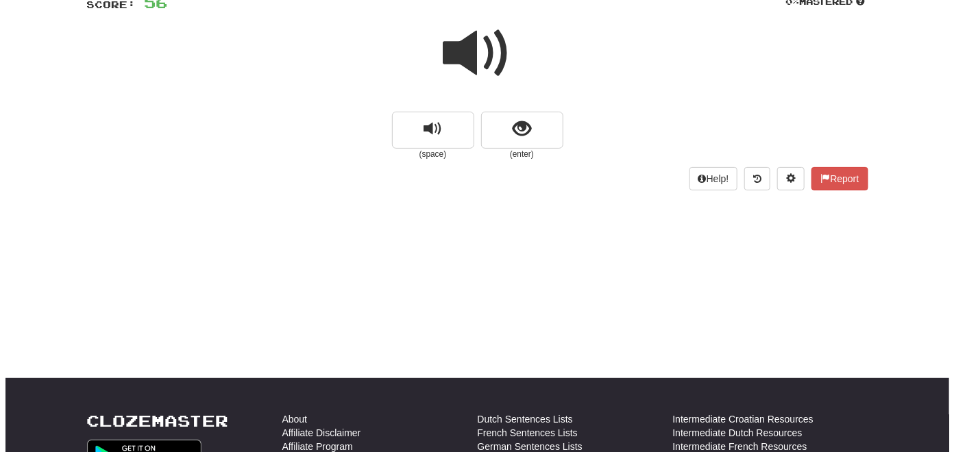
scroll to position [77, 0]
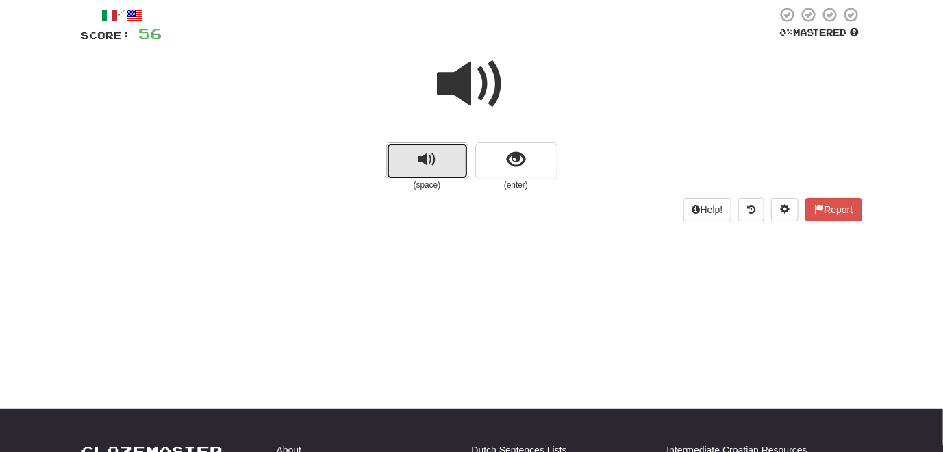
click at [429, 169] on span "replay audio" at bounding box center [427, 160] width 18 height 18
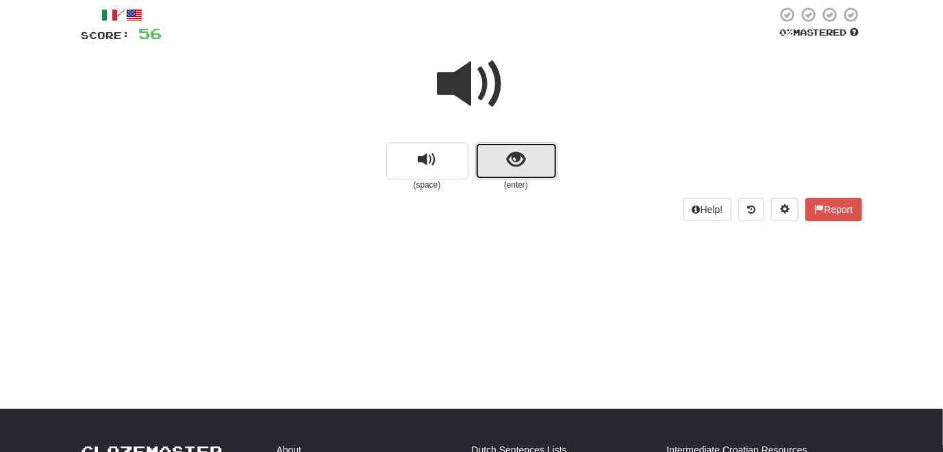
click at [525, 168] on span "show sentence" at bounding box center [516, 160] width 18 height 18
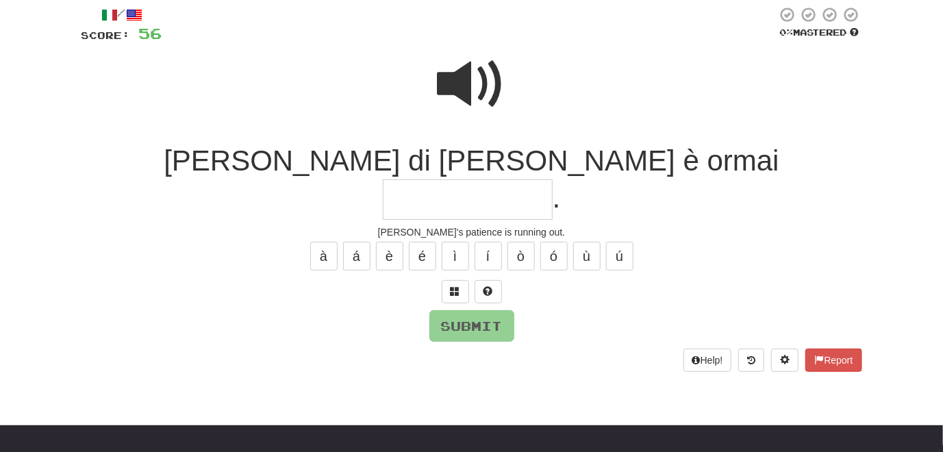
click at [450, 87] on span at bounding box center [472, 84] width 69 height 69
click at [452, 286] on span at bounding box center [456, 291] width 10 height 10
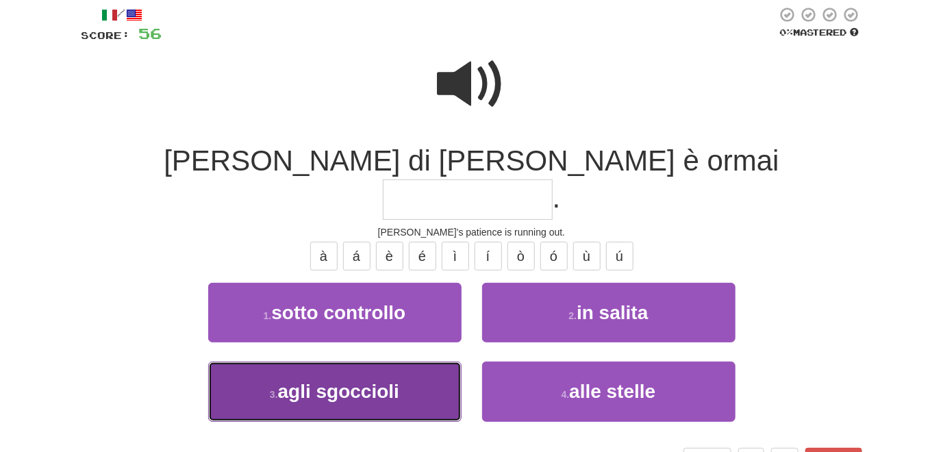
click at [418, 362] on button "3 . agli sgoccioli" at bounding box center [334, 392] width 253 height 60
type input "**********"
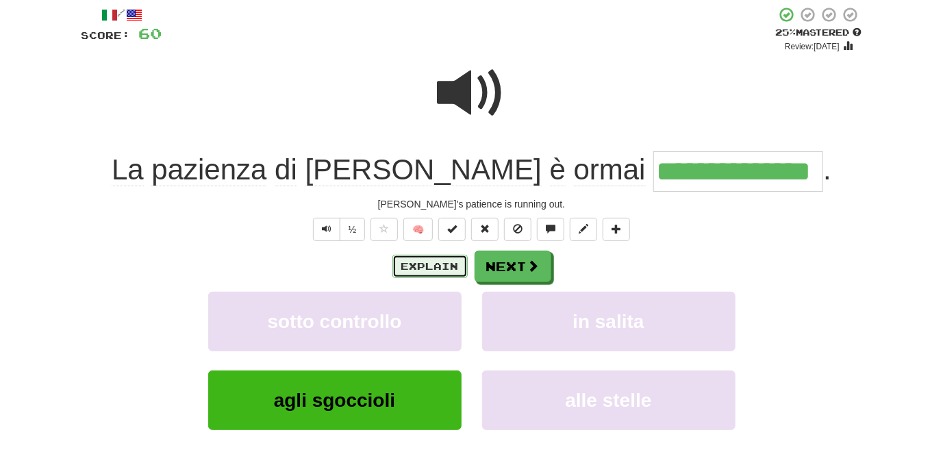
click at [427, 269] on button "Explain" at bounding box center [430, 266] width 75 height 23
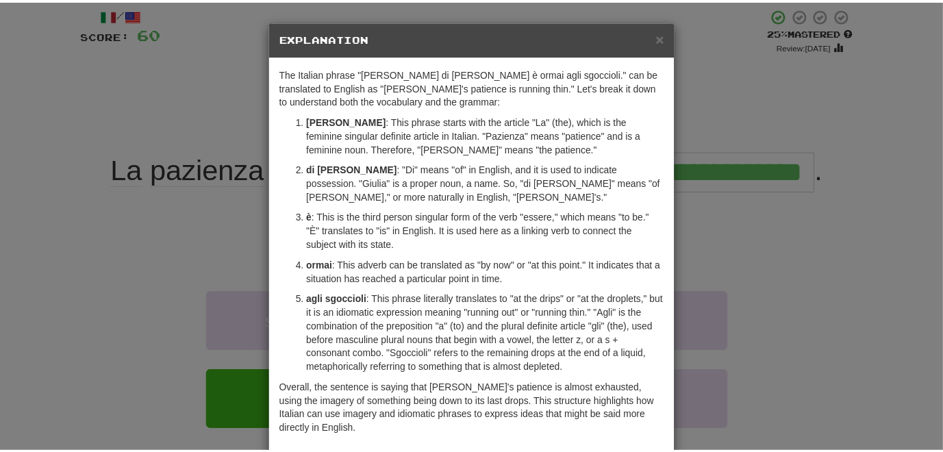
scroll to position [66, 0]
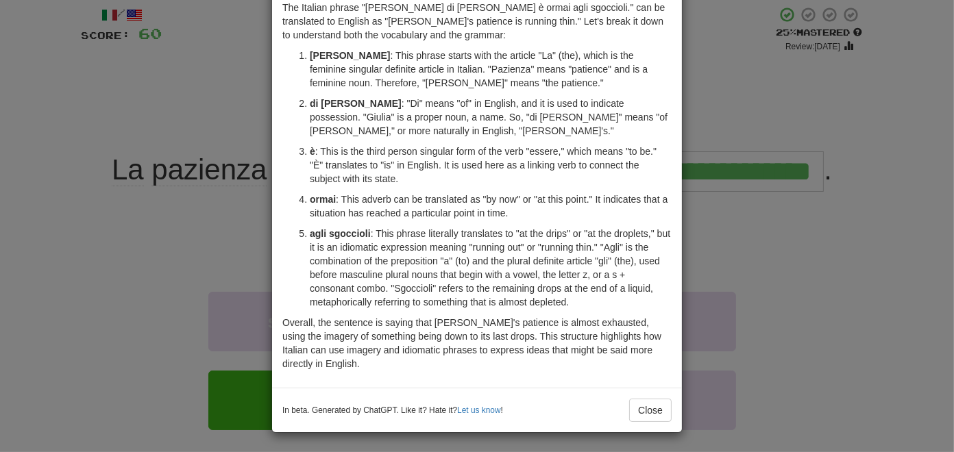
click at [146, 318] on div "× Explanation The Italian phrase "La pazienza di Giulia è ormai agli sgoccioli.…" at bounding box center [477, 226] width 954 height 452
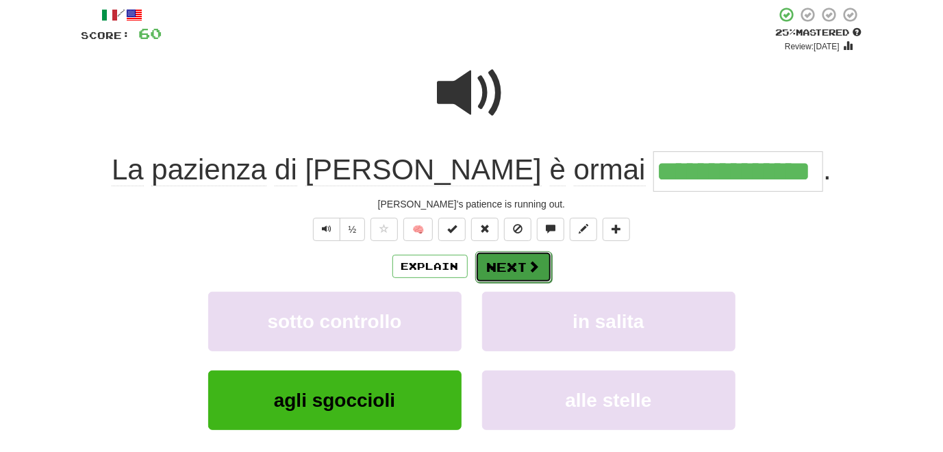
click at [519, 266] on button "Next" at bounding box center [513, 267] width 77 height 32
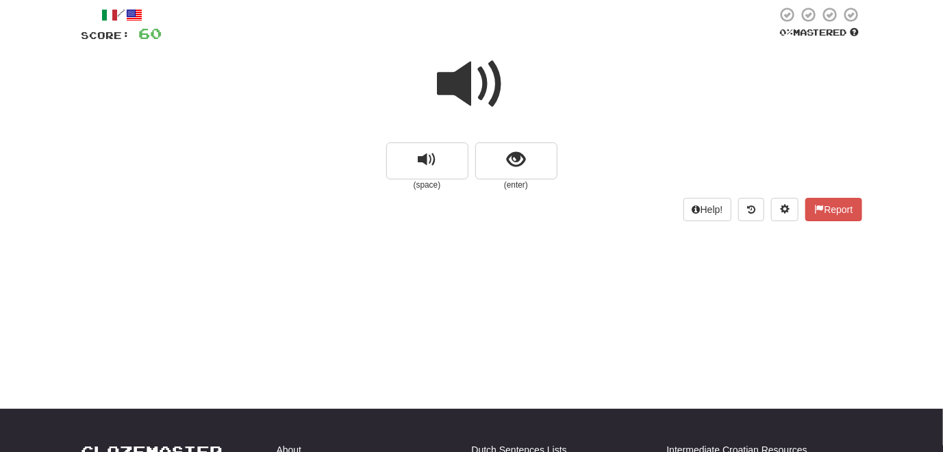
click at [469, 94] on span at bounding box center [472, 84] width 69 height 69
click at [510, 165] on span "show sentence" at bounding box center [516, 160] width 18 height 18
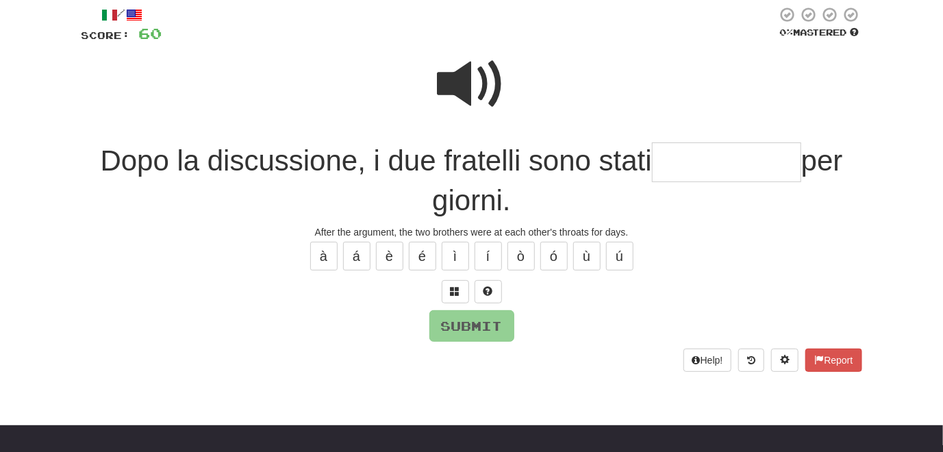
click at [471, 90] on span at bounding box center [472, 84] width 69 height 69
click at [458, 291] on span at bounding box center [456, 291] width 10 height 10
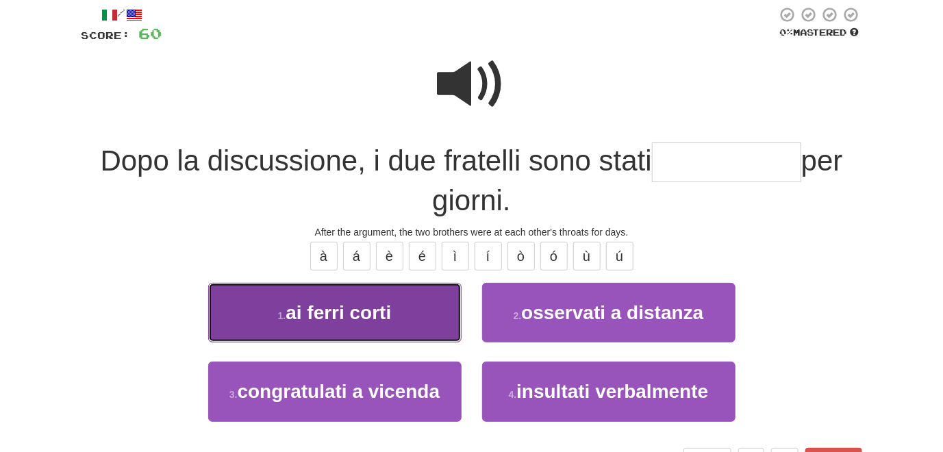
click at [443, 309] on button "1 . ai ferri corti" at bounding box center [334, 313] width 253 height 60
type input "**********"
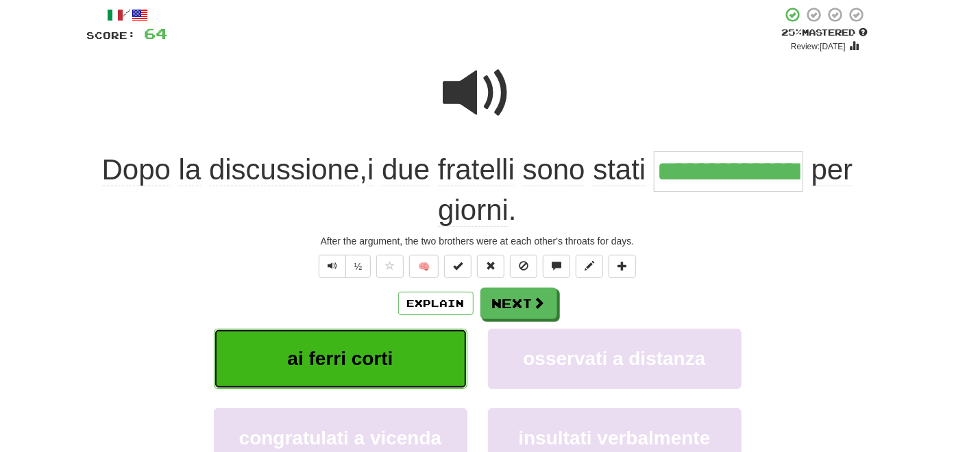
scroll to position [146, 0]
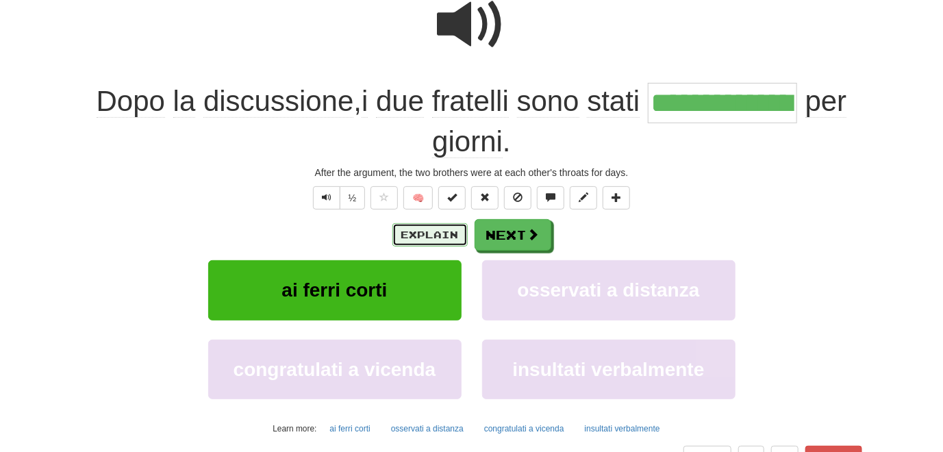
click at [436, 242] on button "Explain" at bounding box center [430, 234] width 75 height 23
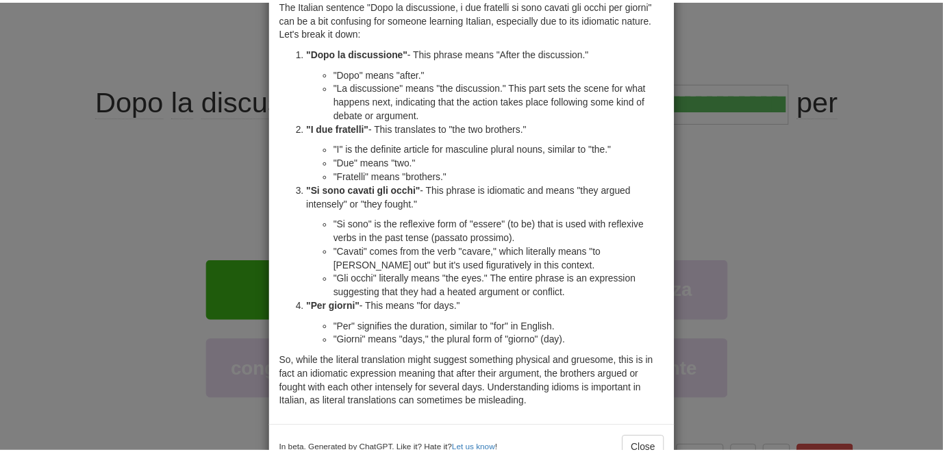
scroll to position [107, 0]
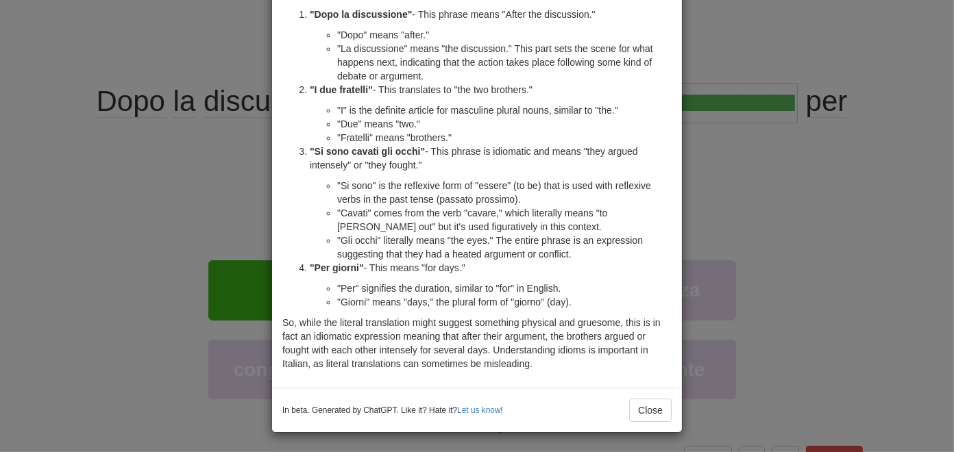
click at [169, 269] on div "× Explanation The Italian sentence "Dopo la discussione, i due fratelli si sono…" at bounding box center [477, 226] width 954 height 452
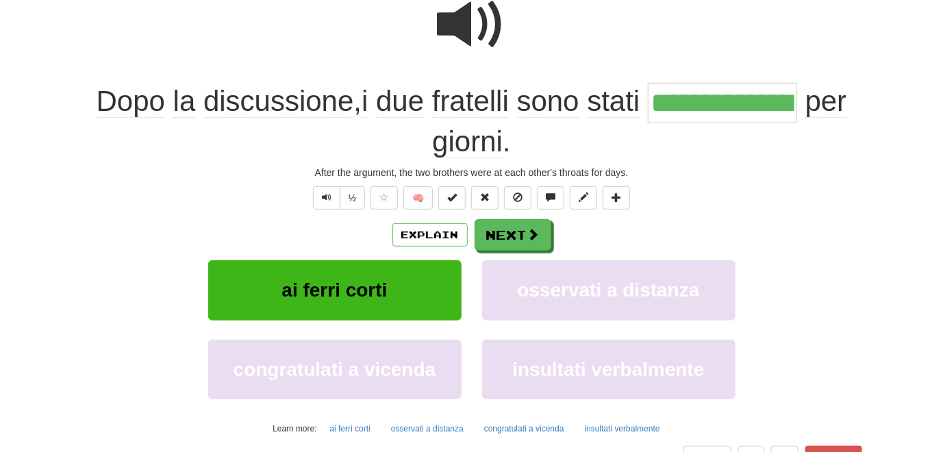
click at [466, 9] on span at bounding box center [472, 24] width 69 height 69
click at [515, 234] on button "Next" at bounding box center [513, 236] width 77 height 32
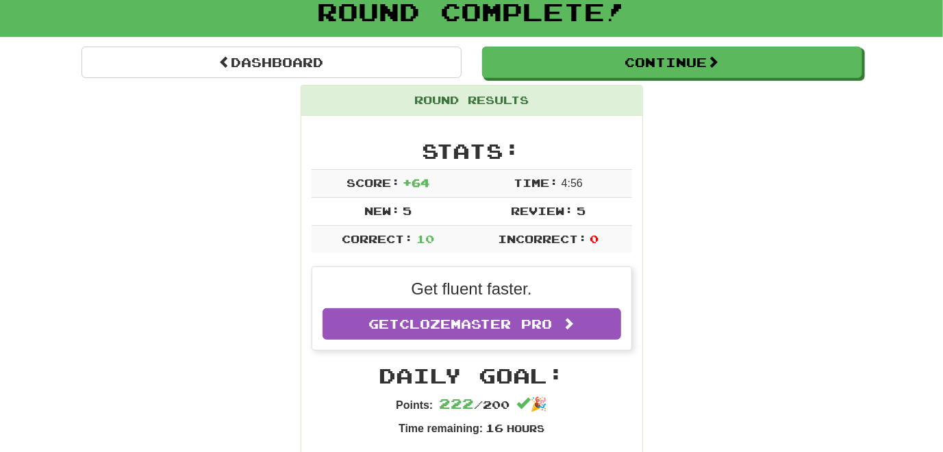
scroll to position [69, 0]
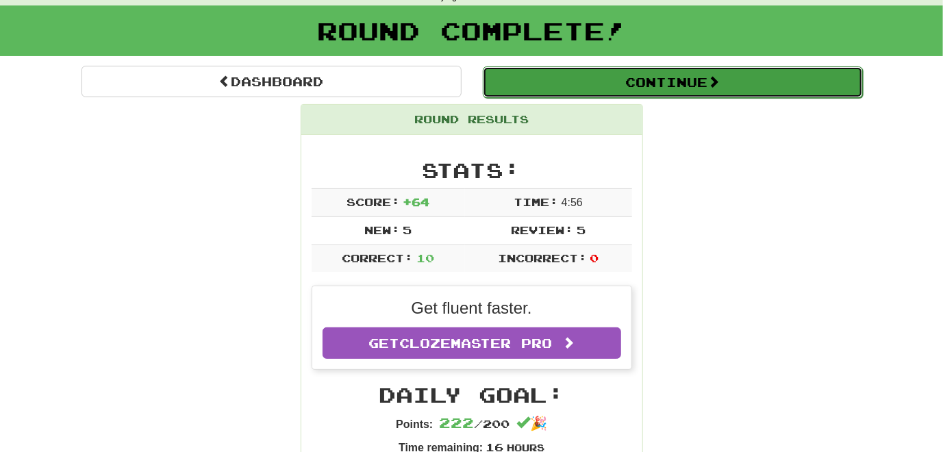
click at [589, 79] on button "Continue" at bounding box center [673, 82] width 380 height 32
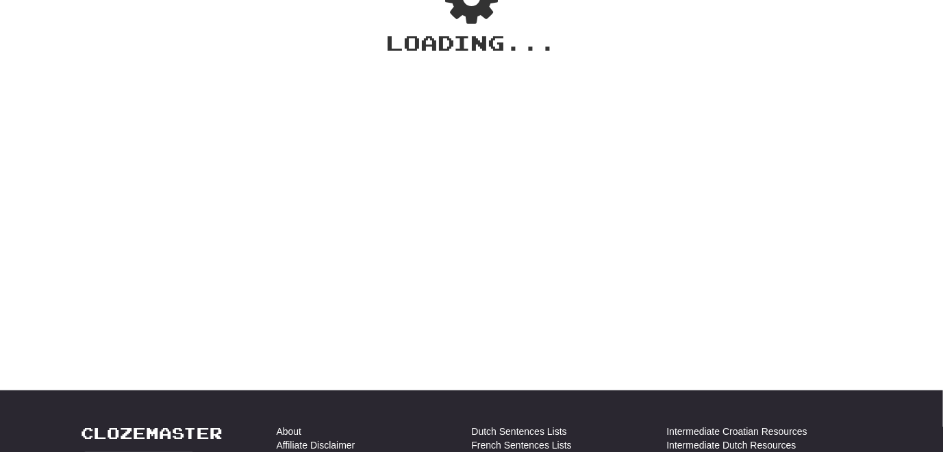
scroll to position [0, 0]
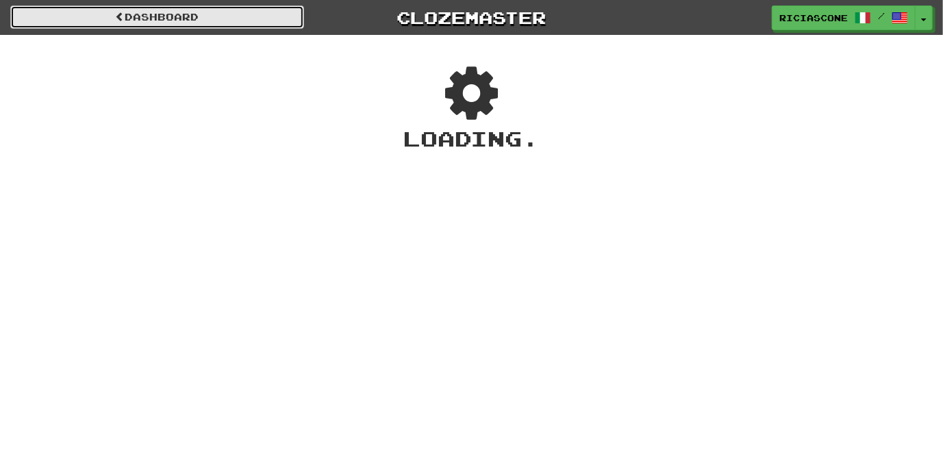
click at [280, 27] on link "Dashboard" at bounding box center [157, 16] width 294 height 23
